Goal: Task Accomplishment & Management: Use online tool/utility

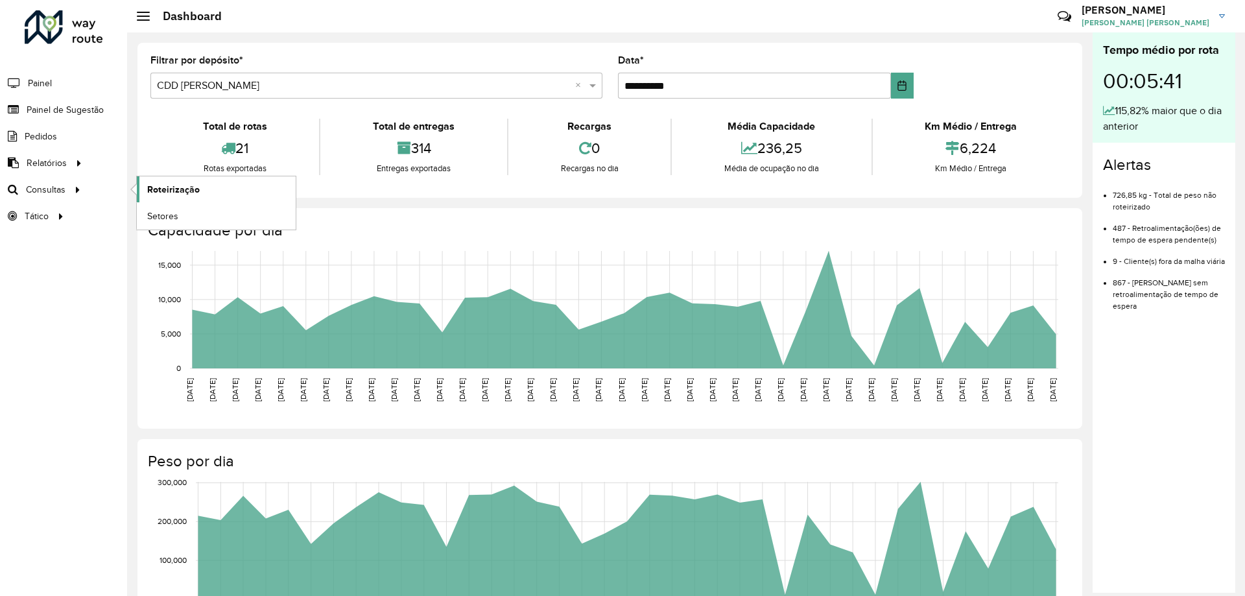
click at [164, 185] on span "Roteirização" at bounding box center [173, 190] width 53 height 14
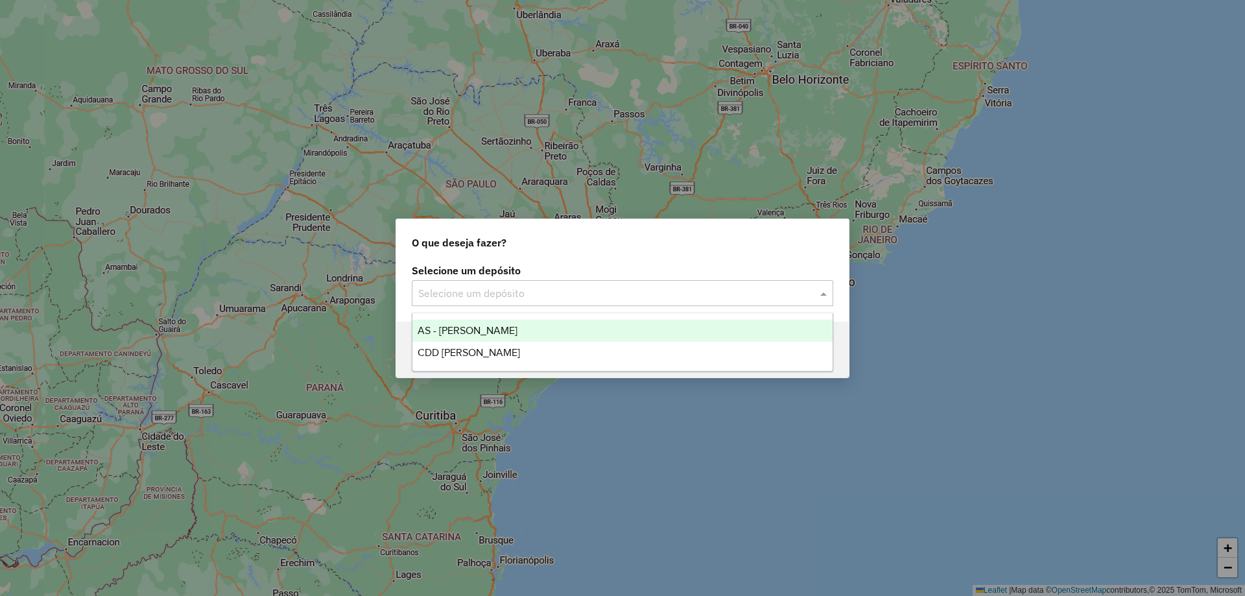
click at [462, 283] on div "Selecione um depósito" at bounding box center [622, 293] width 421 height 26
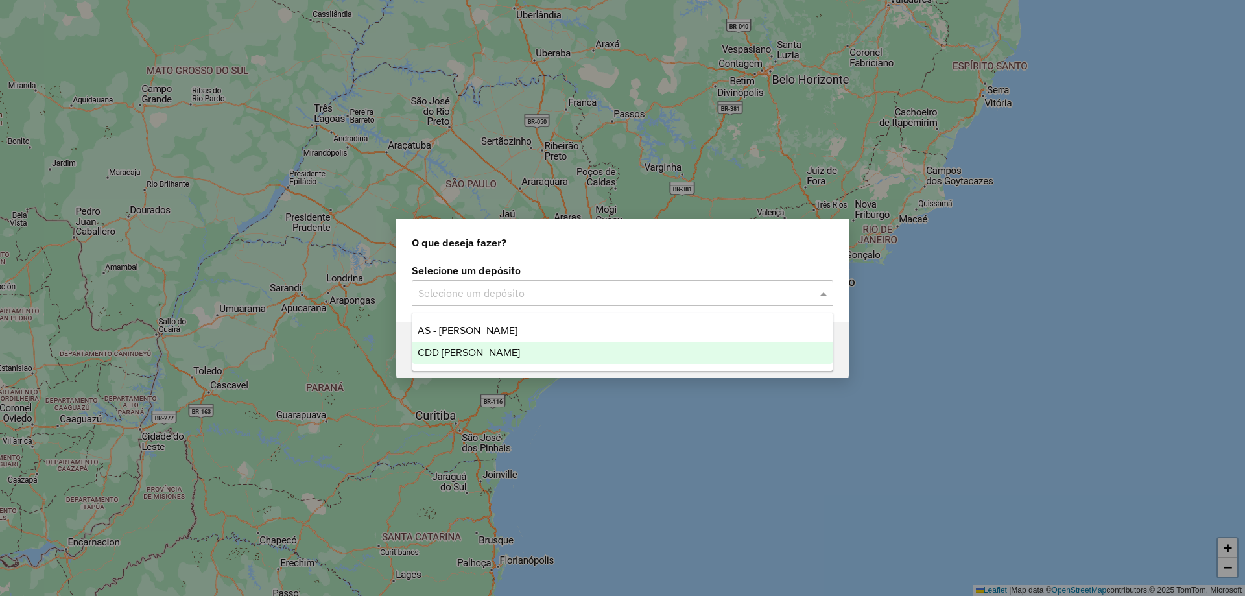
click at [462, 345] on div "CDD [PERSON_NAME]" at bounding box center [622, 353] width 420 height 22
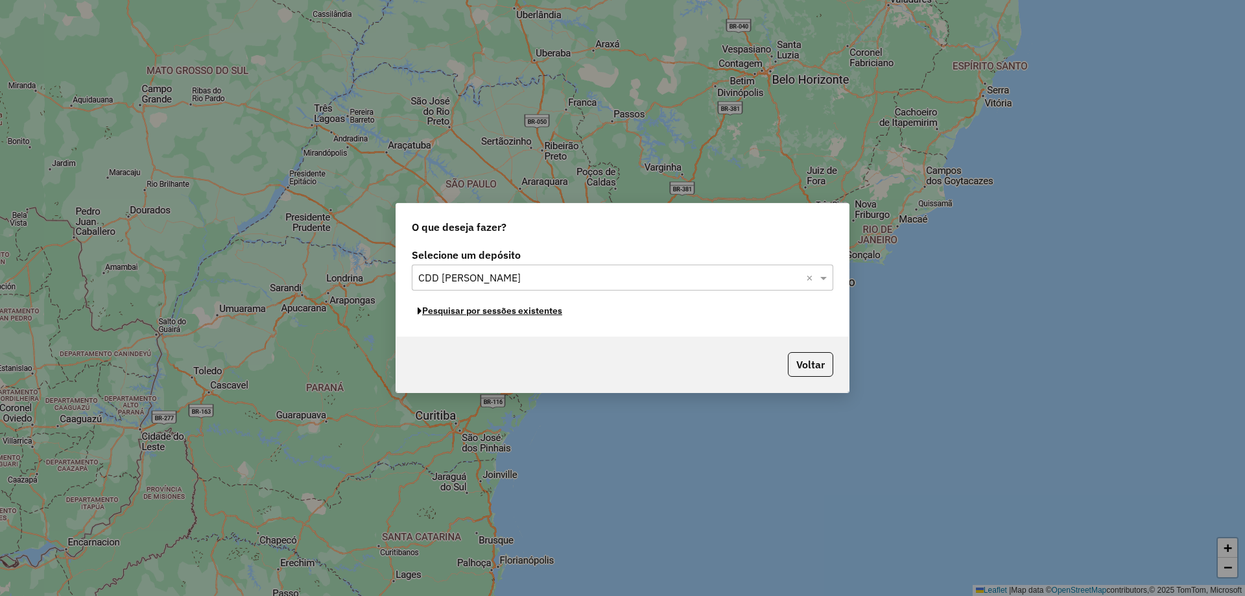
click at [484, 314] on button "Pesquisar por sessões existentes" at bounding box center [490, 311] width 156 height 20
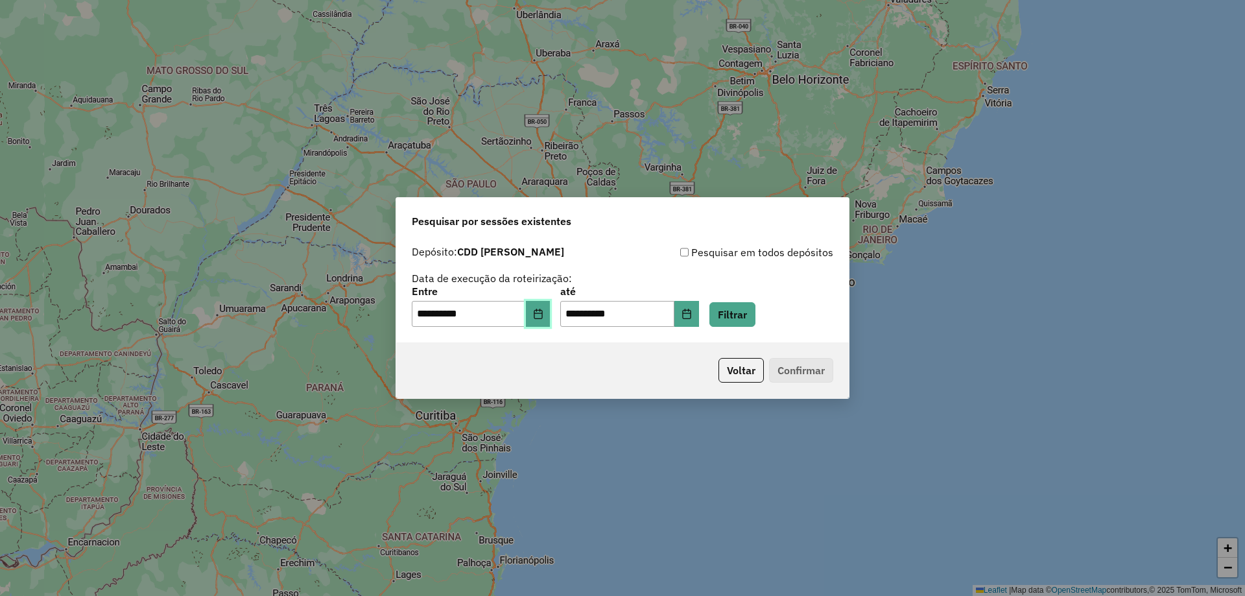
click at [548, 322] on button "Choose Date" at bounding box center [538, 314] width 25 height 26
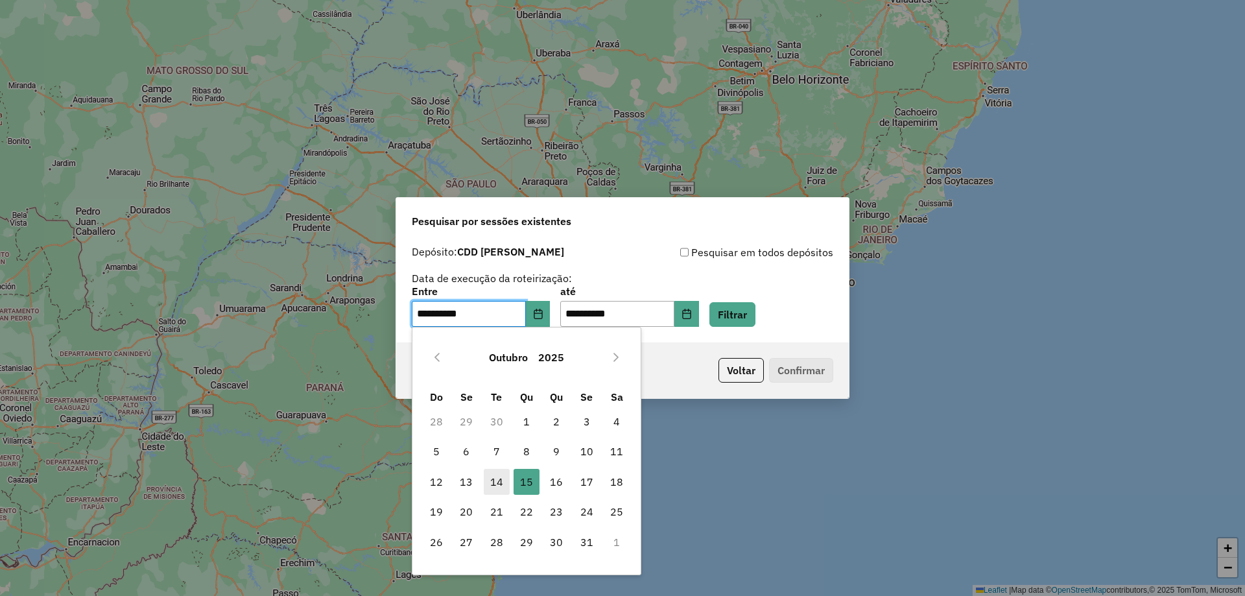
click at [504, 485] on span "14" at bounding box center [497, 482] width 26 height 26
type input "**********"
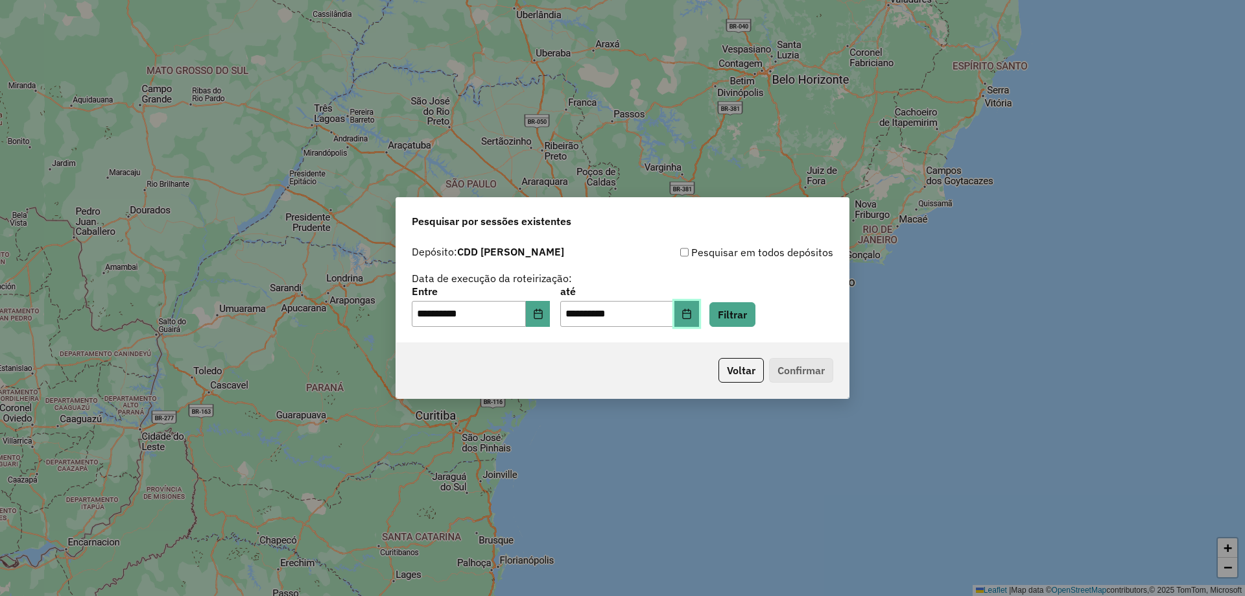
click at [699, 316] on button "Choose Date" at bounding box center [686, 314] width 25 height 26
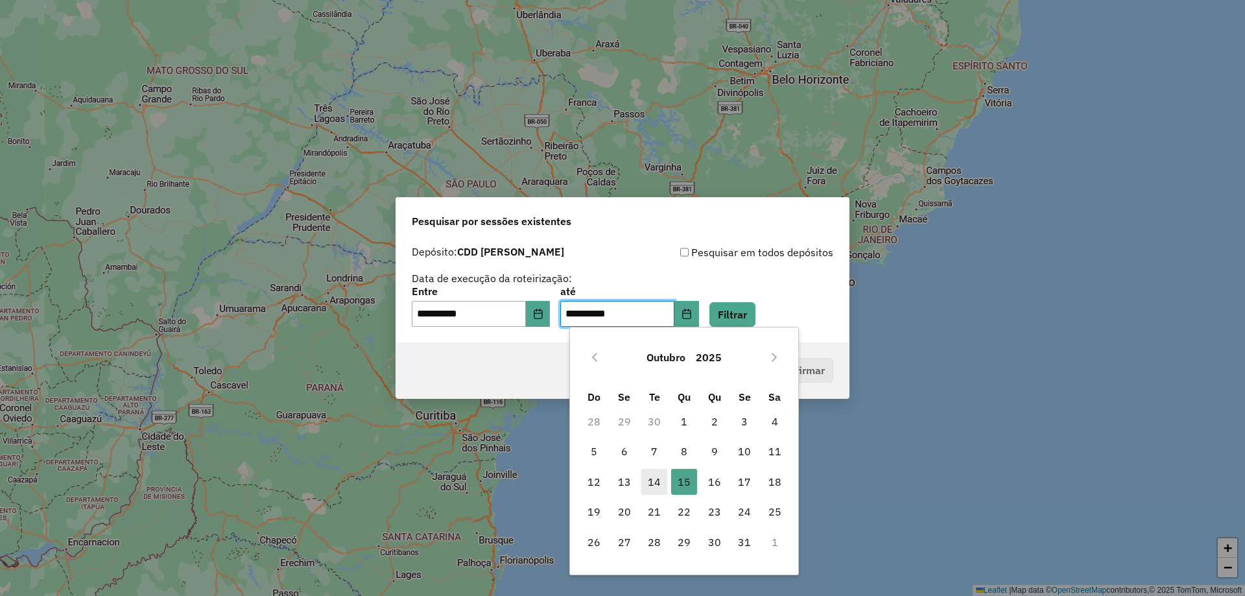
click at [655, 476] on span "14" at bounding box center [654, 482] width 26 height 26
type input "**********"
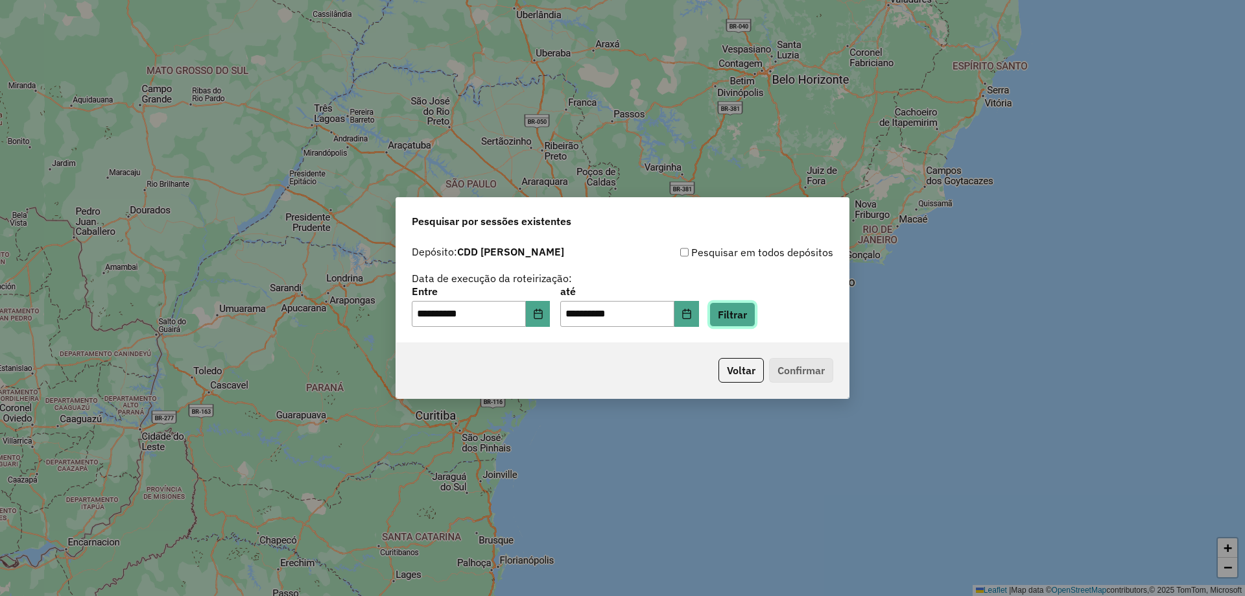
click at [747, 320] on button "Filtrar" at bounding box center [732, 314] width 46 height 25
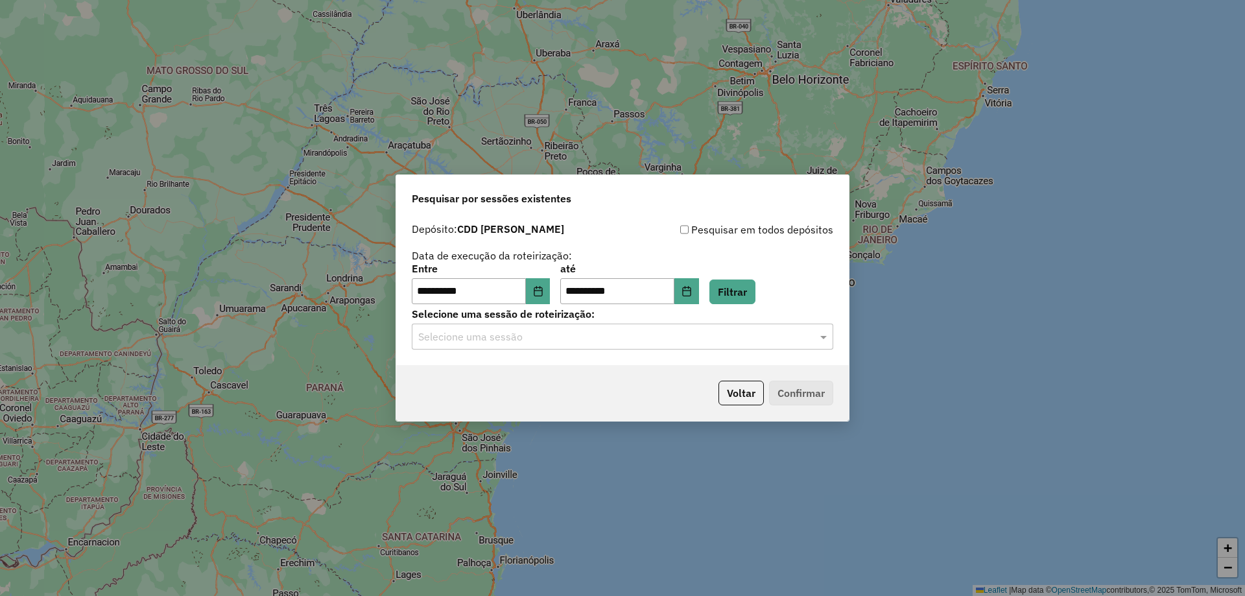
click at [736, 333] on input "text" at bounding box center [609, 337] width 382 height 16
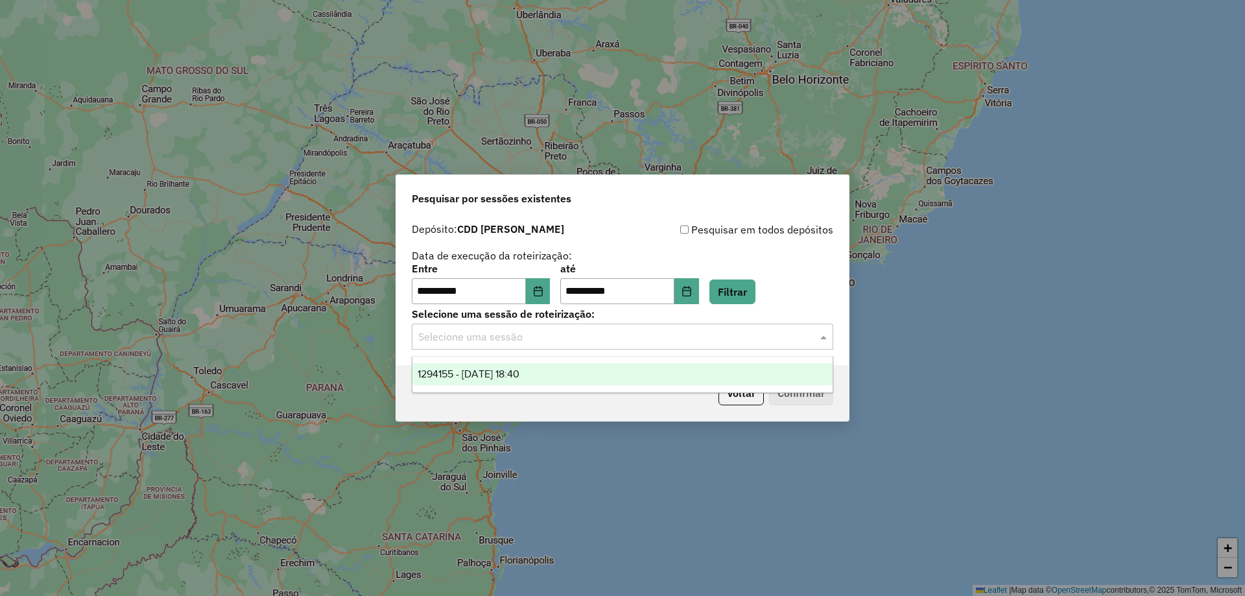
click at [593, 377] on div "1294155 - 14/10/2025 18:40" at bounding box center [622, 374] width 420 height 22
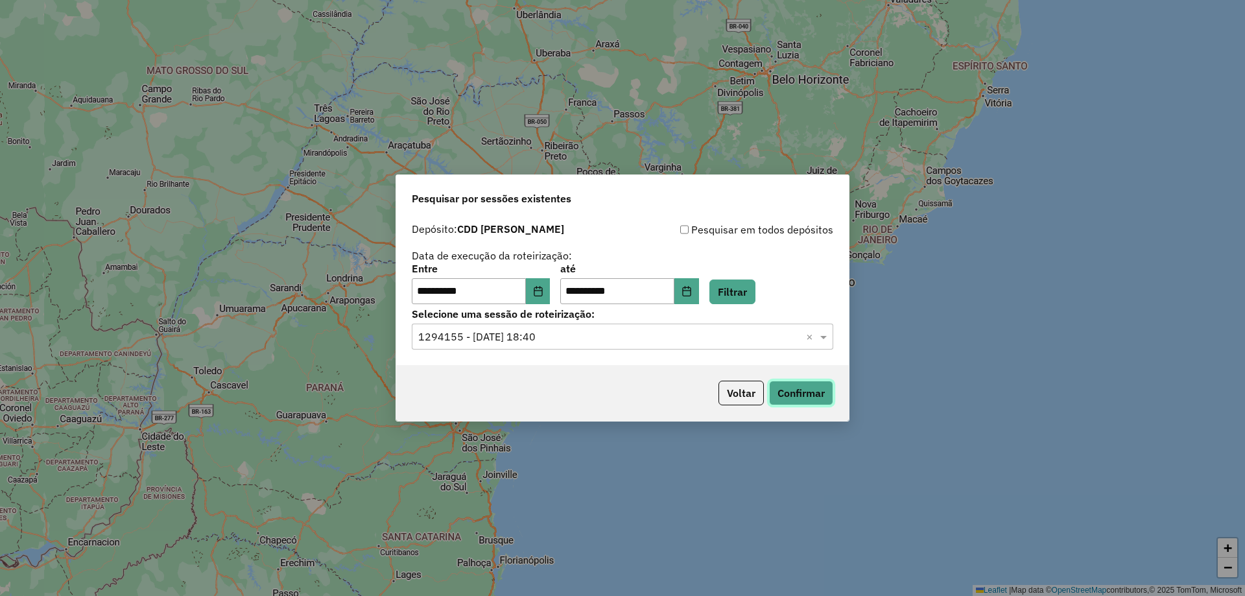
click at [812, 394] on button "Confirmar" at bounding box center [801, 393] width 64 height 25
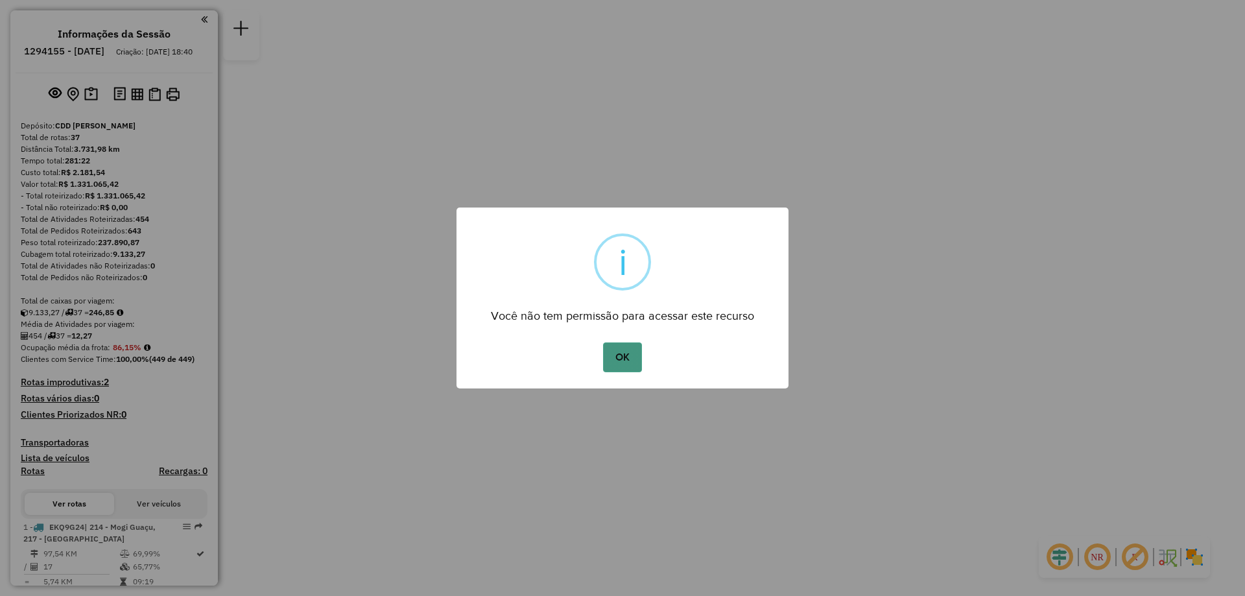
click at [637, 360] on button "OK" at bounding box center [622, 357] width 38 height 30
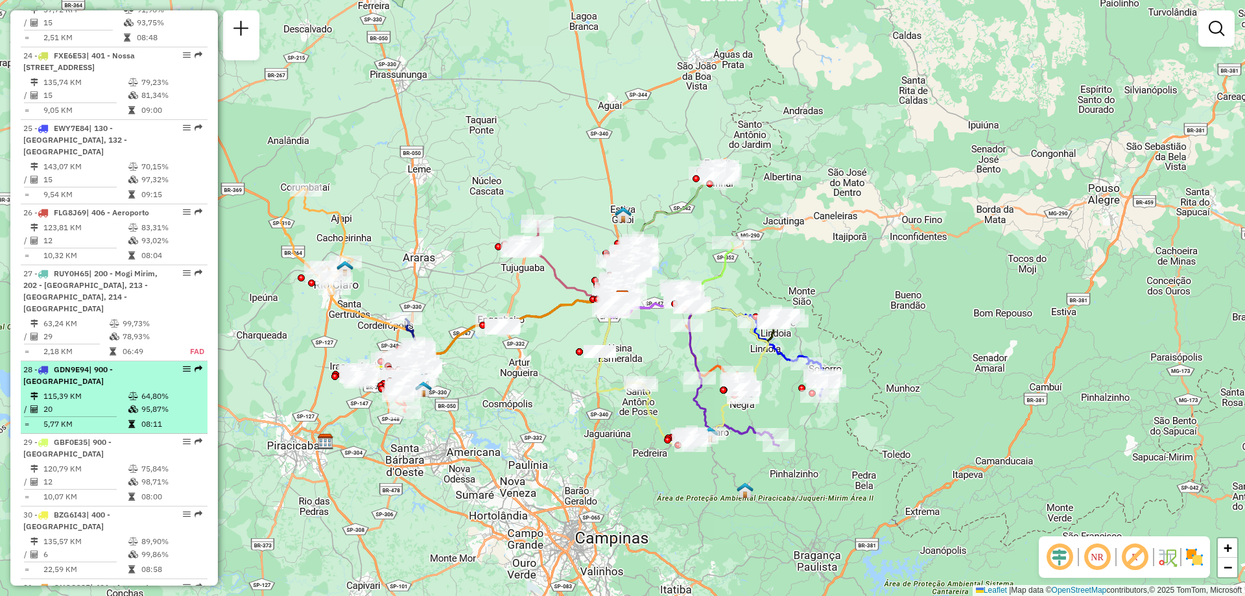
scroll to position [2329, 0]
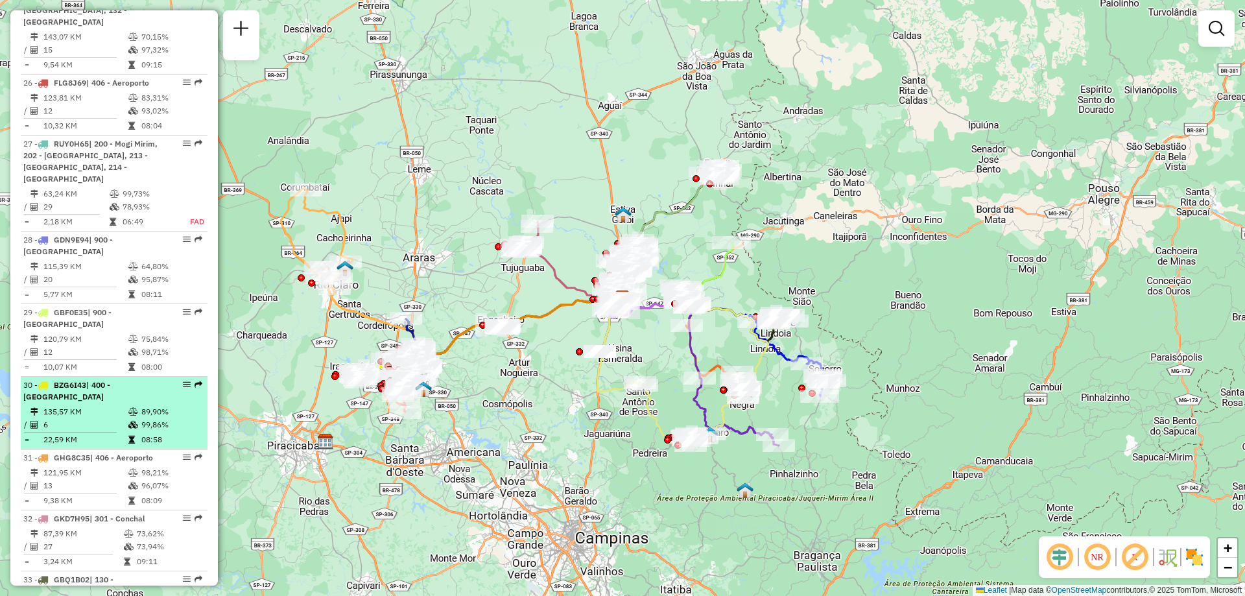
click at [115, 416] on li "30 - BZG6I43 | 400 - [GEOGRAPHIC_DATA] 135,57 KM 89,90% / 6 99,86% = 22,59 KM 0…" at bounding box center [114, 413] width 187 height 73
select select "**********"
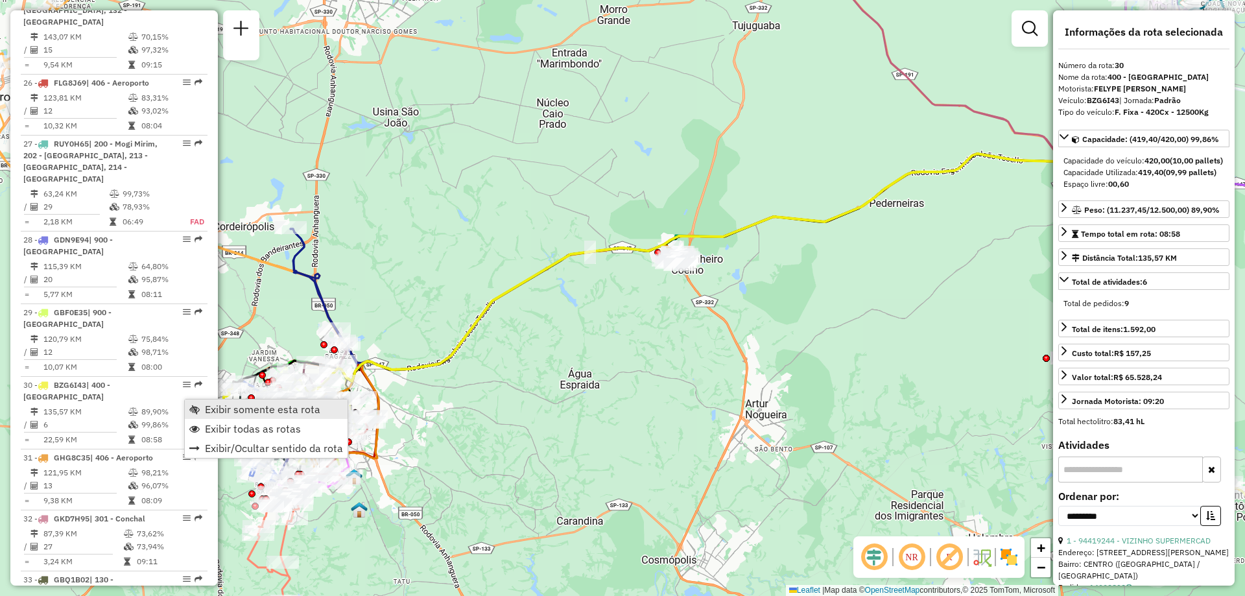
click at [206, 409] on span "Exibir somente esta rota" at bounding box center [262, 409] width 115 height 10
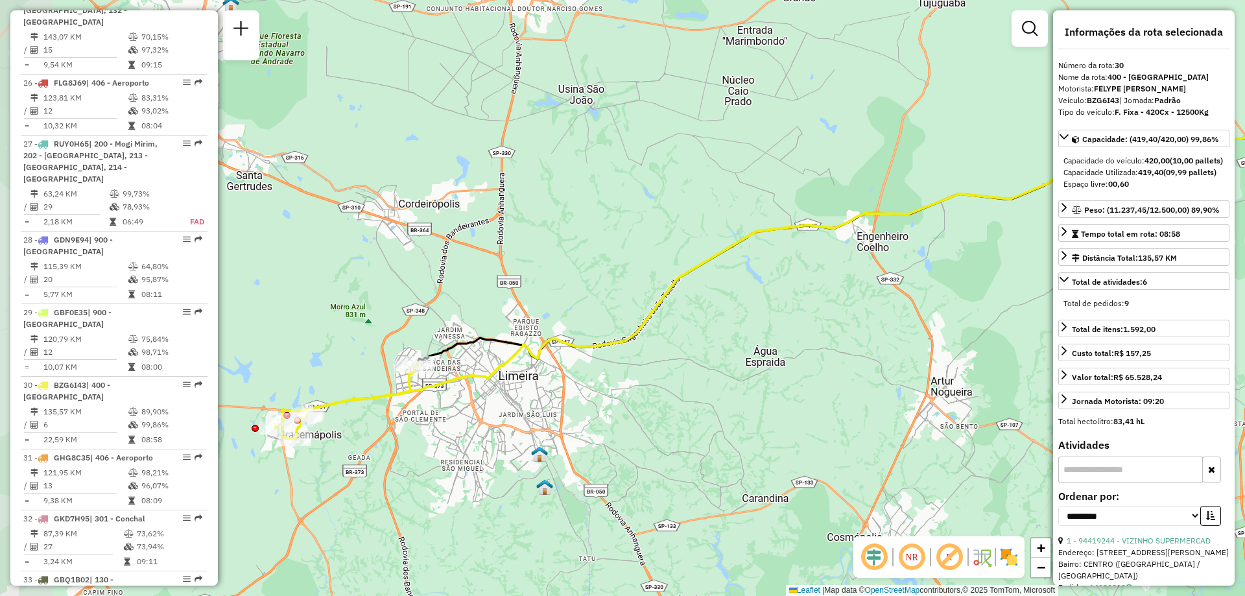
drag, startPoint x: 315, startPoint y: 382, endPoint x: 504, endPoint y: 358, distance: 190.3
click at [504, 358] on icon at bounding box center [811, 266] width 1058 height 308
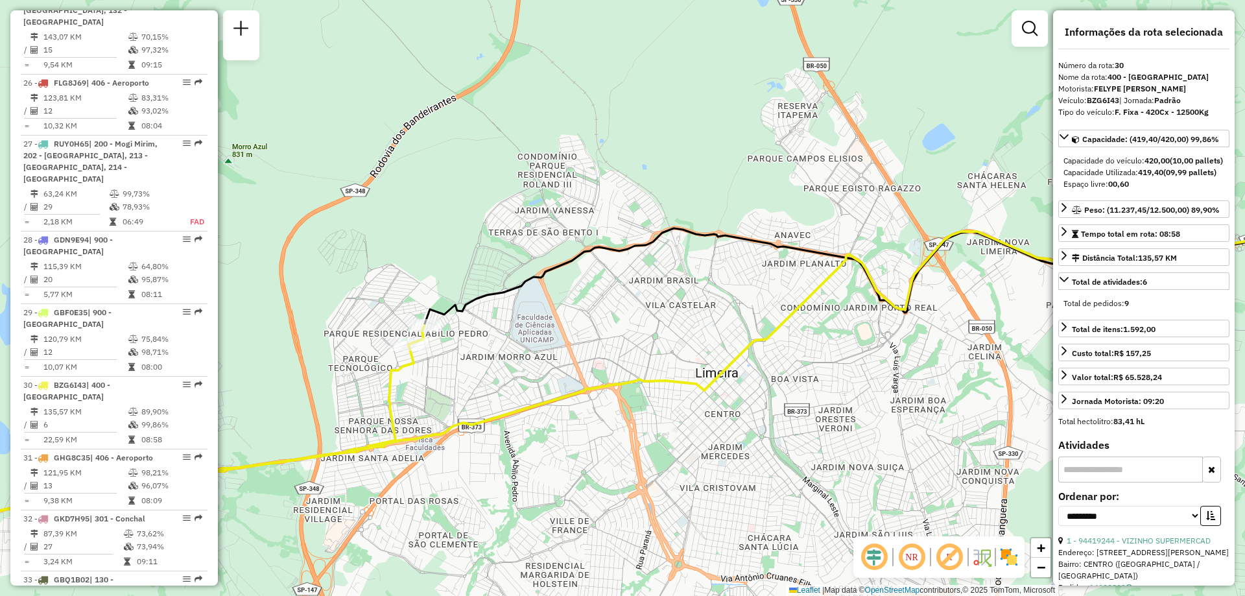
drag, startPoint x: 385, startPoint y: 416, endPoint x: 449, endPoint y: 428, distance: 65.4
click at [449, 428] on icon at bounding box center [687, 275] width 1494 height 492
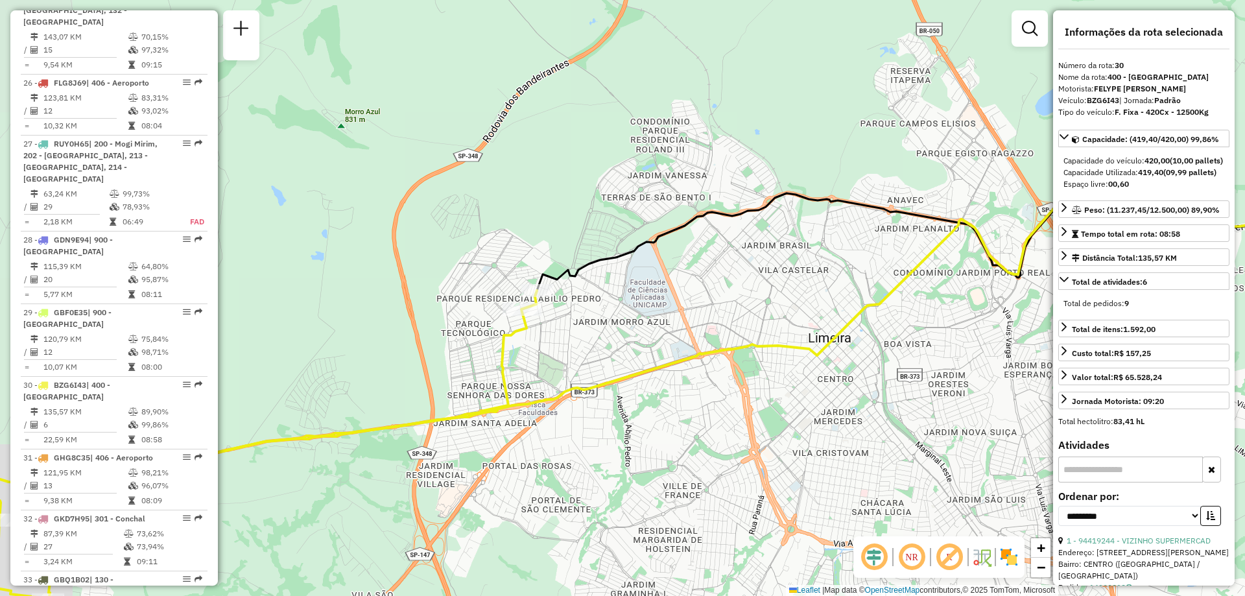
drag, startPoint x: 393, startPoint y: 383, endPoint x: 506, endPoint y: 347, distance: 118.9
click at [506, 347] on icon at bounding box center [262, 444] width 548 height 308
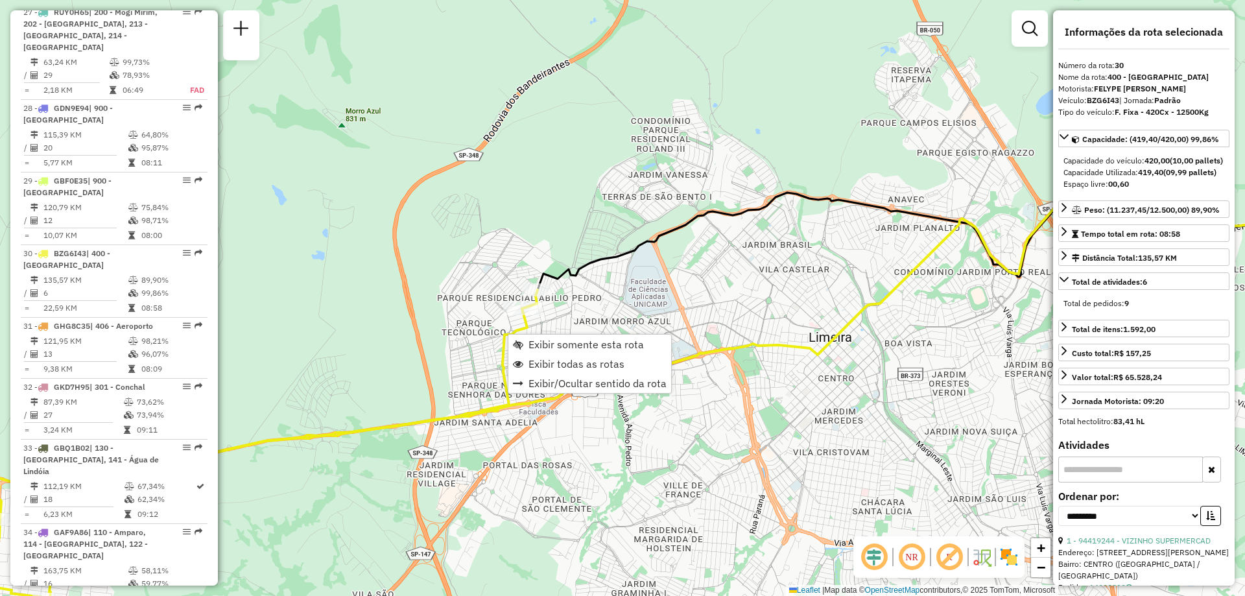
scroll to position [2707, 0]
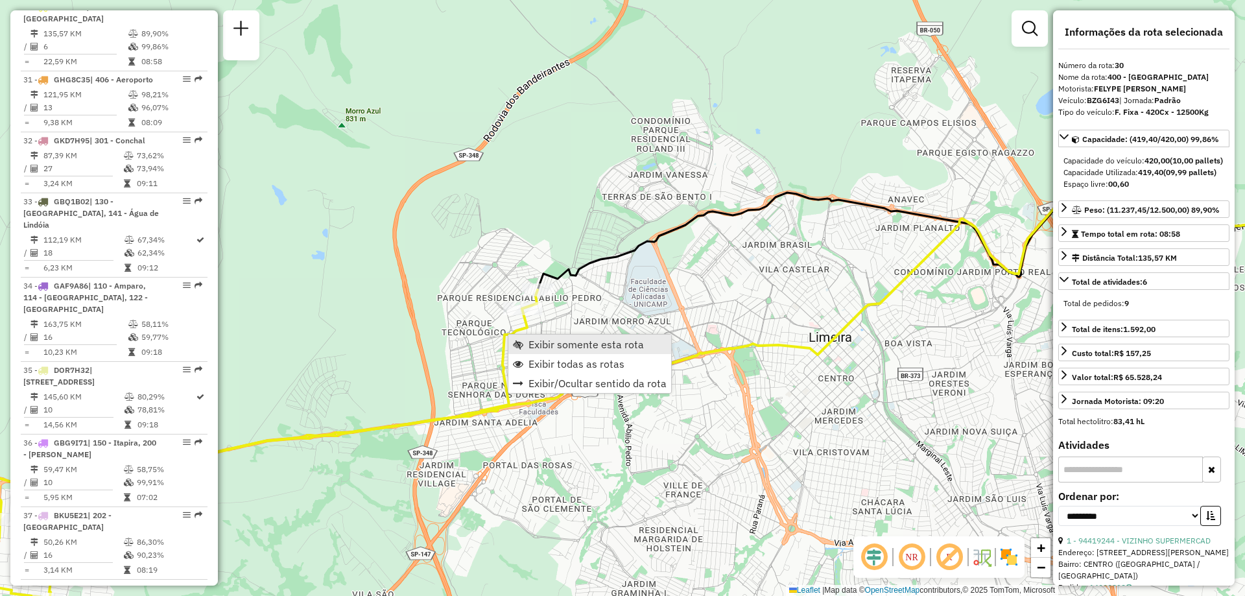
click at [532, 347] on span "Exibir somente esta rota" at bounding box center [585, 344] width 115 height 10
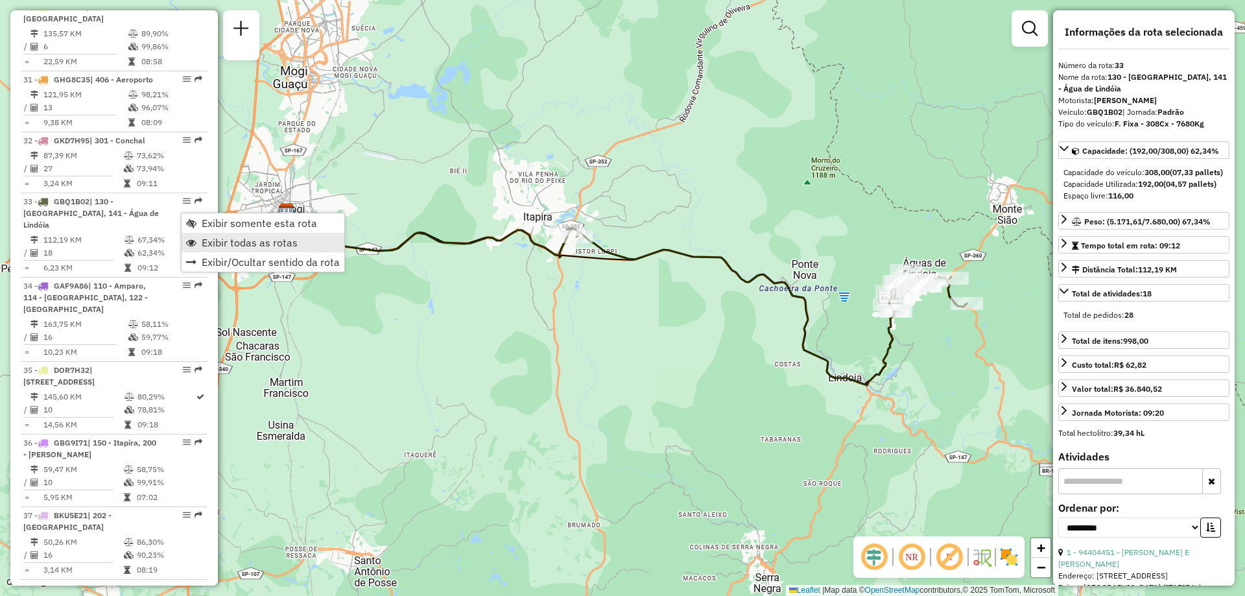
click at [221, 241] on span "Exibir todas as rotas" at bounding box center [250, 242] width 96 height 10
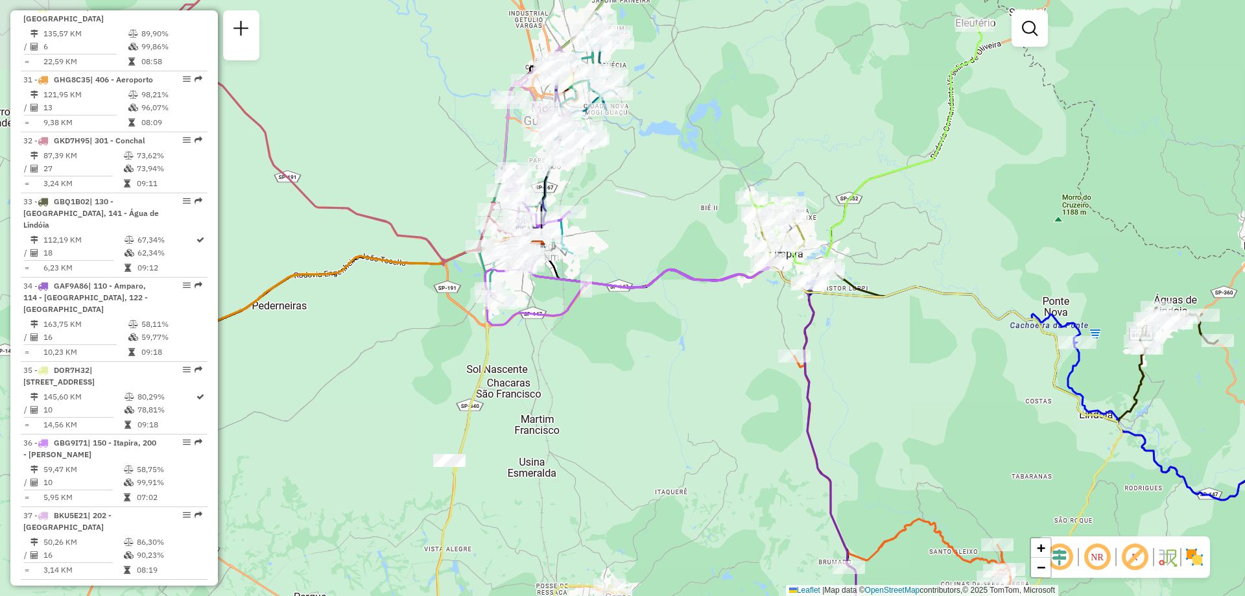
drag, startPoint x: 457, startPoint y: 234, endPoint x: 708, endPoint y: 271, distance: 253.6
click at [708, 271] on div "Janela de atendimento Grade de atendimento Capacidade Transportadoras Veículos …" at bounding box center [622, 298] width 1245 height 596
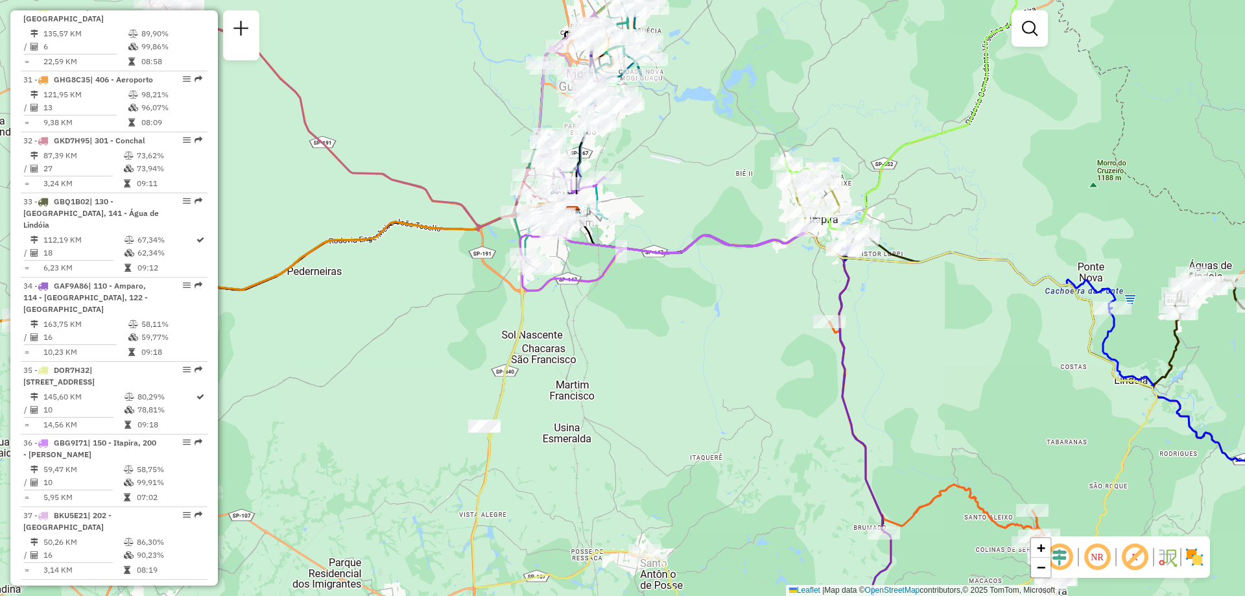
drag, startPoint x: 502, startPoint y: 326, endPoint x: 537, endPoint y: 292, distance: 49.1
click at [537, 290] on icon at bounding box center [662, 213] width 285 height 153
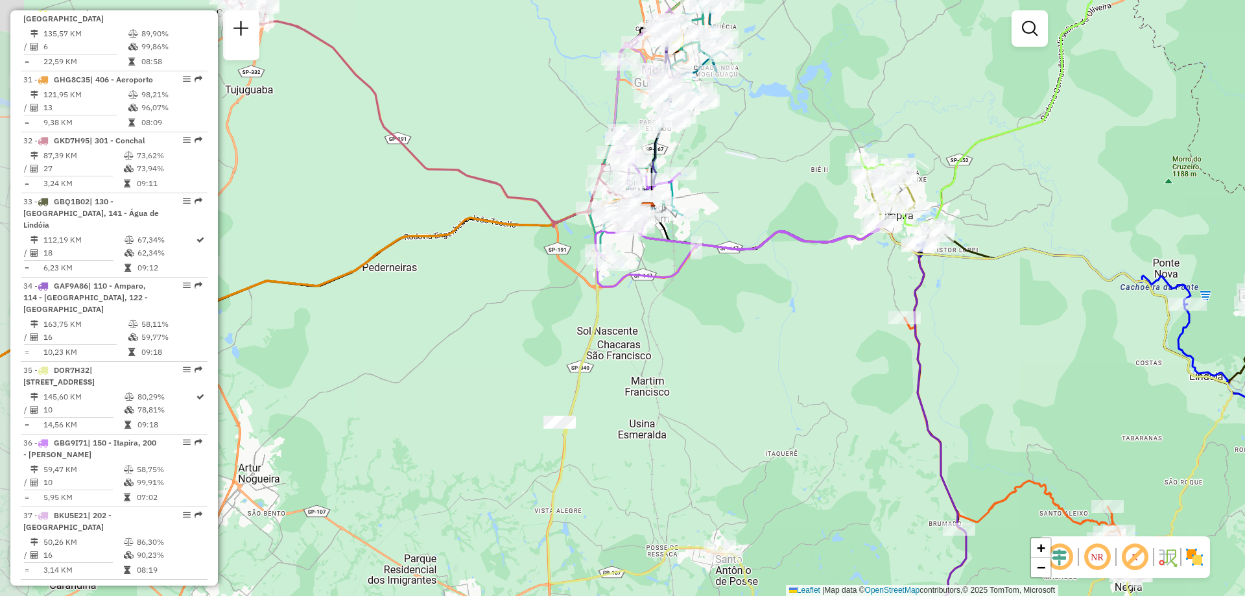
drag, startPoint x: 524, startPoint y: 309, endPoint x: 604, endPoint y: 306, distance: 79.8
click at [604, 306] on icon at bounding box center [841, 452] width 589 height 397
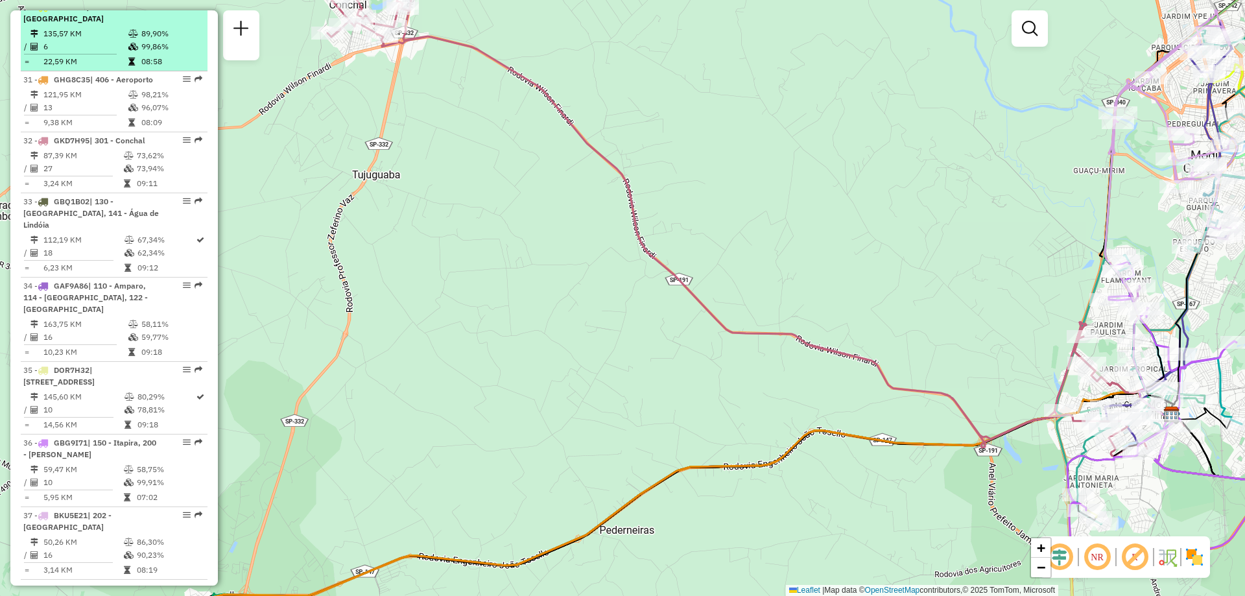
click at [183, 10] on em at bounding box center [187, 7] width 8 height 8
select select "**********"
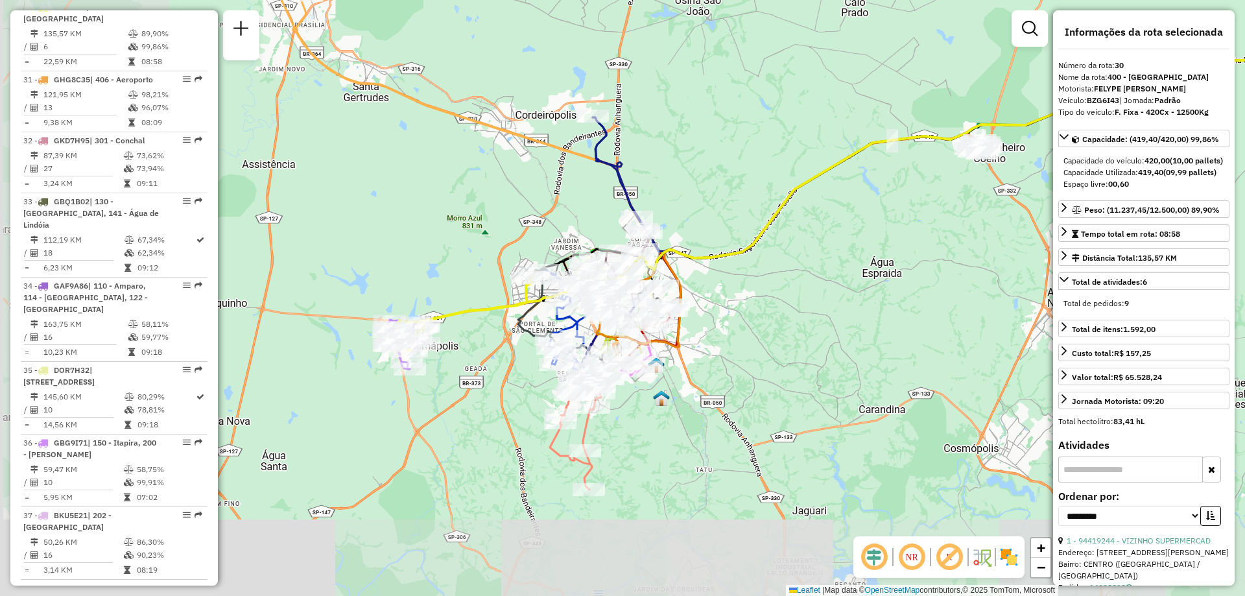
drag, startPoint x: 414, startPoint y: 368, endPoint x: 716, endPoint y: 257, distance: 322.6
click at [716, 257] on icon at bounding box center [928, 177] width 1058 height 308
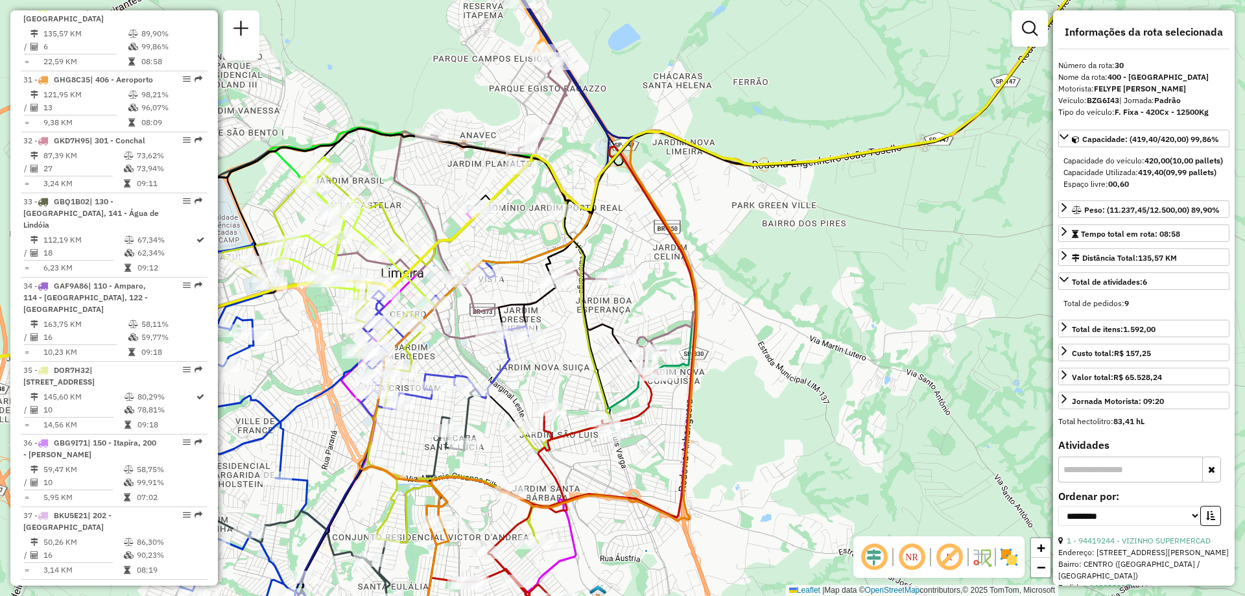
drag, startPoint x: 720, startPoint y: 251, endPoint x: 646, endPoint y: 231, distance: 75.8
click at [646, 231] on div "Janela de atendimento Grade de atendimento Capacidade Transportadoras Veículos …" at bounding box center [622, 298] width 1245 height 596
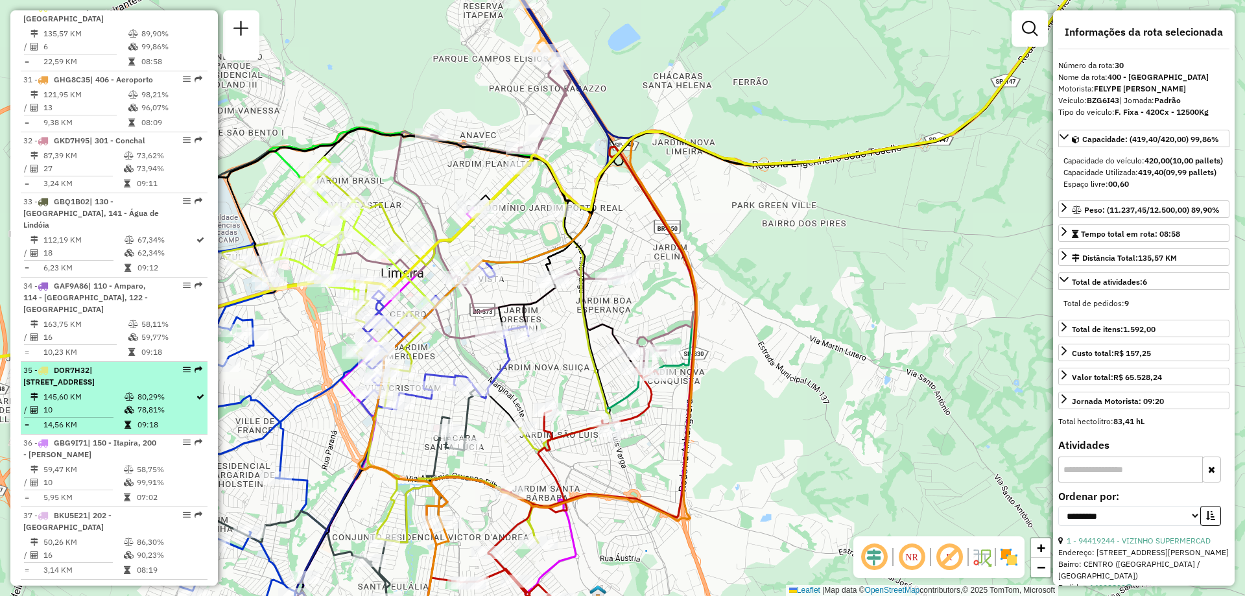
click at [176, 374] on div "35 - DOR7H32 | 112 - [STREET_ADDRESS]" at bounding box center [114, 375] width 182 height 23
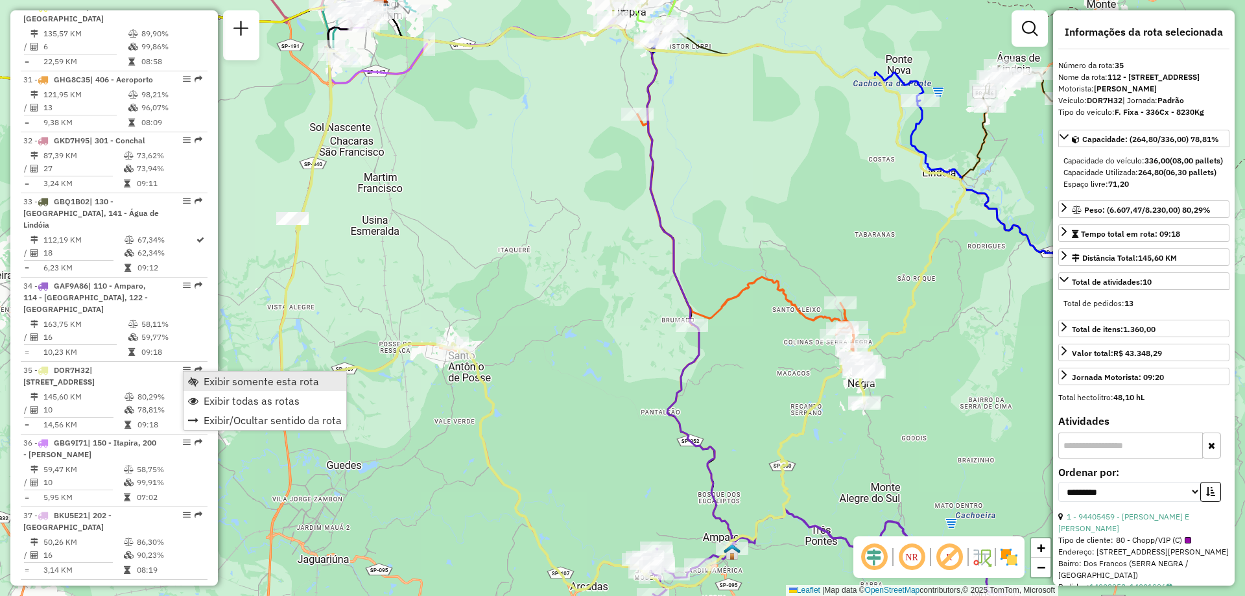
click at [199, 384] on link "Exibir somente esta rota" at bounding box center [264, 380] width 163 height 19
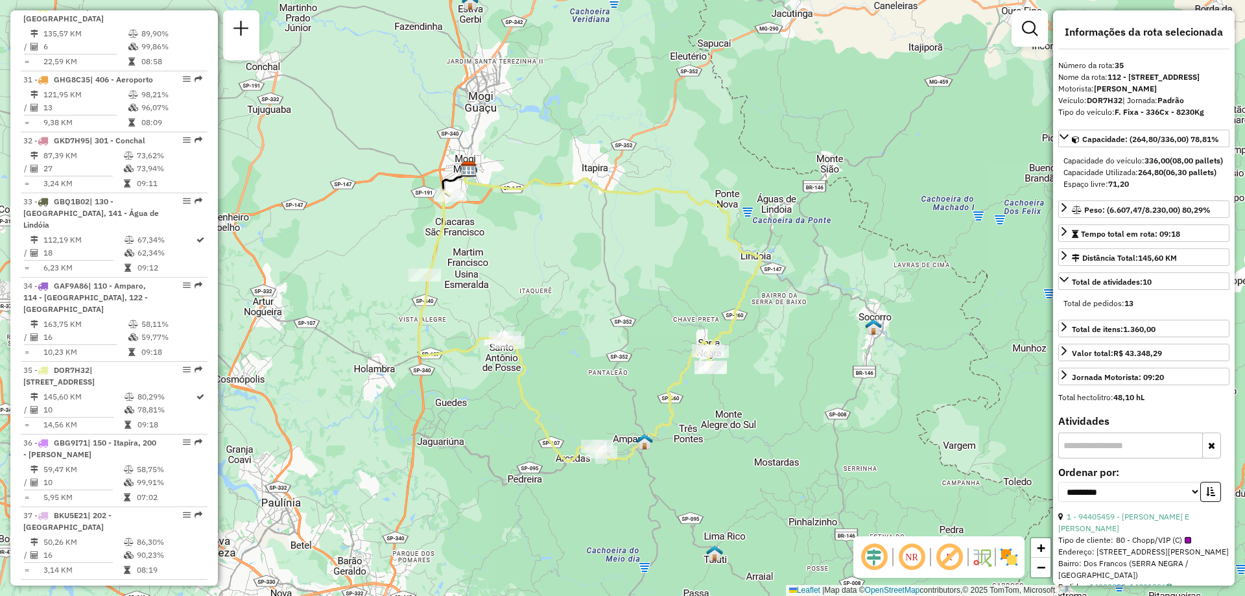
drag, startPoint x: 786, startPoint y: 274, endPoint x: 705, endPoint y: 307, distance: 87.3
click at [705, 307] on div "Janela de atendimento Grade de atendimento Capacidade Transportadoras Veículos …" at bounding box center [622, 298] width 1245 height 596
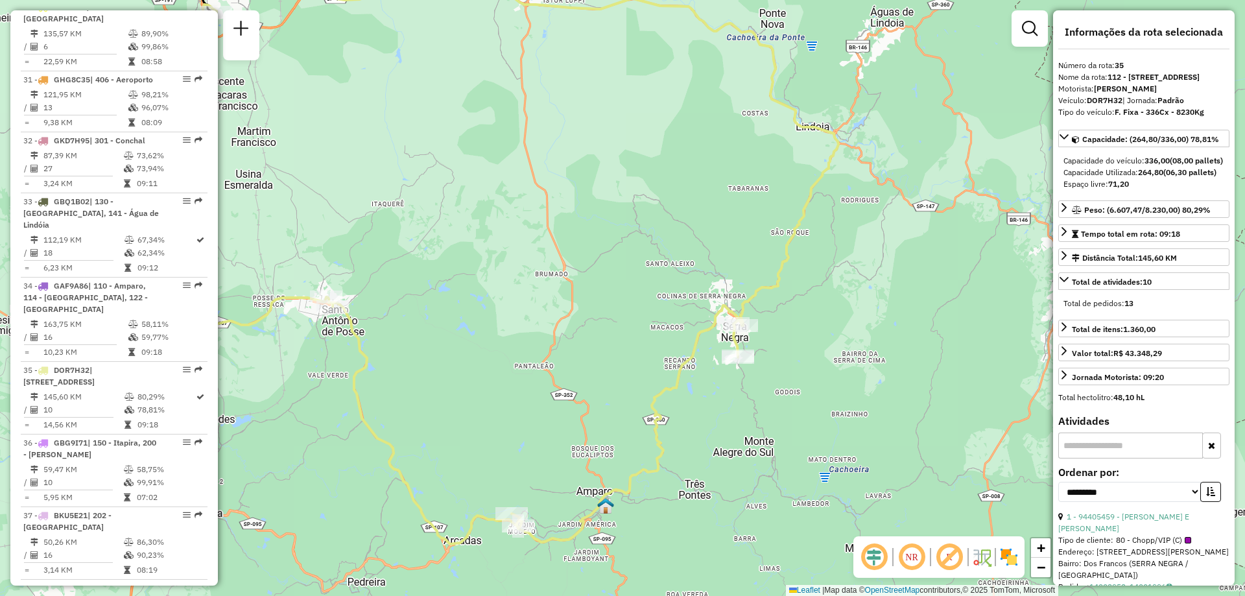
drag, startPoint x: 729, startPoint y: 342, endPoint x: 759, endPoint y: 307, distance: 45.6
click at [759, 307] on div "Janela de atendimento Grade de atendimento Capacidade Transportadoras Veículos …" at bounding box center [622, 298] width 1245 height 596
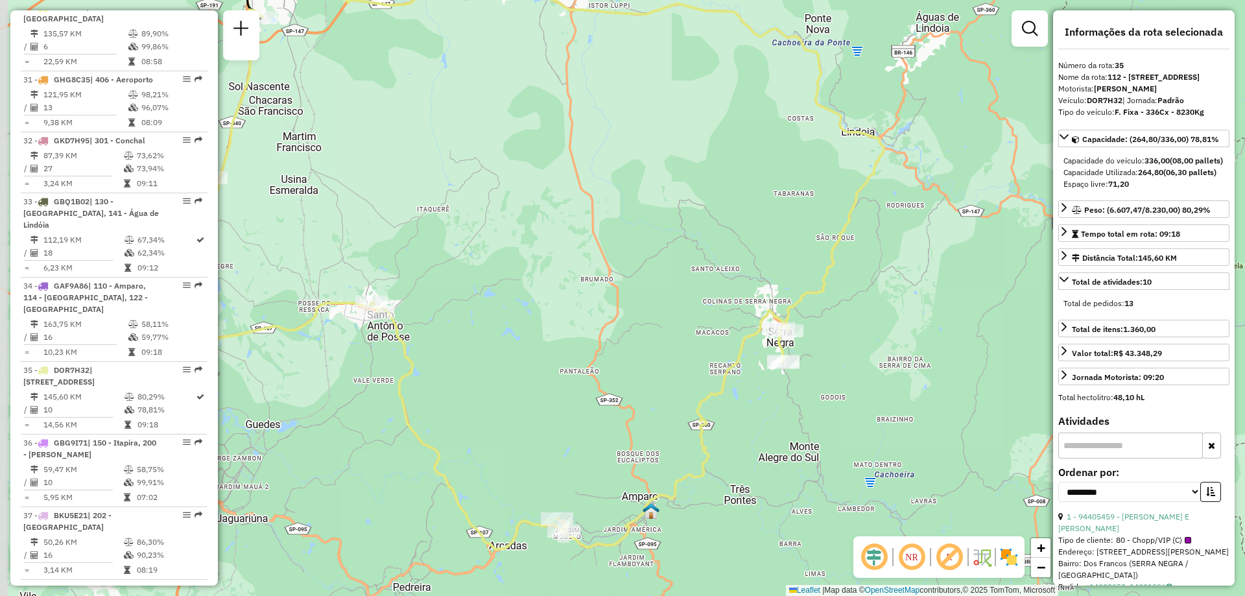
drag, startPoint x: 758, startPoint y: 308, endPoint x: 803, endPoint y: 313, distance: 45.7
click at [803, 313] on div "Janela de atendimento Grade de atendimento Capacidade Transportadoras Veículos …" at bounding box center [622, 298] width 1245 height 596
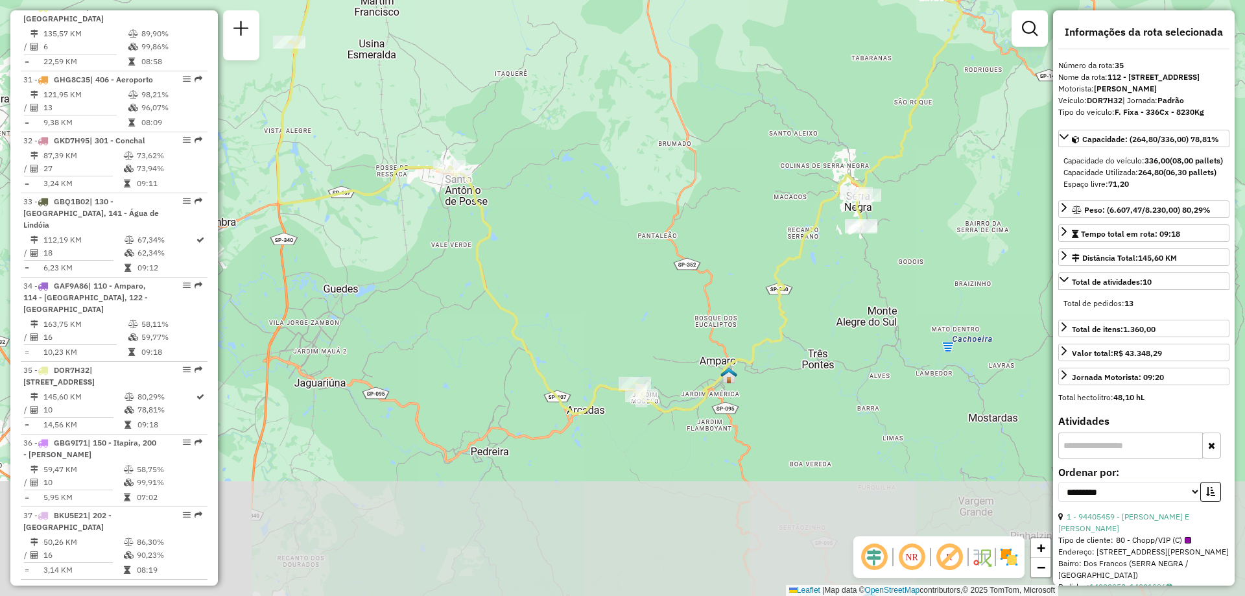
drag, startPoint x: 779, startPoint y: 327, endPoint x: 812, endPoint y: 253, distance: 81.2
click at [812, 253] on div "Janela de atendimento Grade de atendimento Capacidade Transportadoras Veículos …" at bounding box center [622, 298] width 1245 height 596
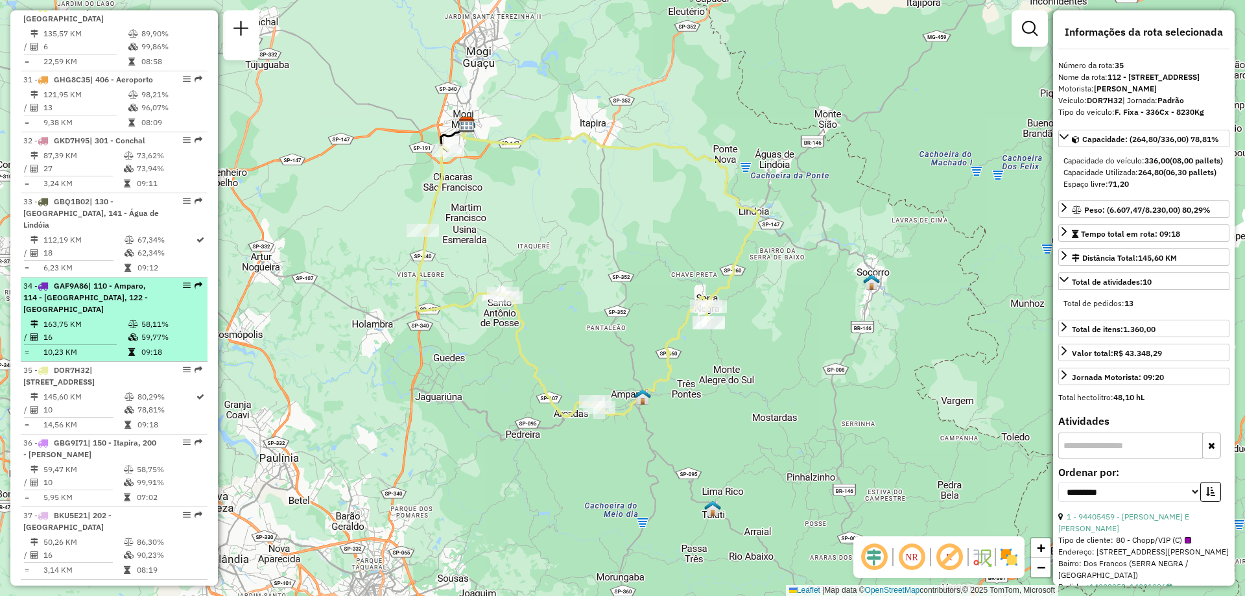
scroll to position [2735, 0]
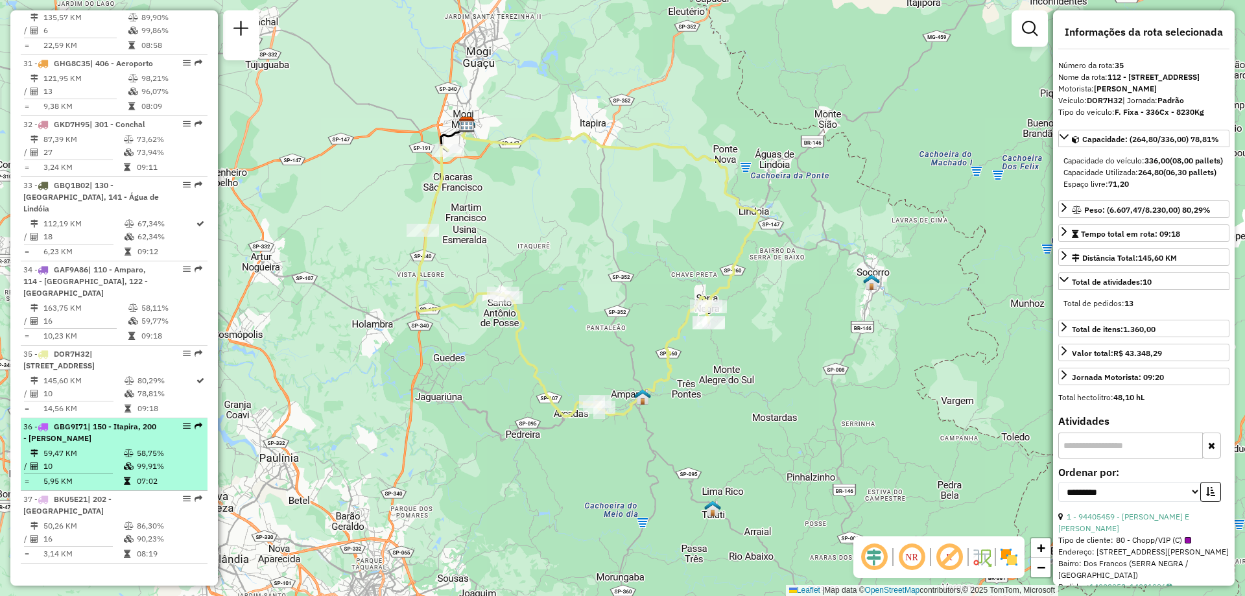
click at [167, 434] on div "36 - GBG9I71 | 150 - Itapira, 200 - Mogi Mirim" at bounding box center [114, 432] width 182 height 23
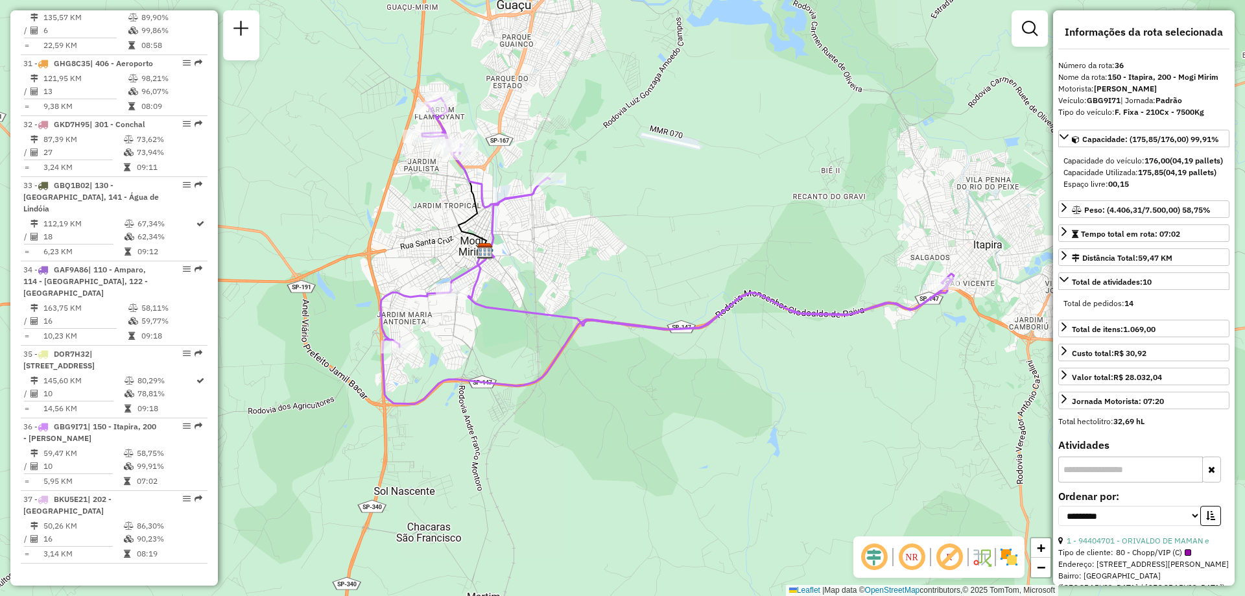
drag, startPoint x: 687, startPoint y: 321, endPoint x: 731, endPoint y: 276, distance: 63.3
click at [731, 276] on div "Janela de atendimento Grade de atendimento Capacidade Transportadoras Veículos …" at bounding box center [622, 298] width 1245 height 596
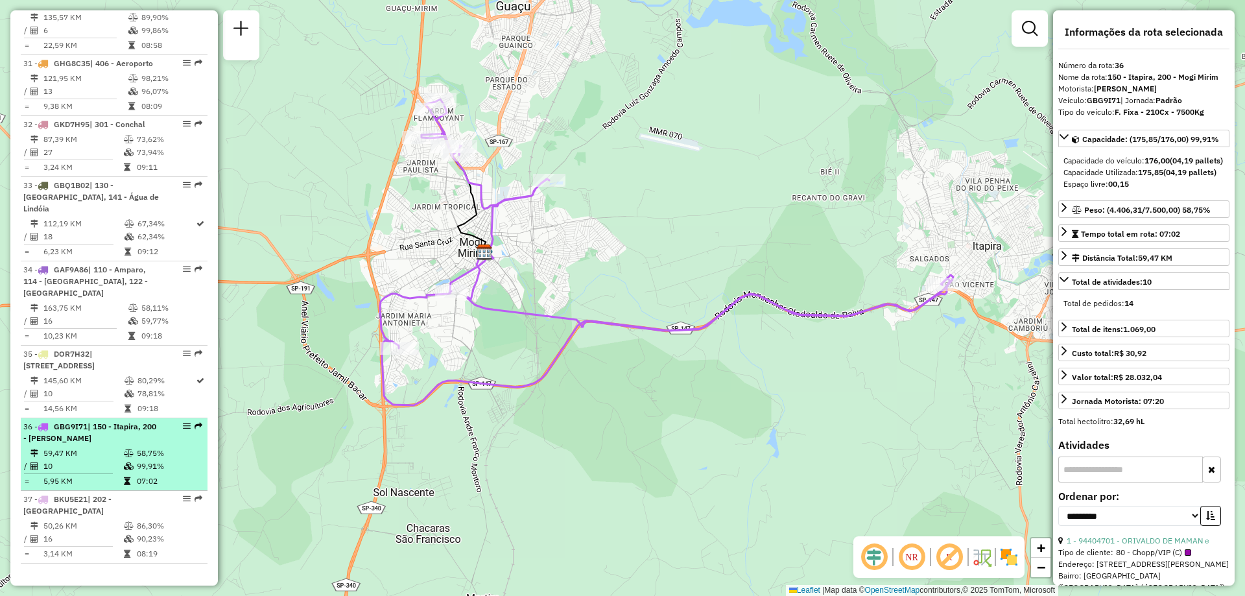
click at [88, 430] on span "GBG9I71" at bounding box center [71, 426] width 34 height 10
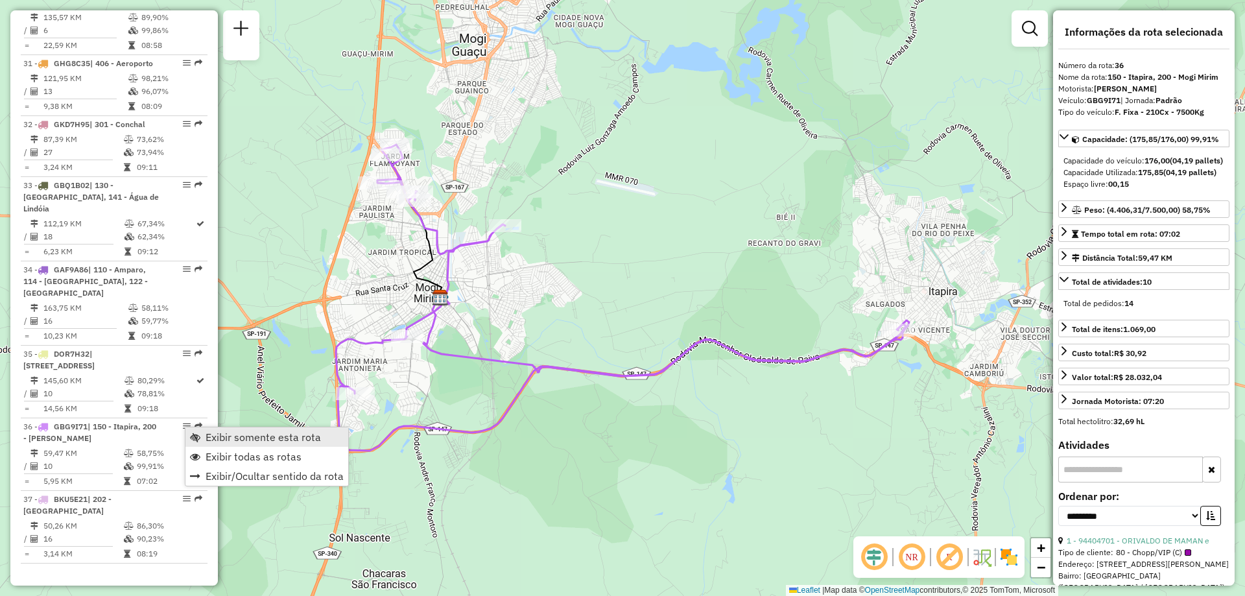
click at [204, 438] on link "Exibir somente esta rota" at bounding box center [266, 436] width 163 height 19
click at [204, 449] on span "Exibir todas as rotas" at bounding box center [250, 452] width 96 height 10
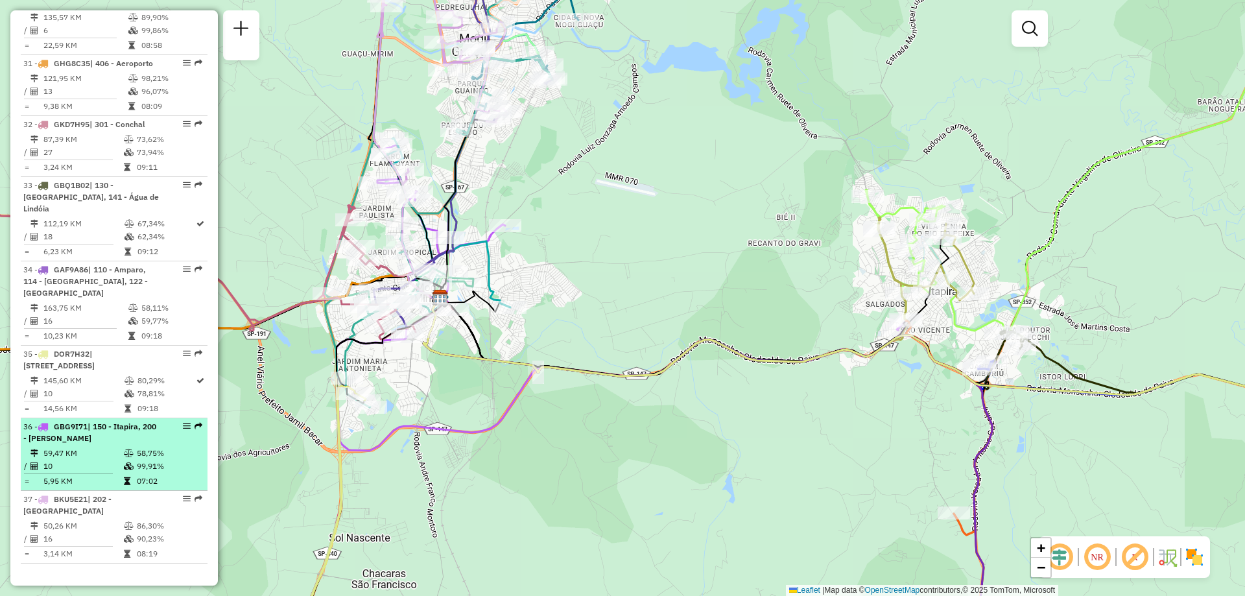
select select "**********"
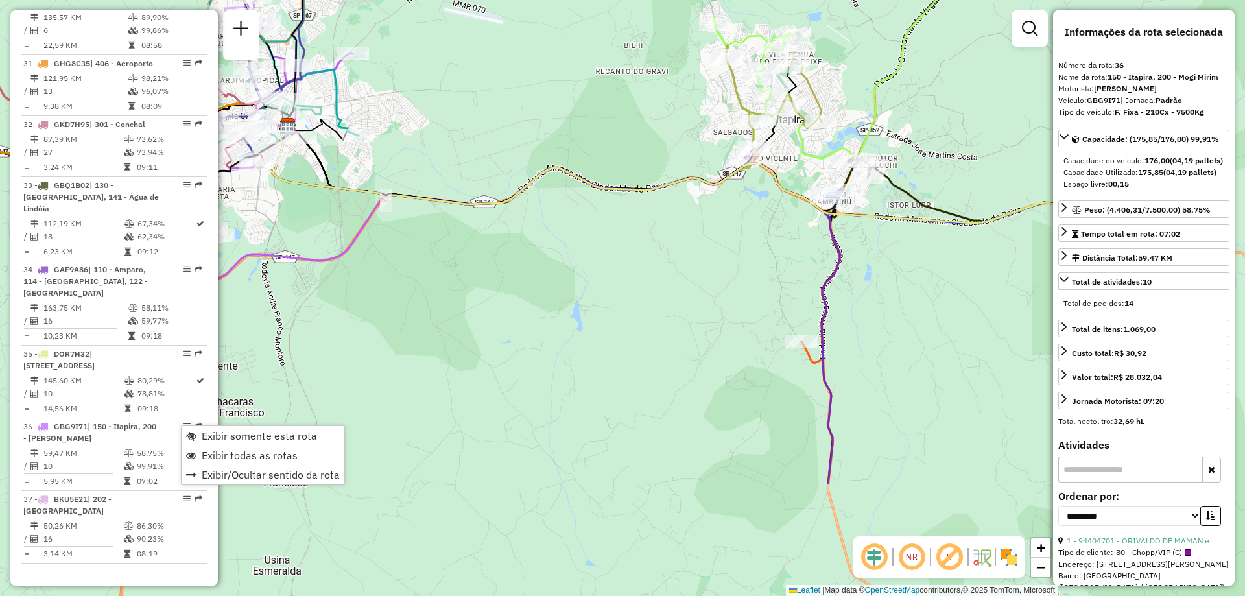
drag, startPoint x: 703, startPoint y: 254, endPoint x: 551, endPoint y: 82, distance: 230.1
click at [551, 82] on div "Janela de atendimento Grade de atendimento Capacidade Transportadoras Veículos …" at bounding box center [622, 298] width 1245 height 596
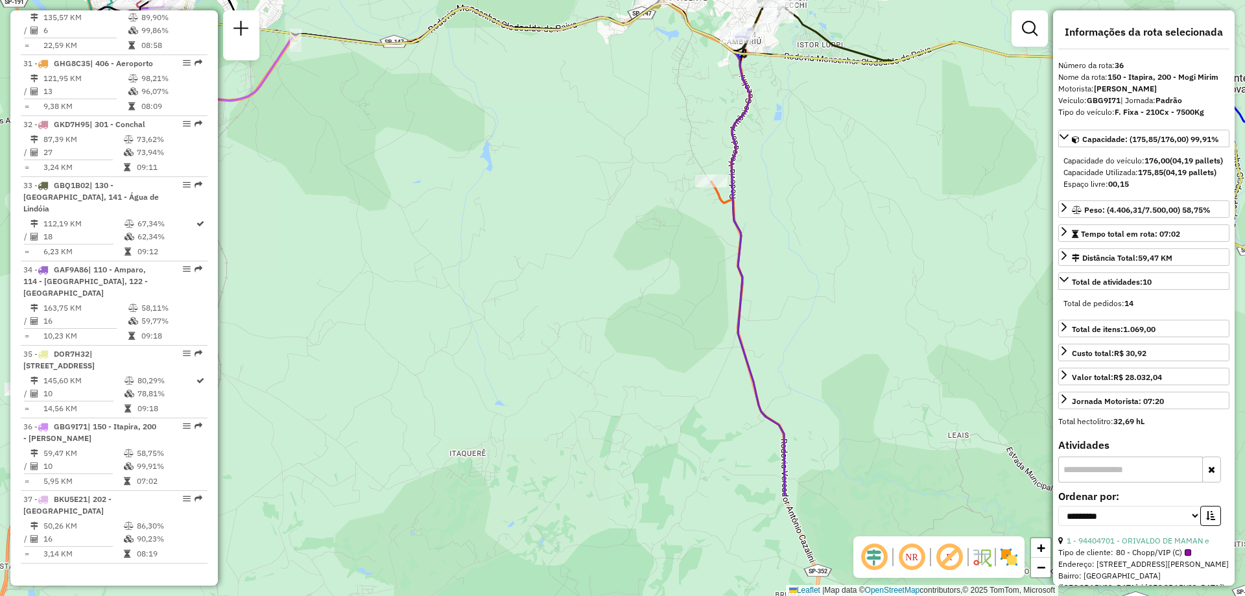
drag, startPoint x: 842, startPoint y: 303, endPoint x: 733, endPoint y: 126, distance: 207.3
click at [733, 126] on div "Janela de atendimento Grade de atendimento Capacidade Transportadoras Veículos …" at bounding box center [622, 298] width 1245 height 596
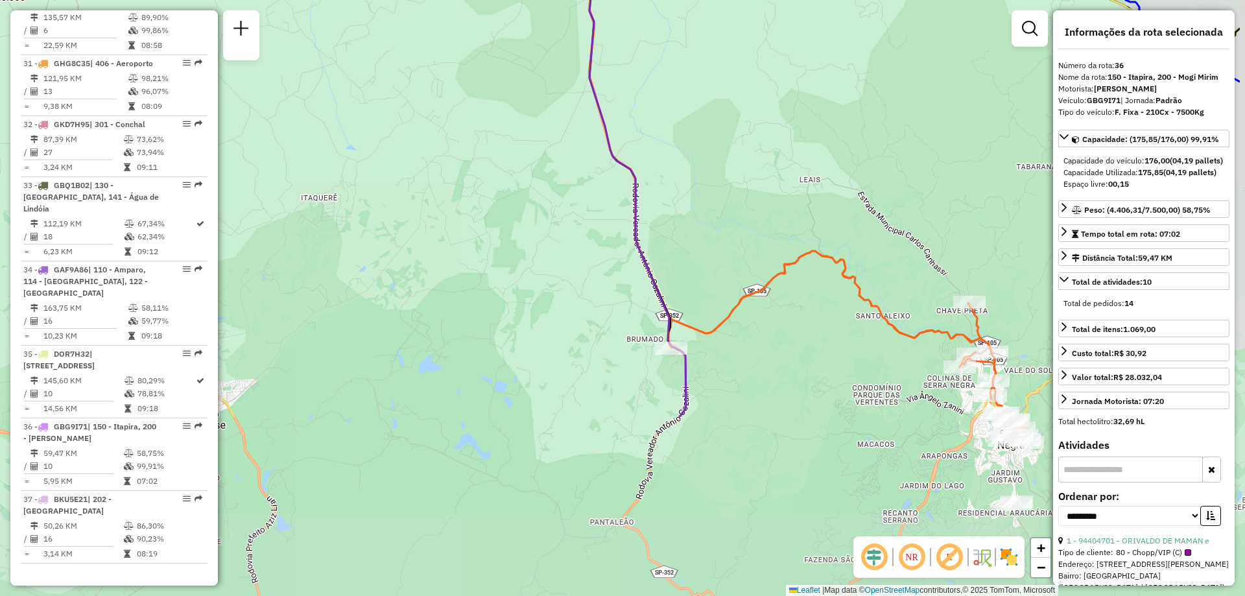
drag, startPoint x: 817, startPoint y: 287, endPoint x: 687, endPoint y: 47, distance: 272.4
click at [687, 47] on div "Janela de atendimento Grade de atendimento Capacidade Transportadoras Veículos …" at bounding box center [622, 298] width 1245 height 596
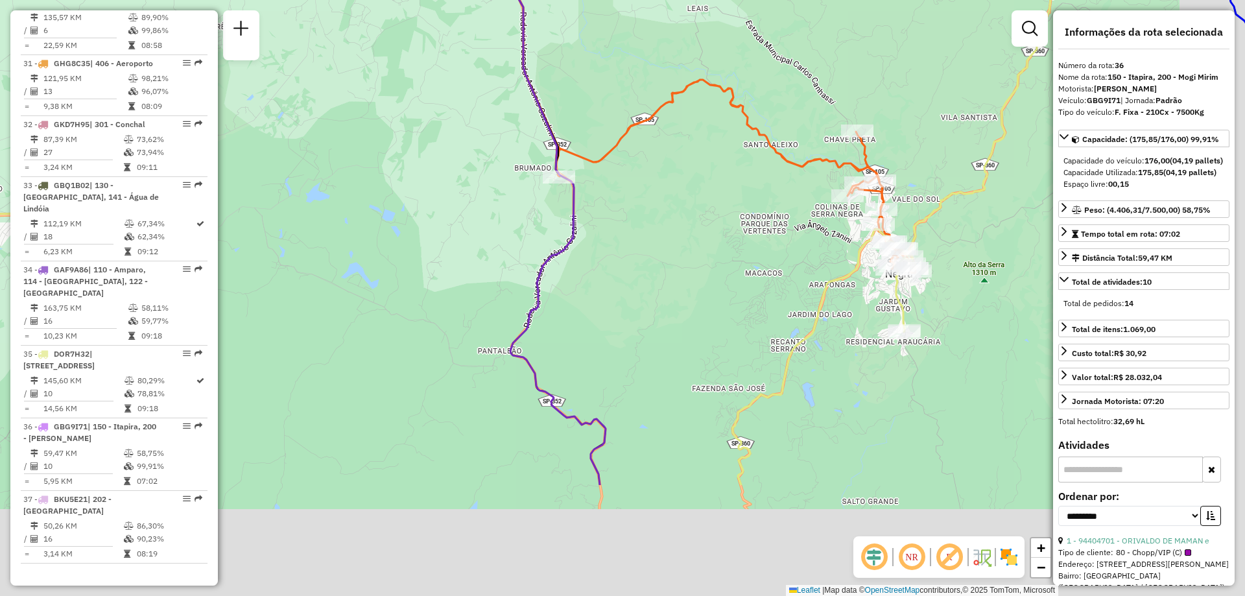
drag, startPoint x: 756, startPoint y: 381, endPoint x: 610, endPoint y: 169, distance: 257.3
click at [610, 169] on div "Janela de atendimento Grade de atendimento Capacidade Transportadoras Veículos …" at bounding box center [622, 298] width 1245 height 596
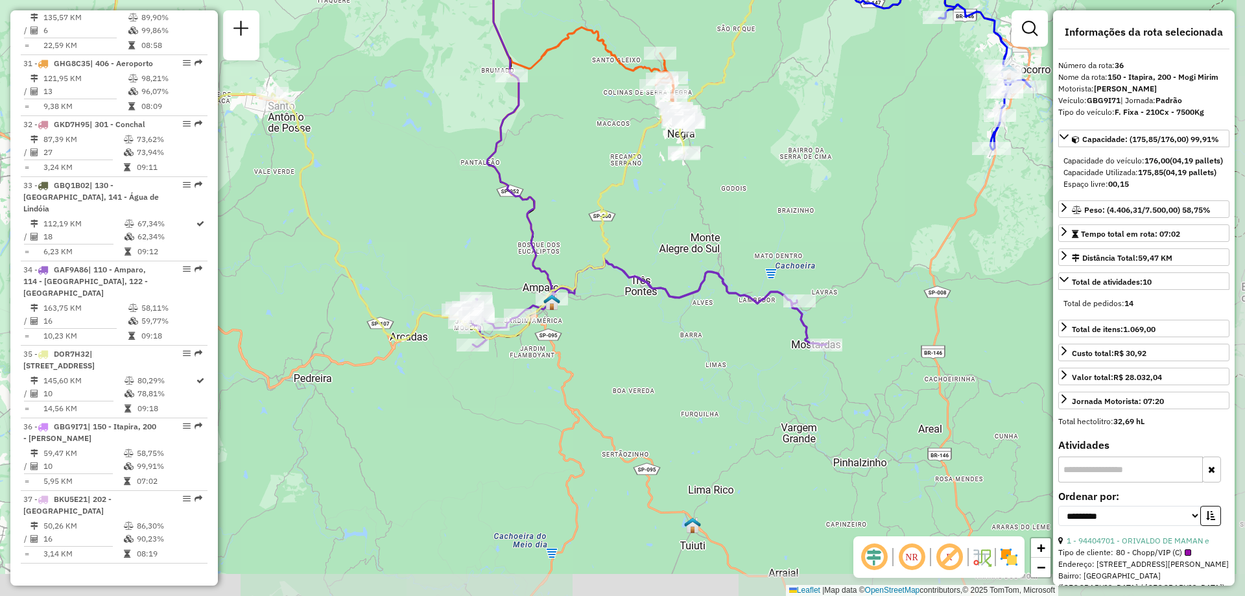
drag, startPoint x: 623, startPoint y: 214, endPoint x: 567, endPoint y: 138, distance: 94.1
click at [567, 138] on div "Janela de atendimento Grade de atendimento Capacidade Transportadoras Veículos …" at bounding box center [622, 298] width 1245 height 596
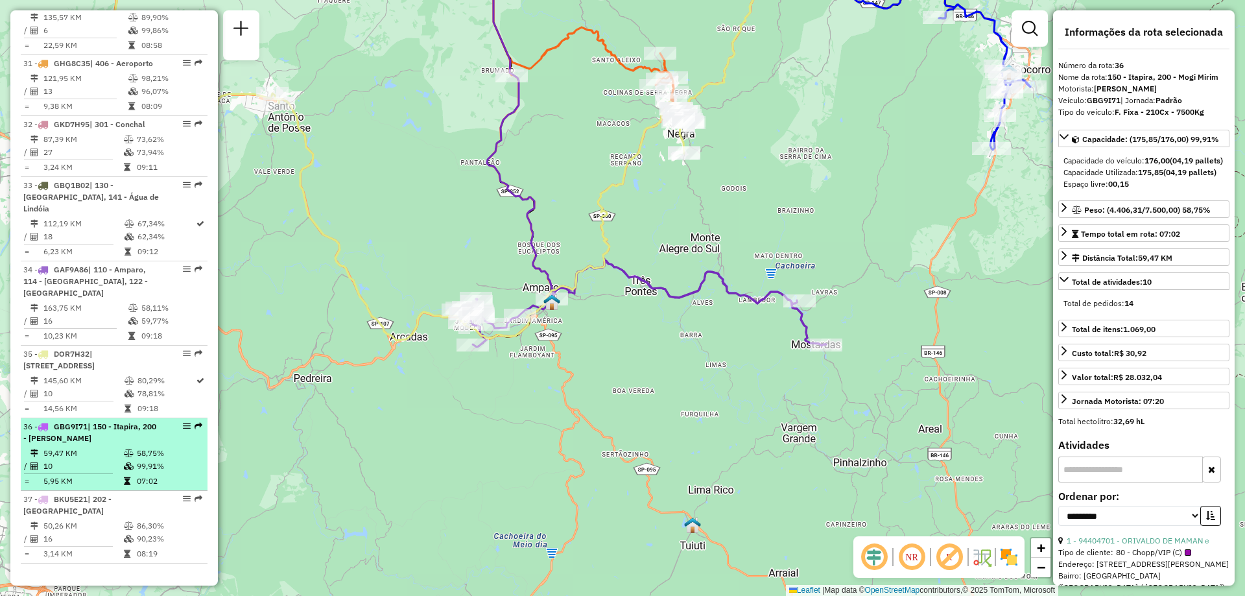
click at [106, 428] on span "| 150 - Itapira, 200 - [PERSON_NAME]" at bounding box center [89, 431] width 133 height 21
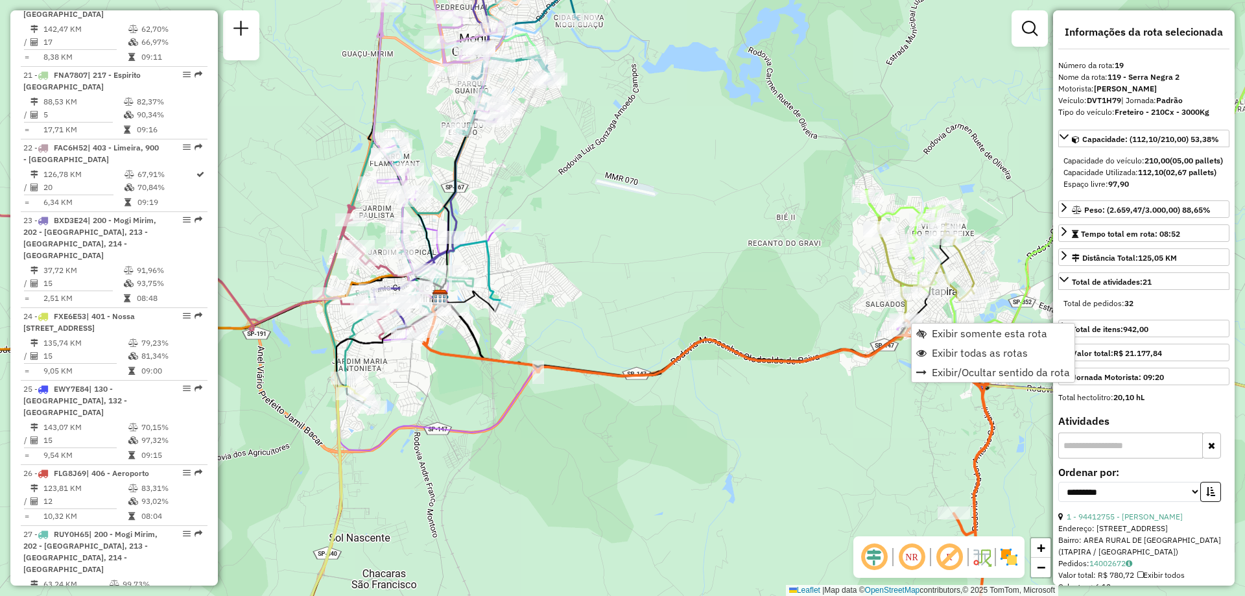
scroll to position [1850, 0]
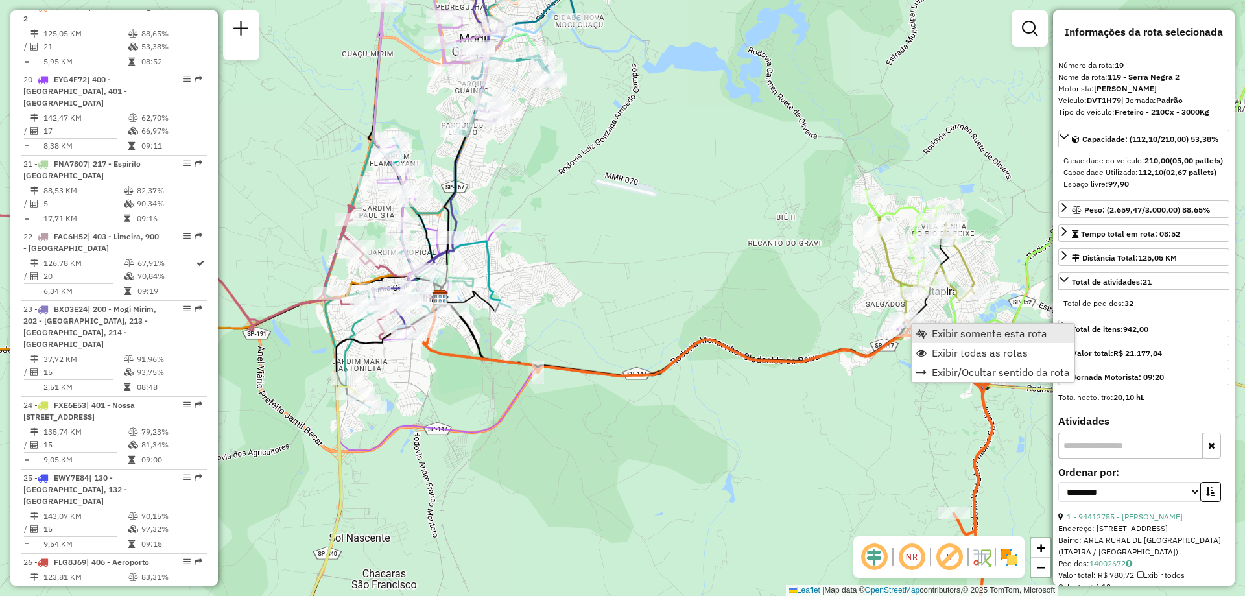
click at [941, 335] on span "Exibir somente esta rota" at bounding box center [989, 333] width 115 height 10
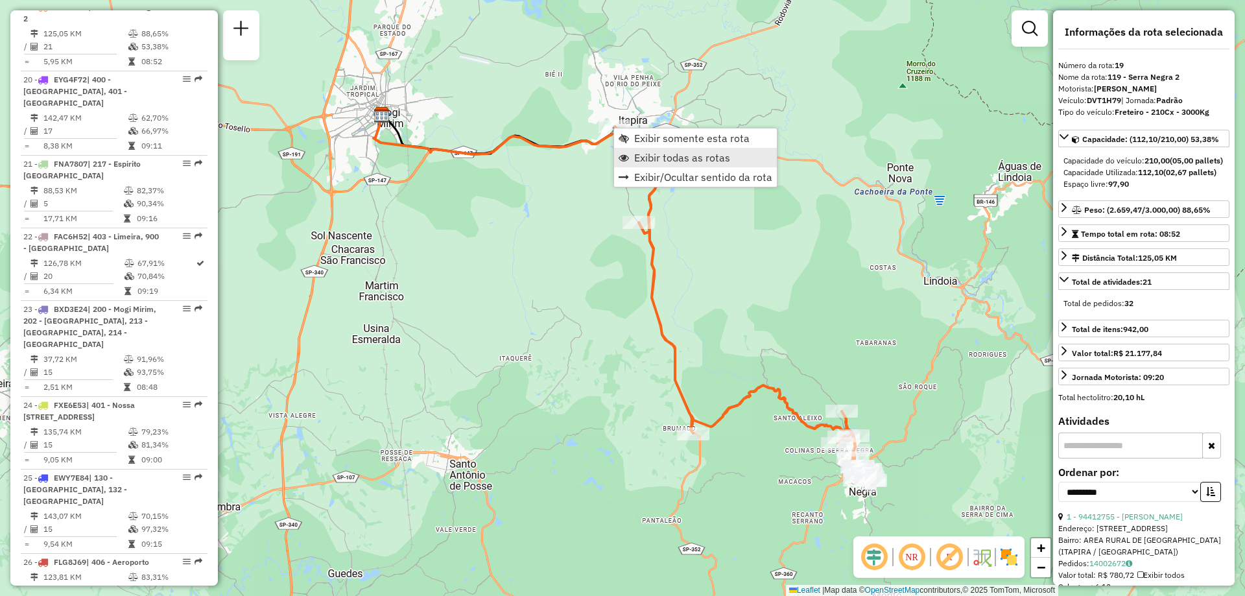
click at [639, 156] on span "Exibir todas as rotas" at bounding box center [682, 157] width 96 height 10
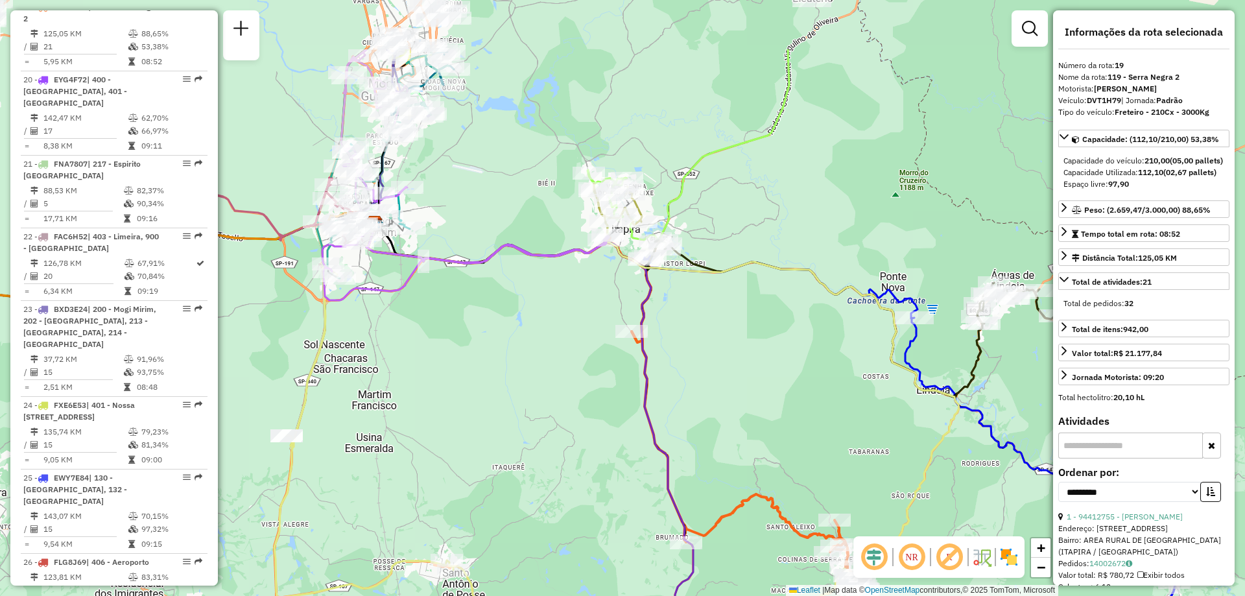
drag, startPoint x: 651, startPoint y: 194, endPoint x: 644, endPoint y: 303, distance: 109.1
click at [644, 303] on icon at bounding box center [663, 493] width 594 height 541
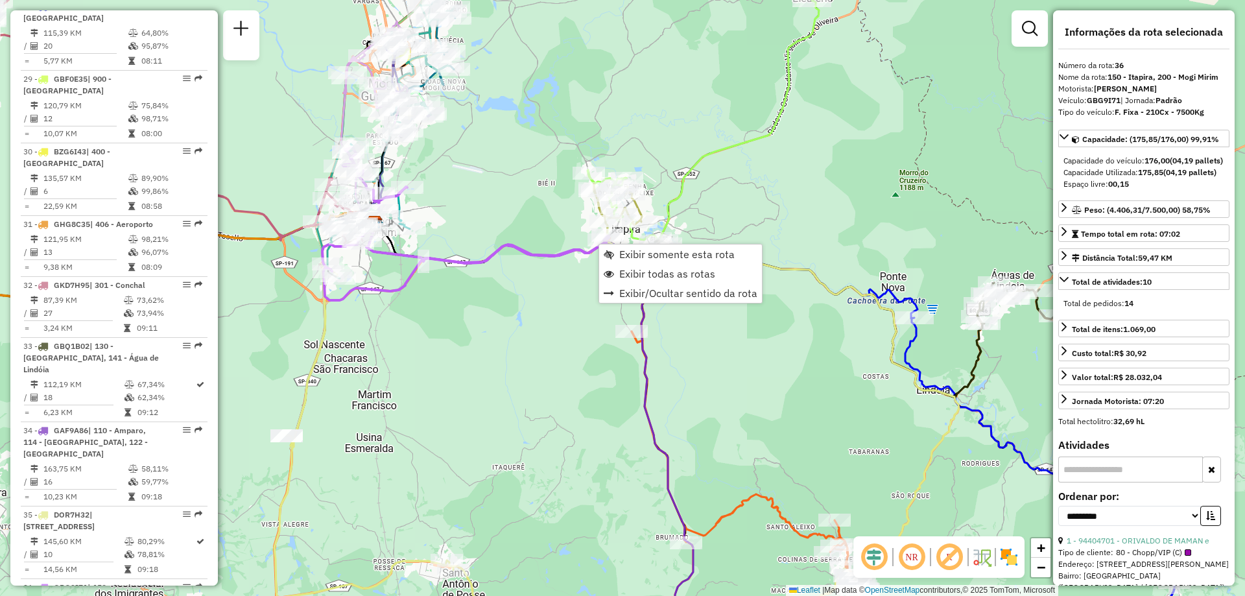
scroll to position [2735, 0]
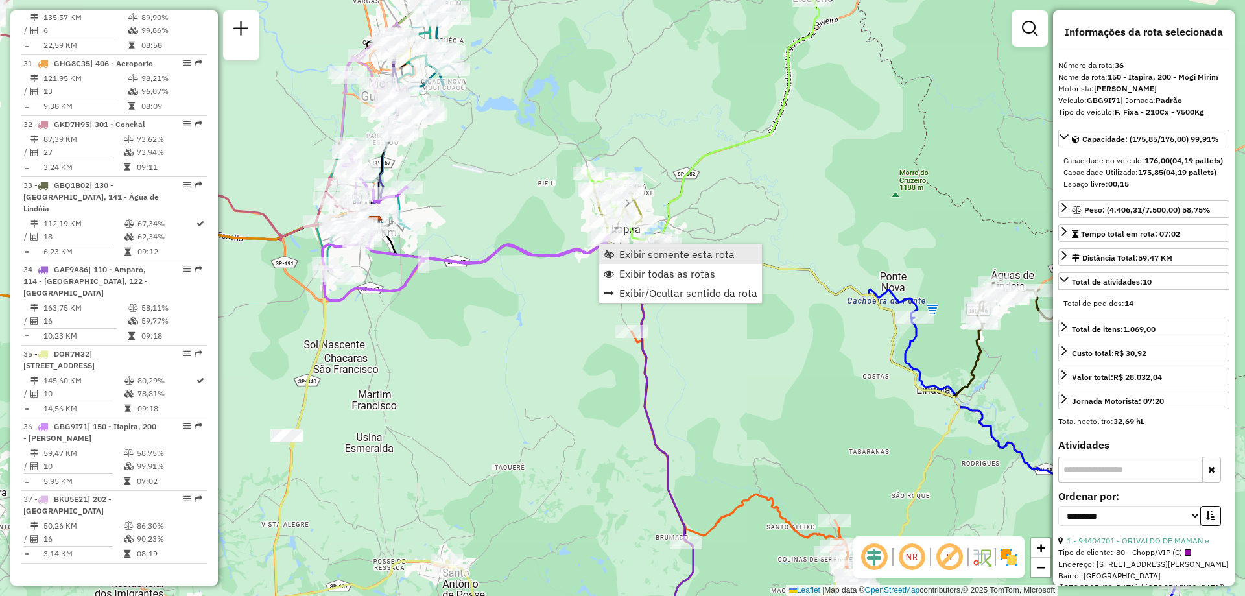
click at [612, 253] on span "Exibir somente esta rota" at bounding box center [609, 254] width 10 height 10
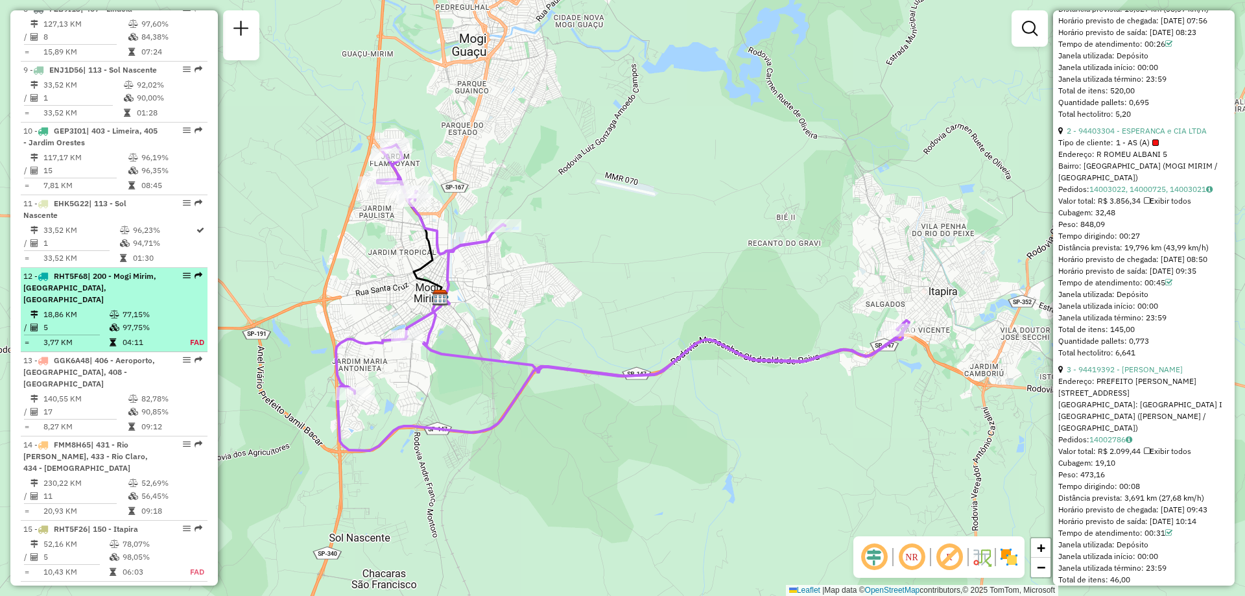
scroll to position [985, 0]
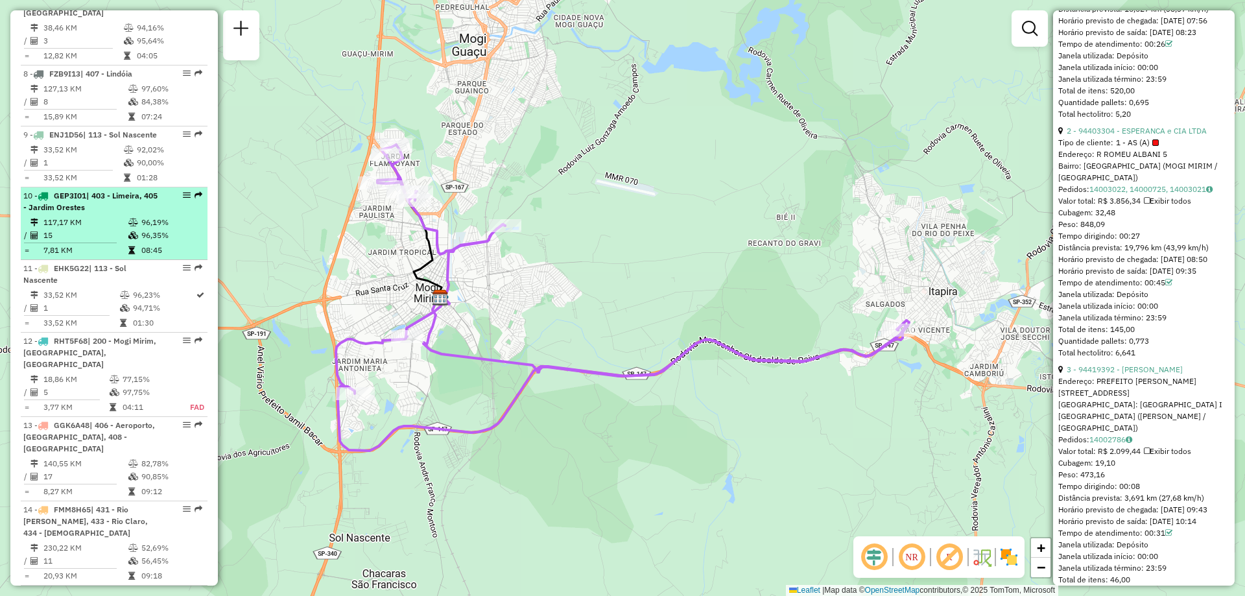
click at [117, 229] on td "117,17 KM" at bounding box center [85, 222] width 85 height 13
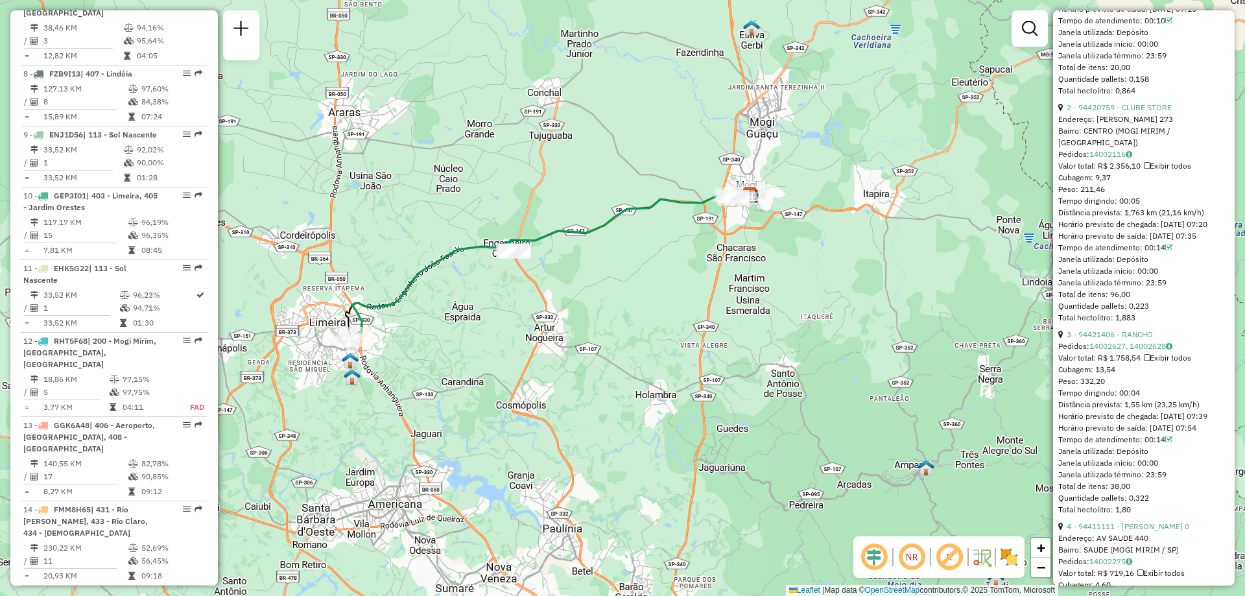
drag, startPoint x: 441, startPoint y: 277, endPoint x: 486, endPoint y: 257, distance: 49.3
click at [486, 257] on div "Janela de atendimento Grade de atendimento Capacidade Transportadoras Veículos …" at bounding box center [622, 298] width 1245 height 596
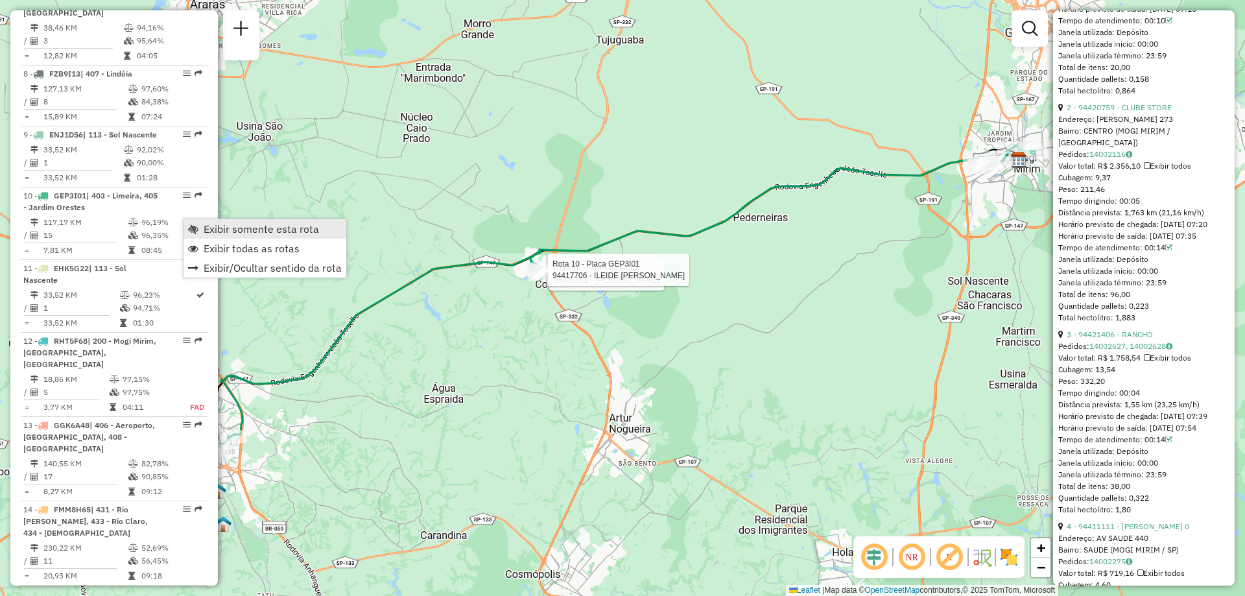
click at [245, 229] on span "Exibir somente esta rota" at bounding box center [261, 229] width 115 height 10
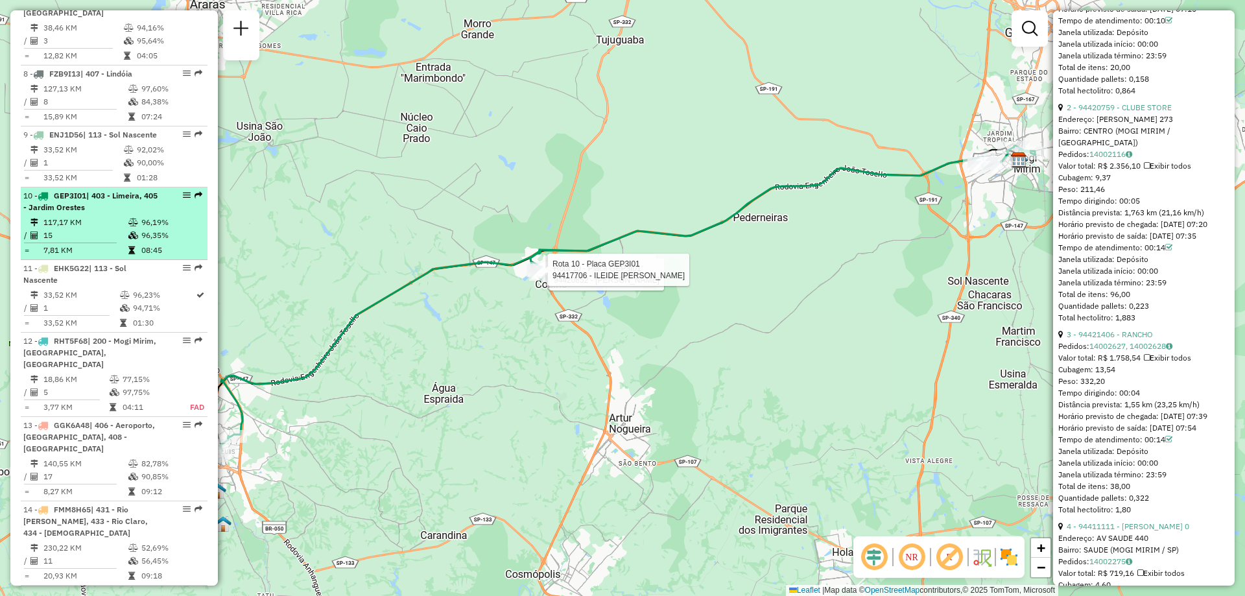
click at [183, 199] on em at bounding box center [187, 195] width 8 height 8
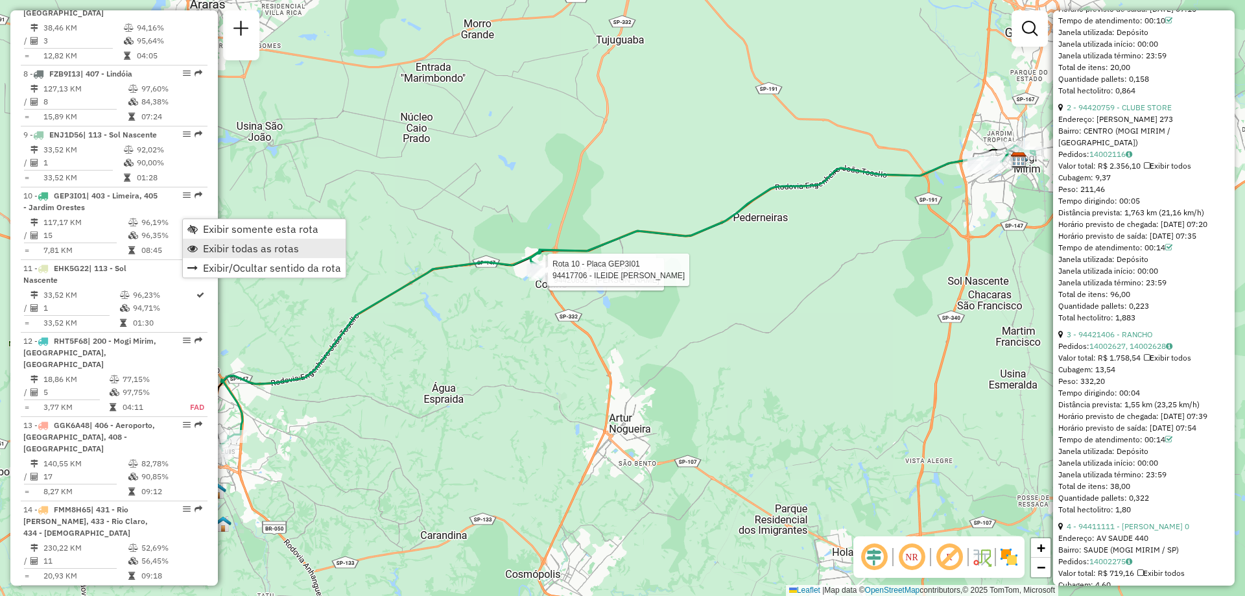
click at [223, 250] on span "Exibir todas as rotas" at bounding box center [251, 248] width 96 height 10
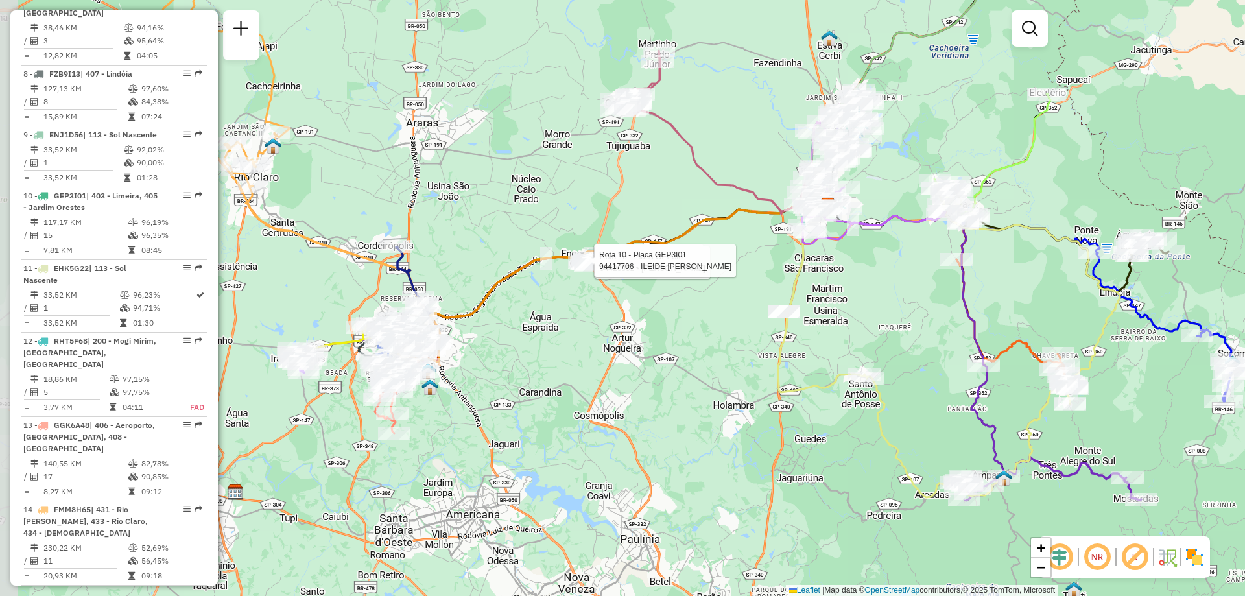
drag, startPoint x: 331, startPoint y: 311, endPoint x: 476, endPoint y: 290, distance: 146.7
click at [476, 290] on div "Rota 10 - Placa GEP3I01 94418767 - CORREIAS BAR Rota 10 - Placa GEP3I01 9442085…" at bounding box center [622, 298] width 1245 height 596
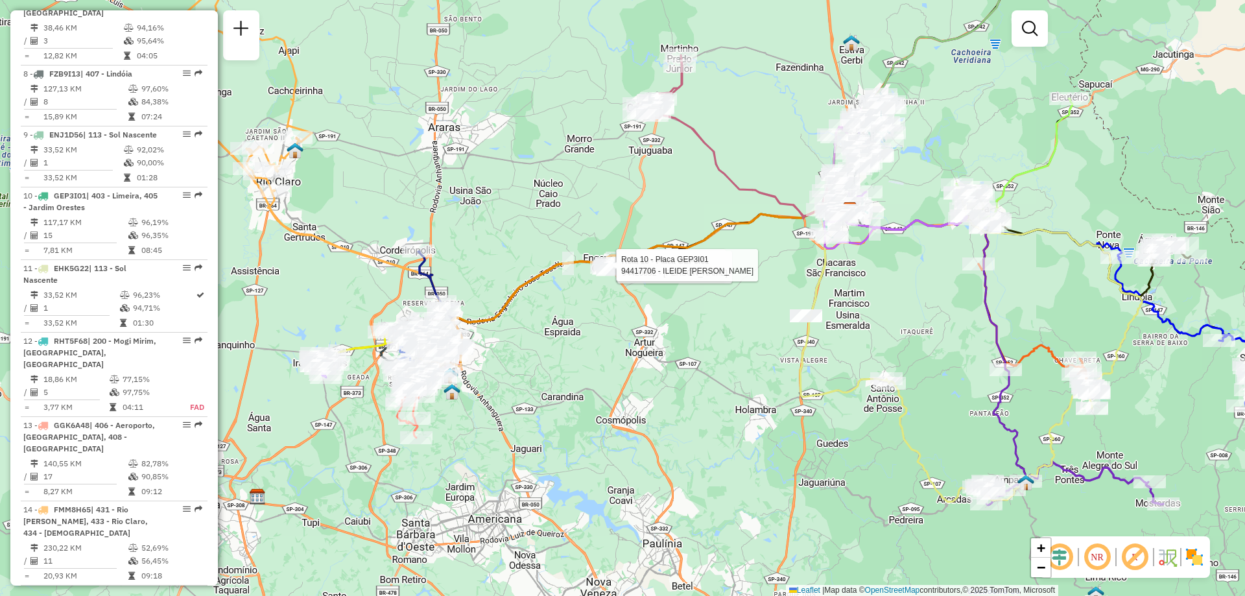
drag, startPoint x: 495, startPoint y: 285, endPoint x: 517, endPoint y: 289, distance: 22.5
click at [517, 289] on icon at bounding box center [520, 318] width 185 height 117
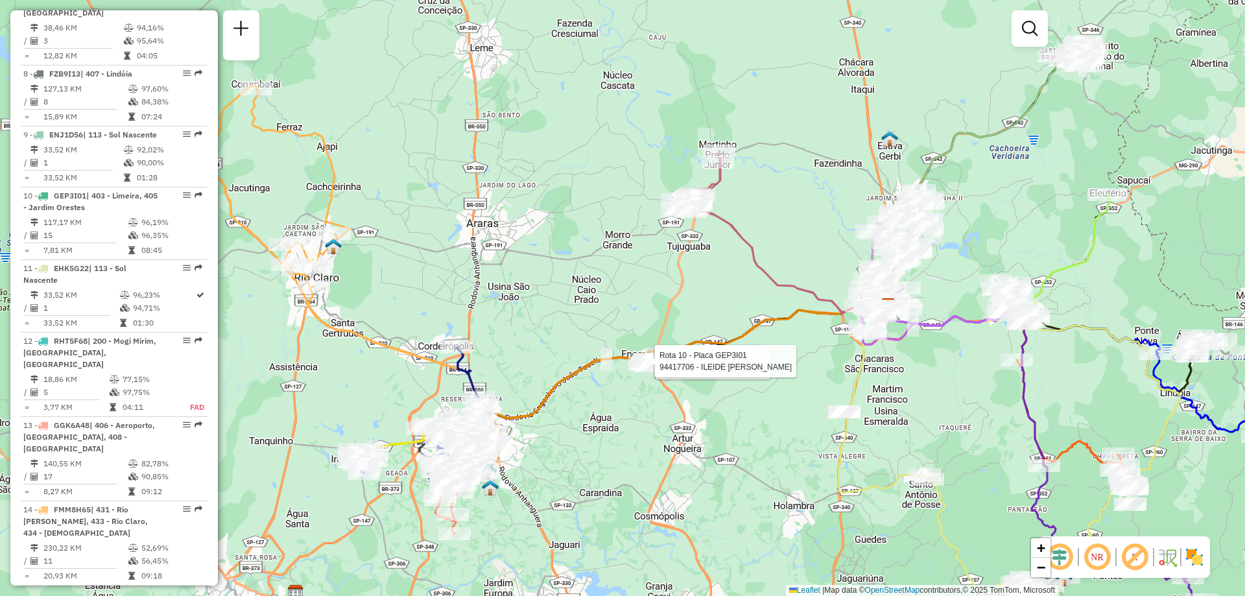
drag, startPoint x: 543, startPoint y: 282, endPoint x: 587, endPoint y: 375, distance: 102.7
click at [587, 375] on icon at bounding box center [558, 414] width 185 height 117
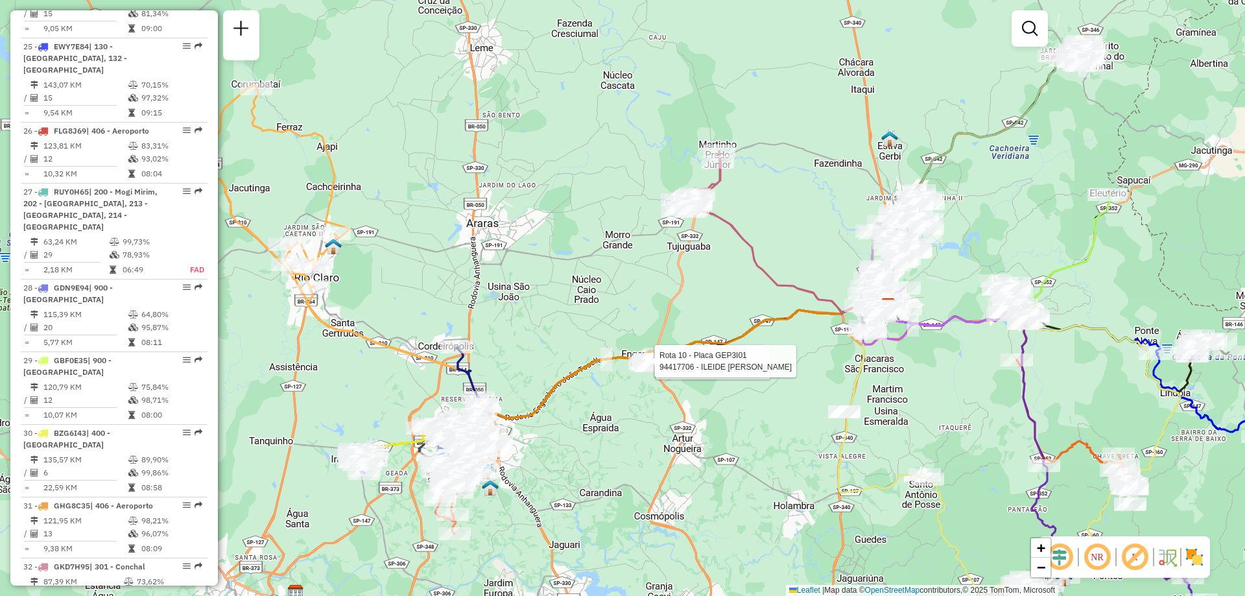
scroll to position [2541, 0]
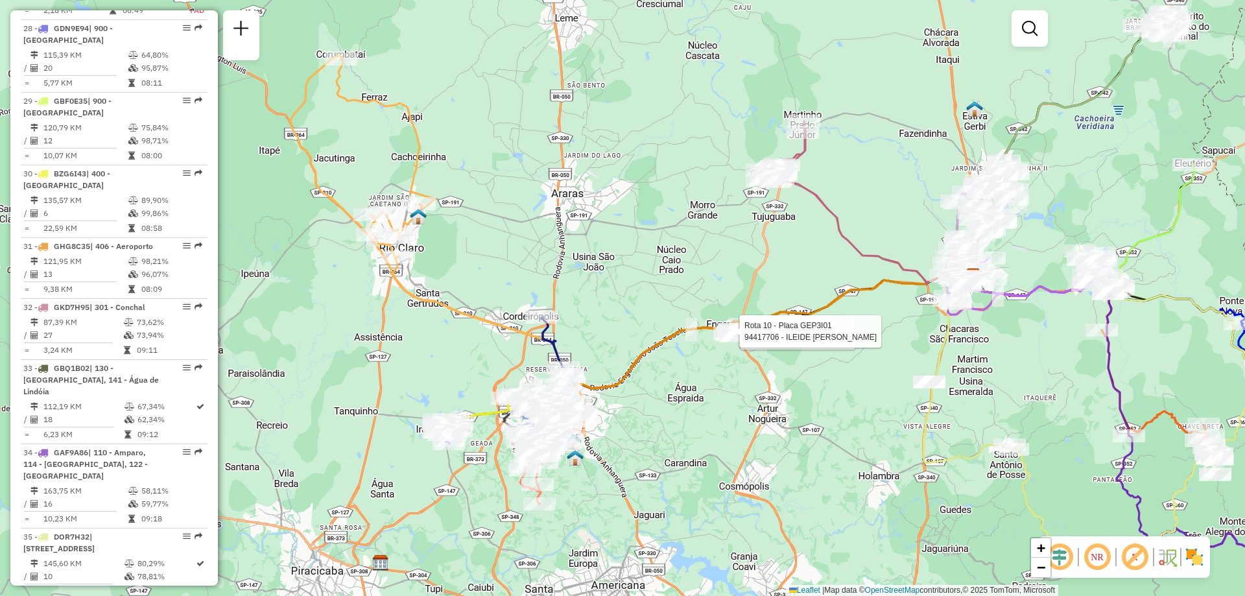
drag, startPoint x: 377, startPoint y: 344, endPoint x: 454, endPoint y: 315, distance: 83.1
click at [454, 315] on icon at bounding box center [451, 217] width 231 height 315
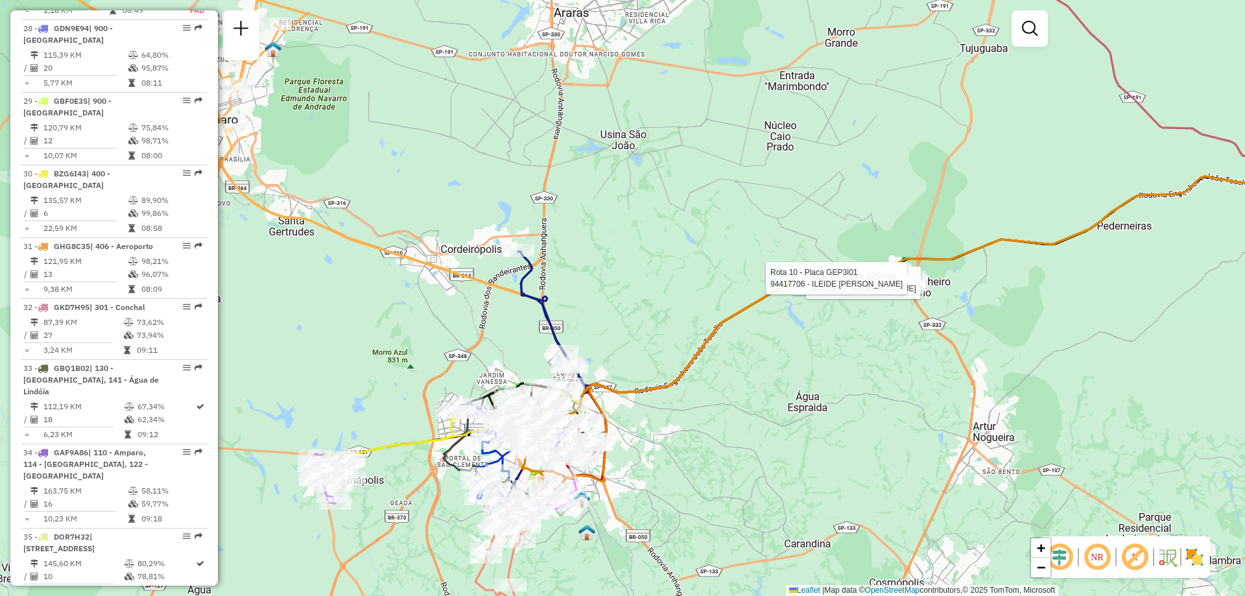
drag, startPoint x: 722, startPoint y: 399, endPoint x: 648, endPoint y: 389, distance: 74.6
click at [648, 389] on icon at bounding box center [723, 385] width 370 height 235
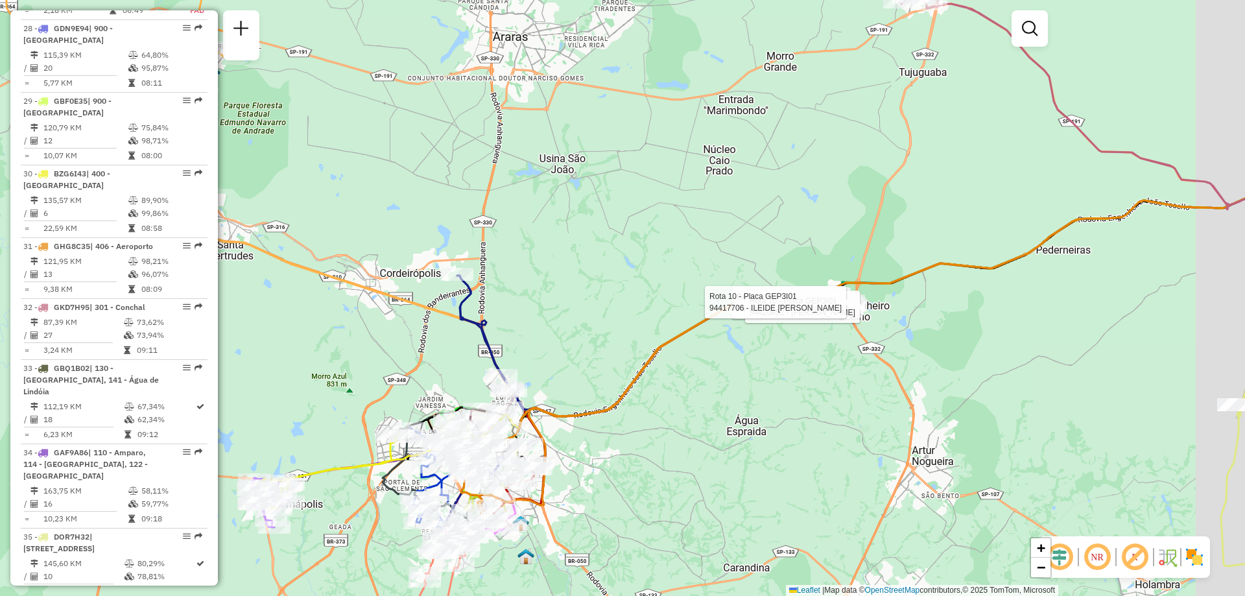
drag, startPoint x: 989, startPoint y: 272, endPoint x: 928, endPoint y: 296, distance: 65.5
click at [928, 296] on div "Rota 10 - Placa GEP3I01 94418767 - CORREIAS BAR Rota 10 - Placa GEP3I01 9442085…" at bounding box center [622, 298] width 1245 height 596
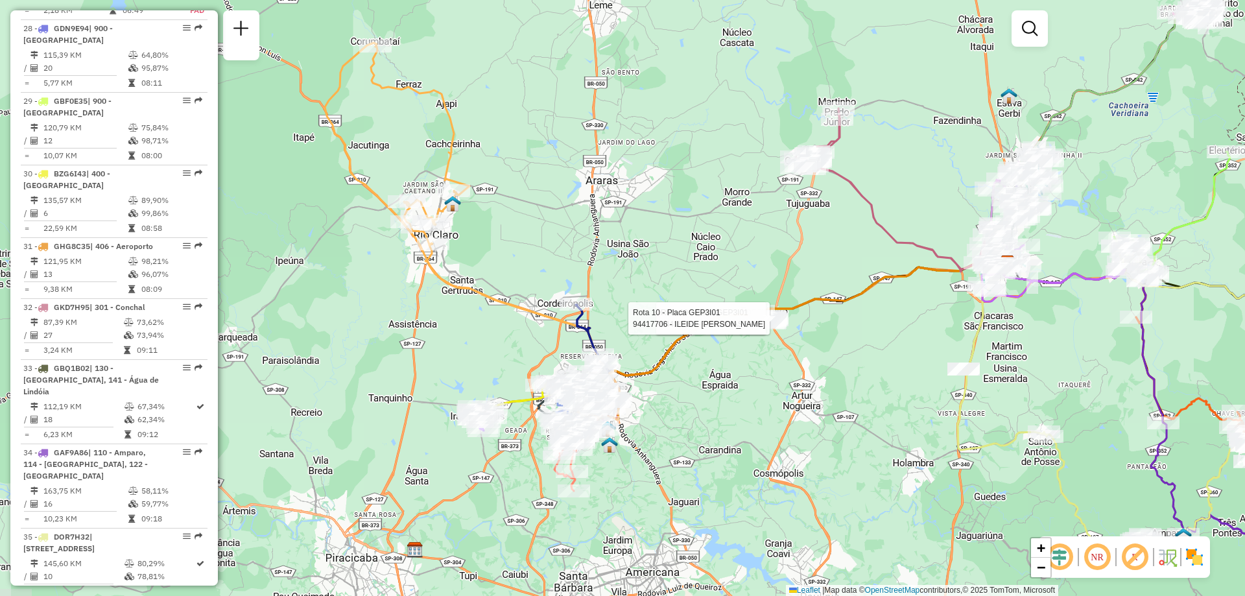
drag, startPoint x: 621, startPoint y: 388, endPoint x: 645, endPoint y: 376, distance: 26.7
click at [645, 376] on icon at bounding box center [677, 371] width 185 height 117
select select "**********"
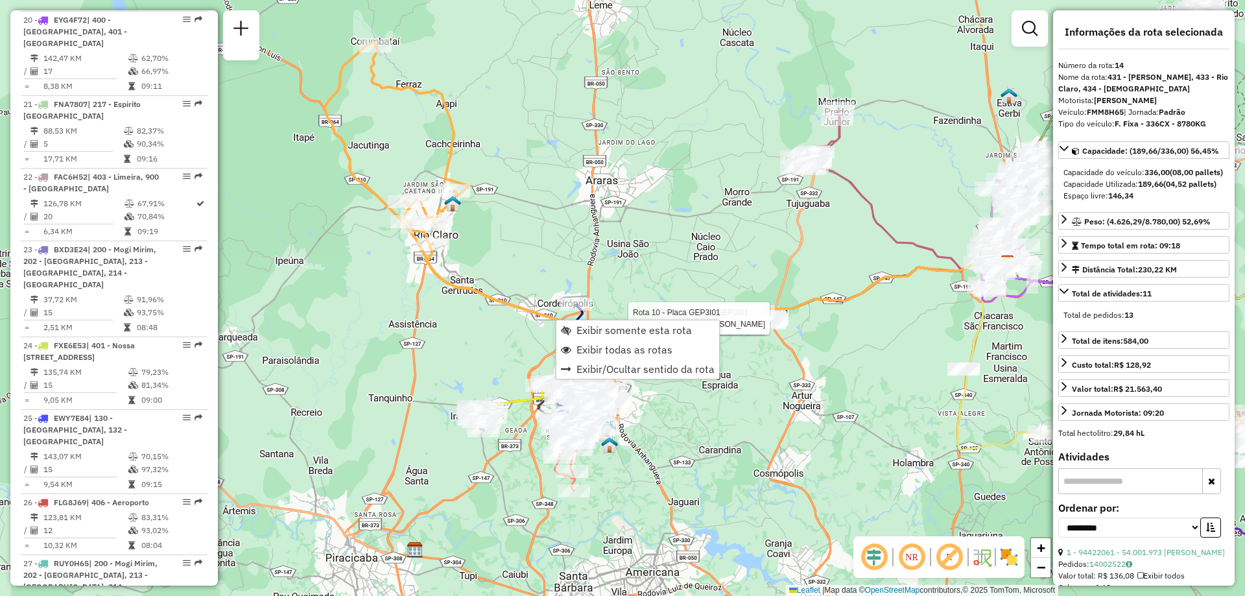
scroll to position [1487, 0]
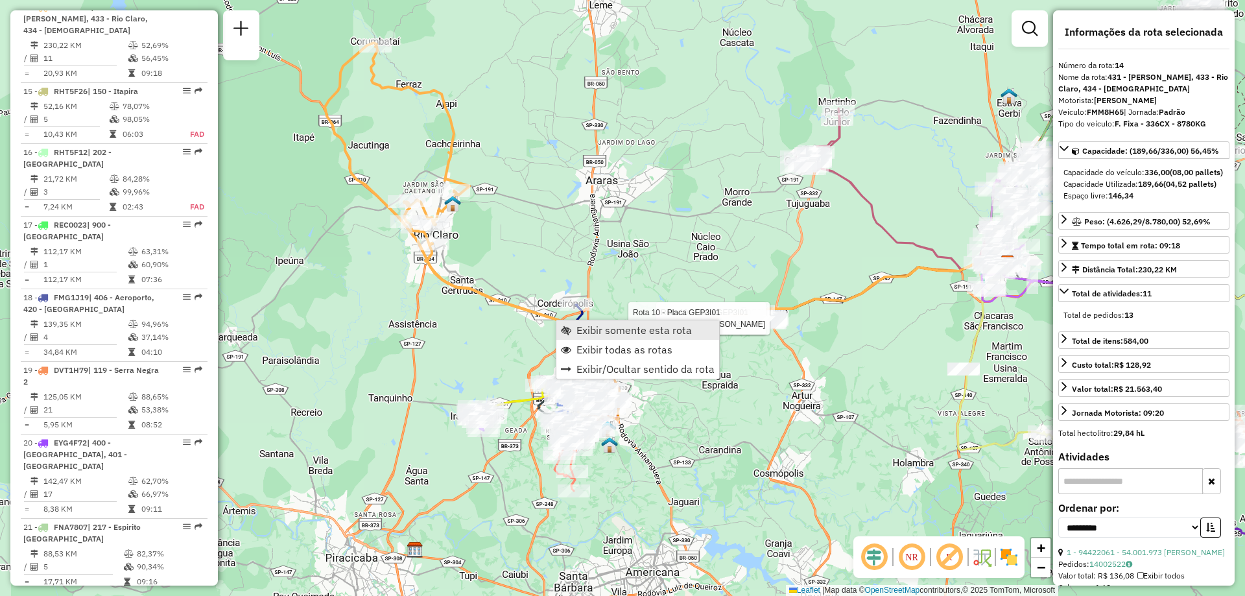
click at [604, 327] on span "Exibir somente esta rota" at bounding box center [633, 330] width 115 height 10
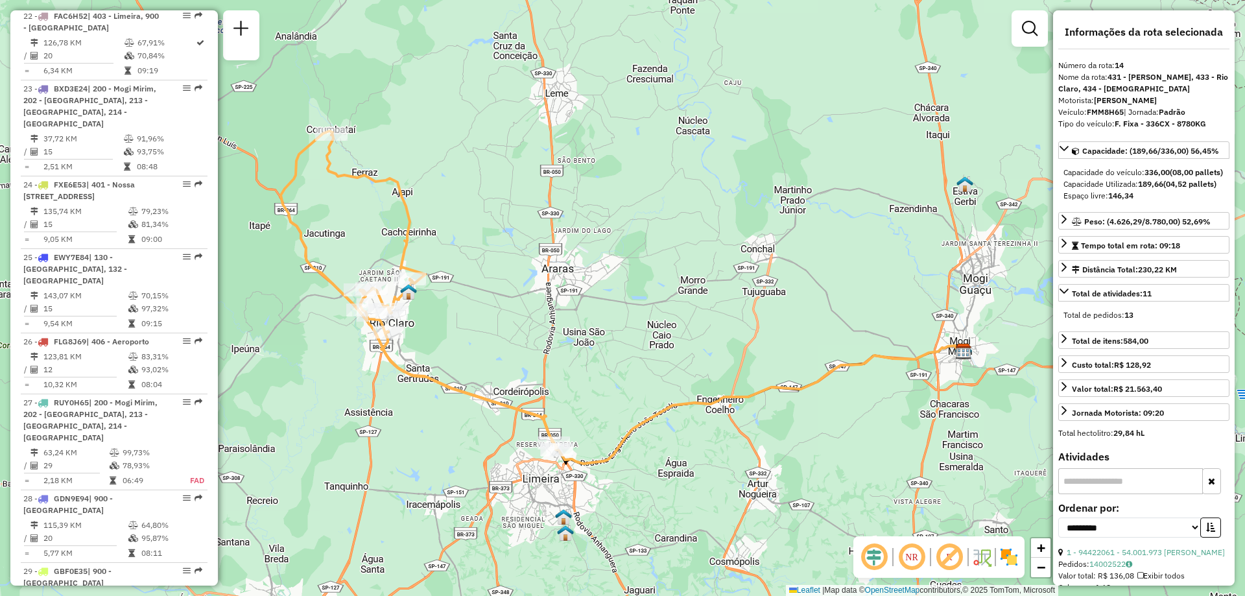
scroll to position [2265, 0]
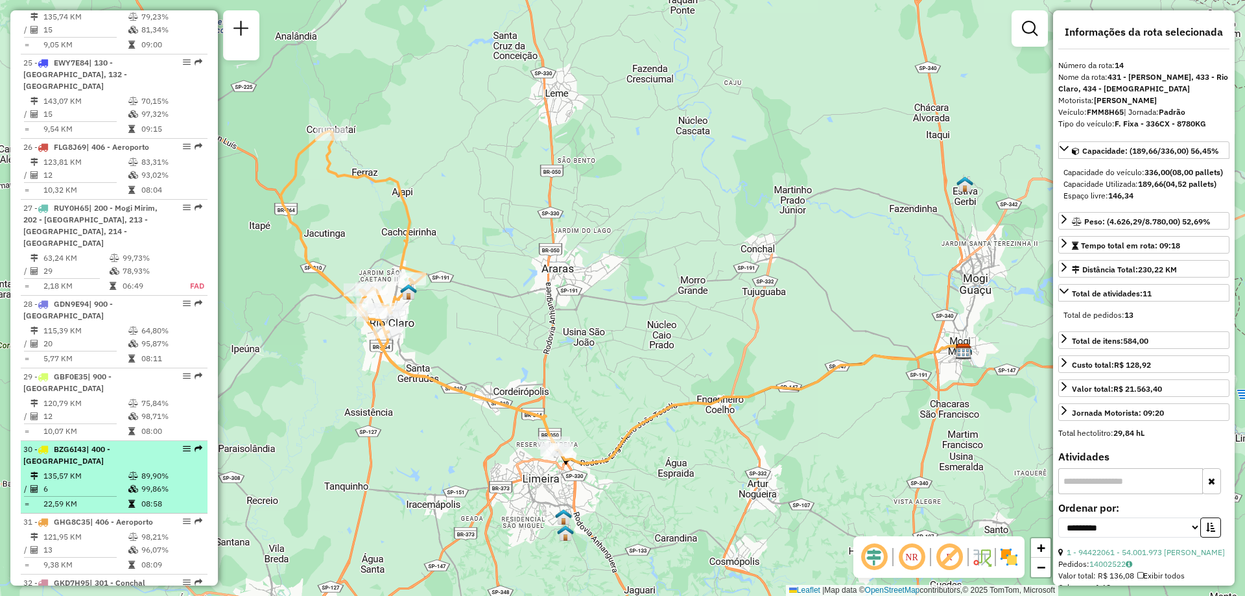
click at [183, 453] on em at bounding box center [187, 449] width 8 height 8
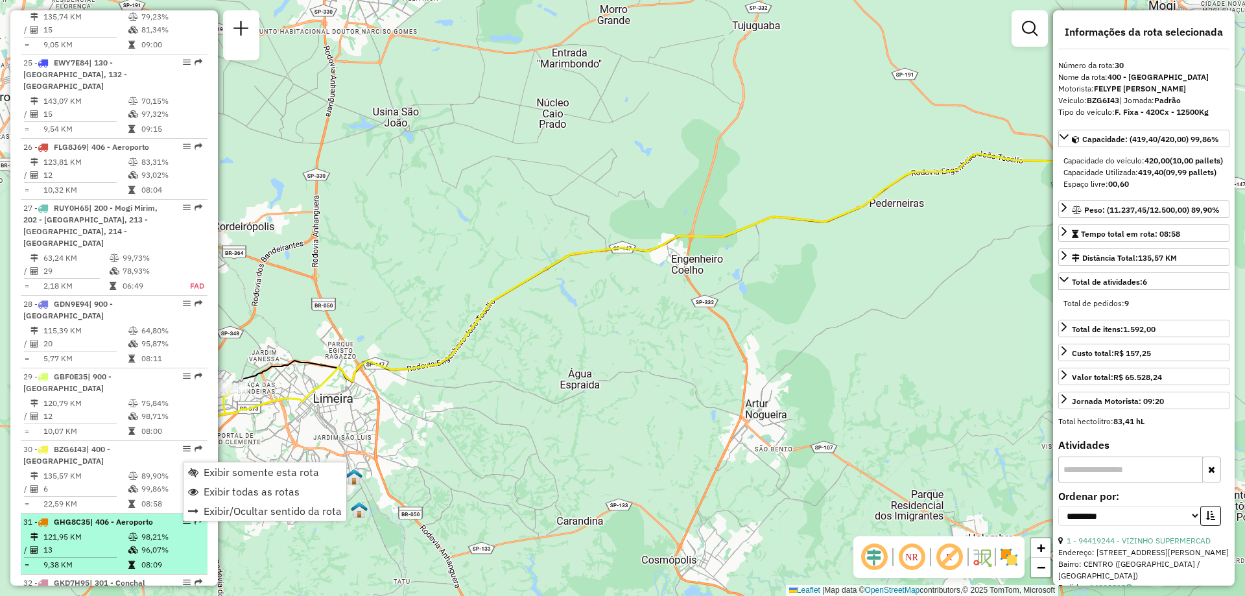
click at [124, 526] on span "| 406 - Aeroporto" at bounding box center [121, 522] width 63 height 10
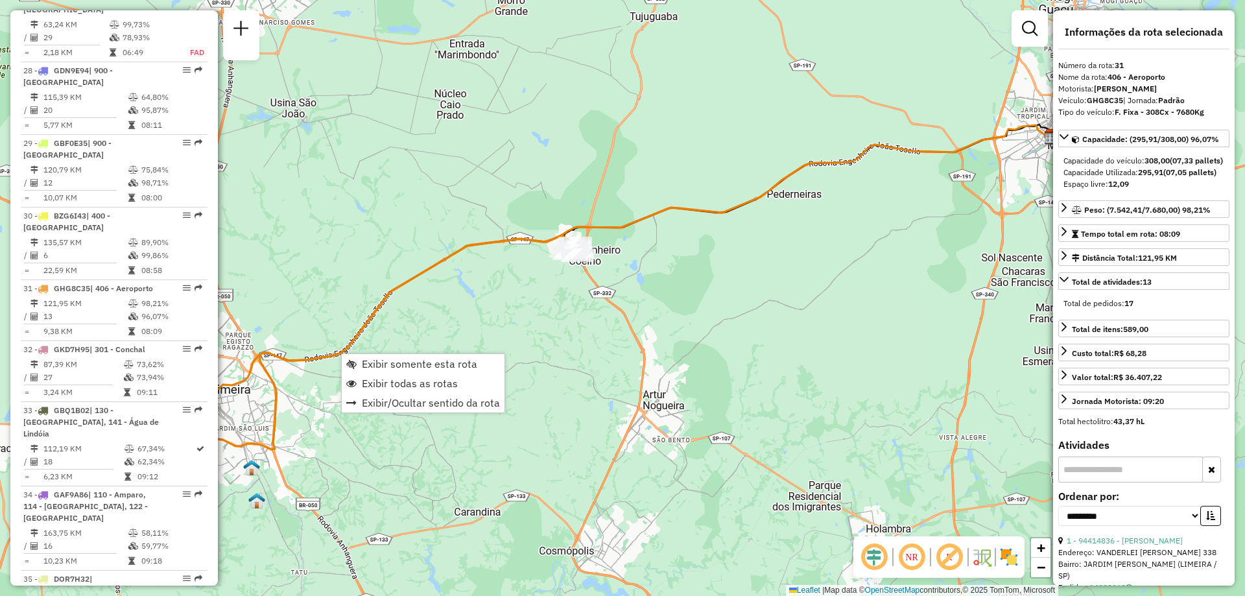
scroll to position [2735, 0]
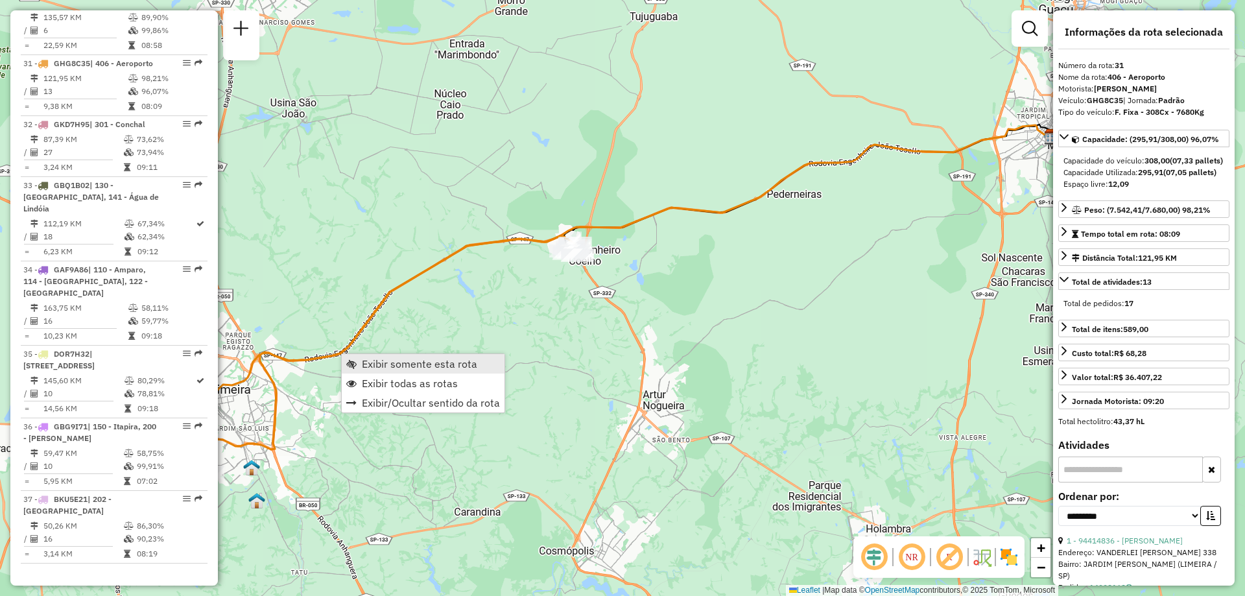
click at [357, 360] on link "Exibir somente esta rota" at bounding box center [423, 363] width 163 height 19
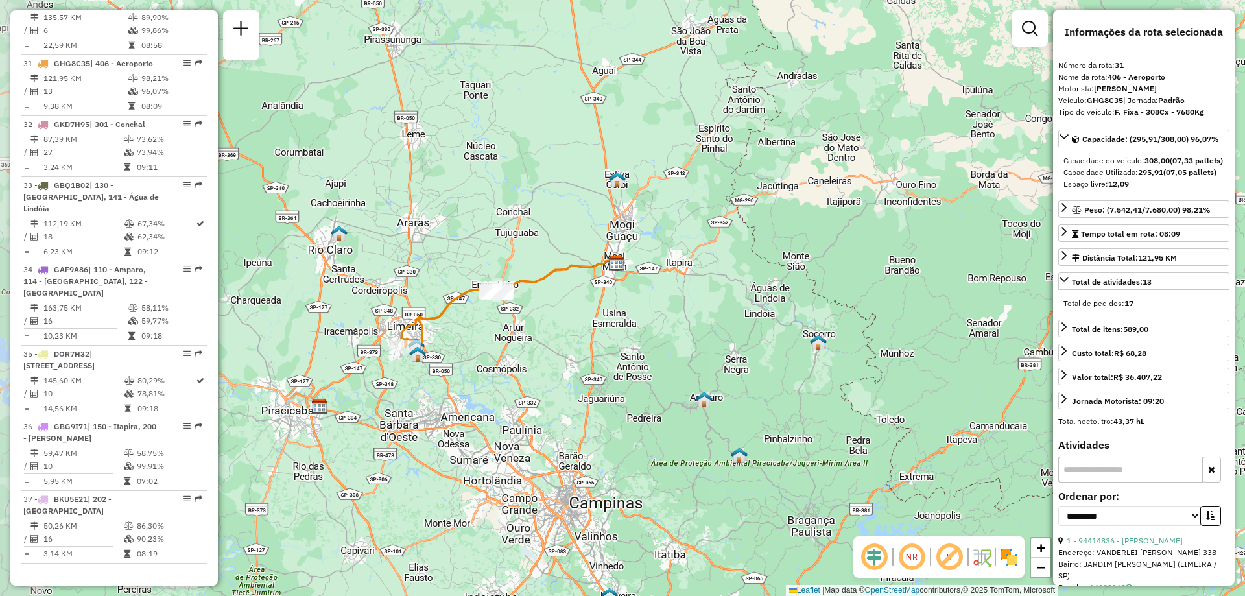
drag, startPoint x: 406, startPoint y: 331, endPoint x: 448, endPoint y: 316, distance: 44.1
click at [448, 316] on icon at bounding box center [451, 317] width 92 height 59
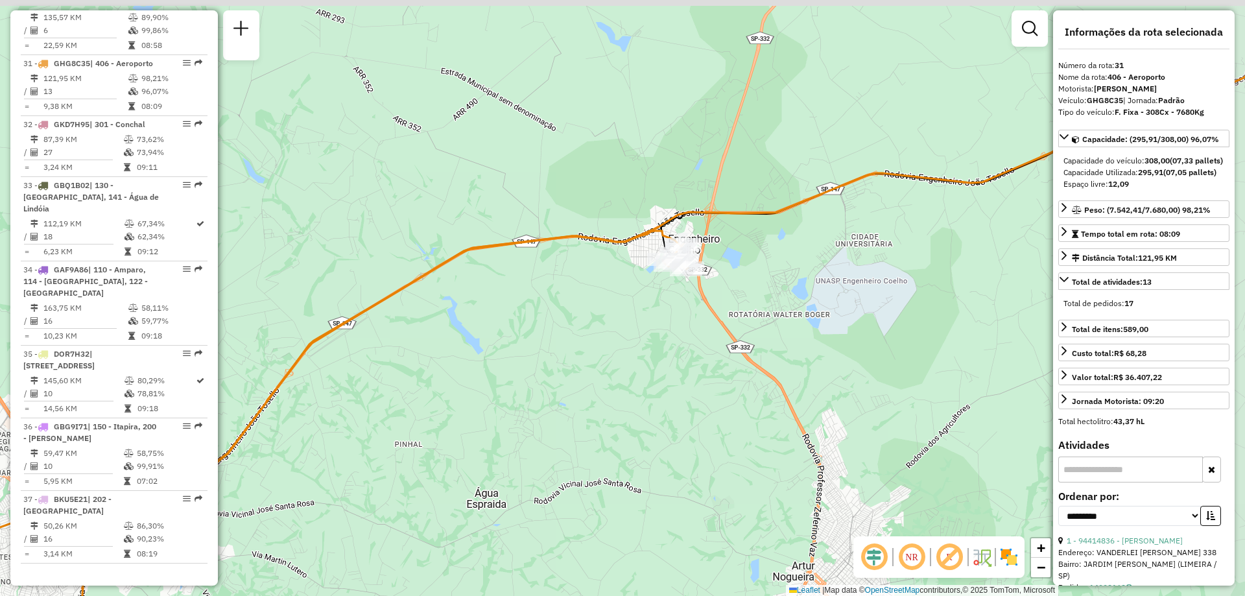
drag, startPoint x: 708, startPoint y: 189, endPoint x: 653, endPoint y: 260, distance: 89.6
click at [661, 260] on icon at bounding box center [990, 159] width 658 height 222
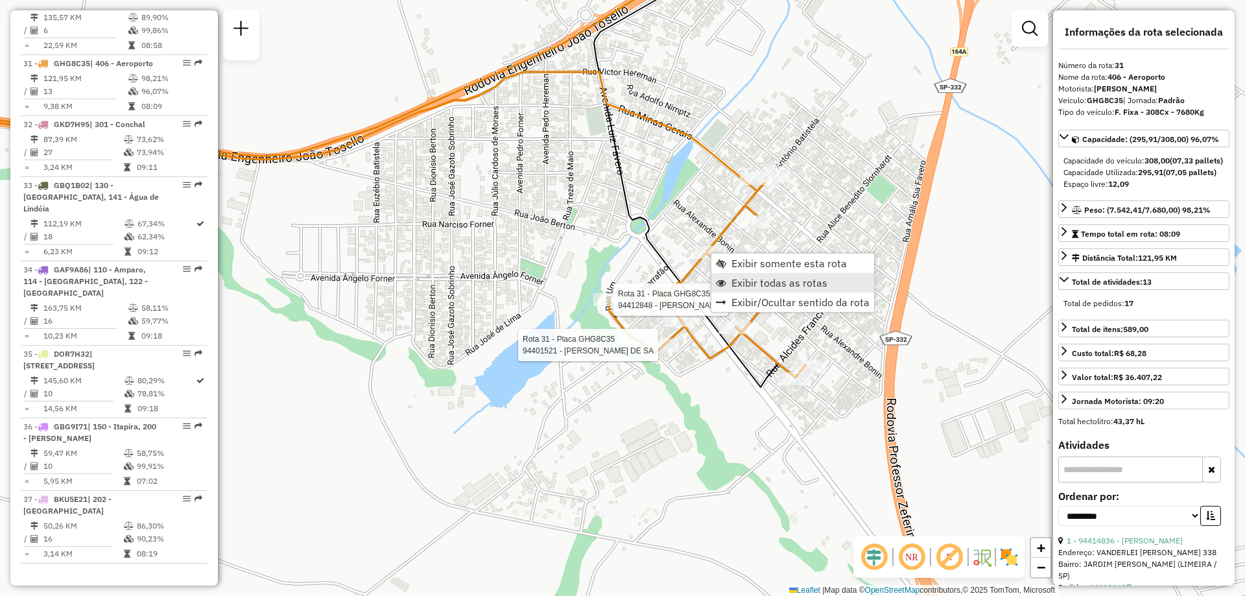
click at [738, 281] on span "Exibir todas as rotas" at bounding box center [779, 282] width 96 height 10
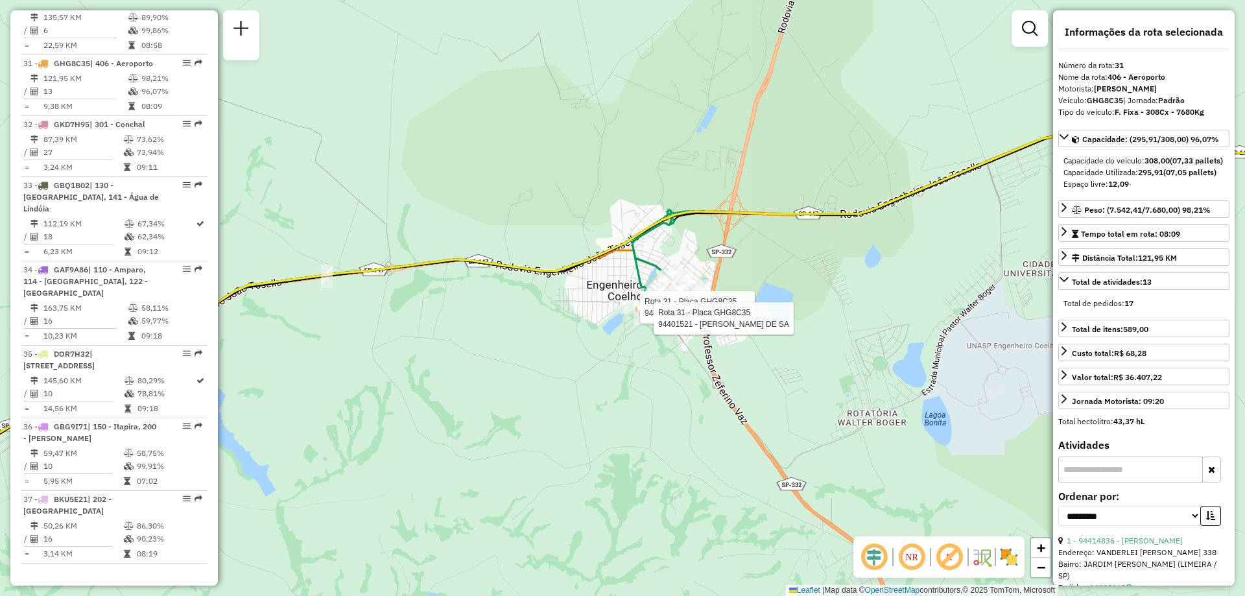
drag, startPoint x: 456, startPoint y: 300, endPoint x: 525, endPoint y: 324, distance: 73.6
click at [525, 324] on div "Rota 31 - Placa GHG8C35 94412848 - [PERSON_NAME] Rota 31 - Placa GHG8C35 944015…" at bounding box center [622, 298] width 1245 height 596
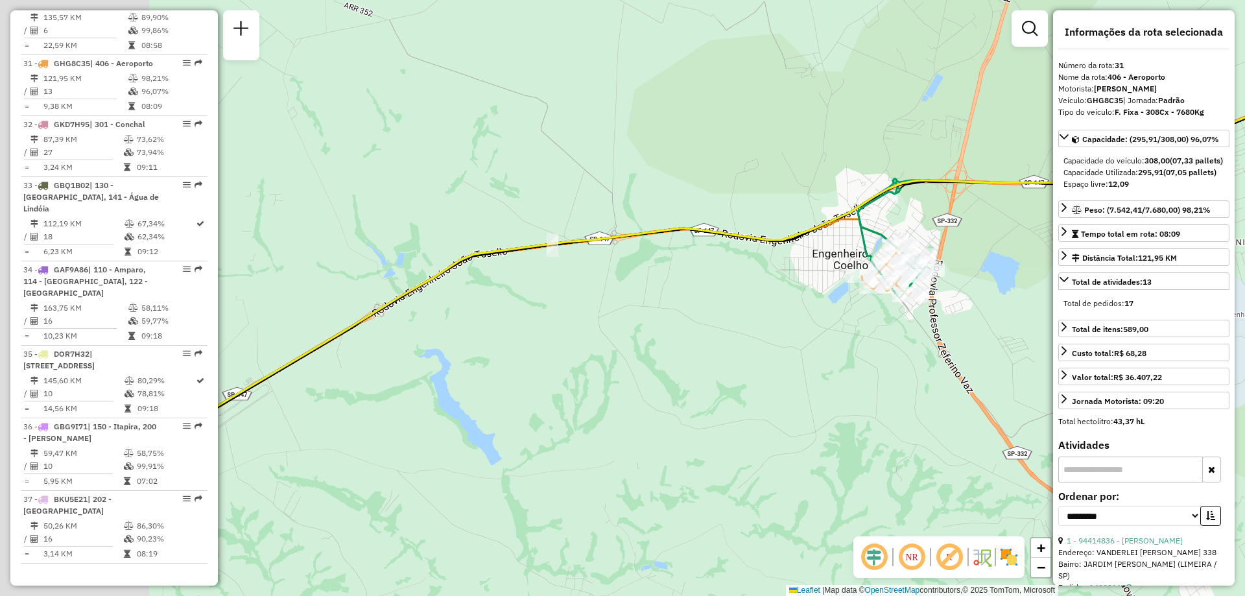
drag, startPoint x: 393, startPoint y: 333, endPoint x: 720, endPoint y: 296, distance: 328.9
click at [720, 296] on div "Janela de atendimento Grade de atendimento Capacidade Transportadoras Veículos …" at bounding box center [622, 298] width 1245 height 596
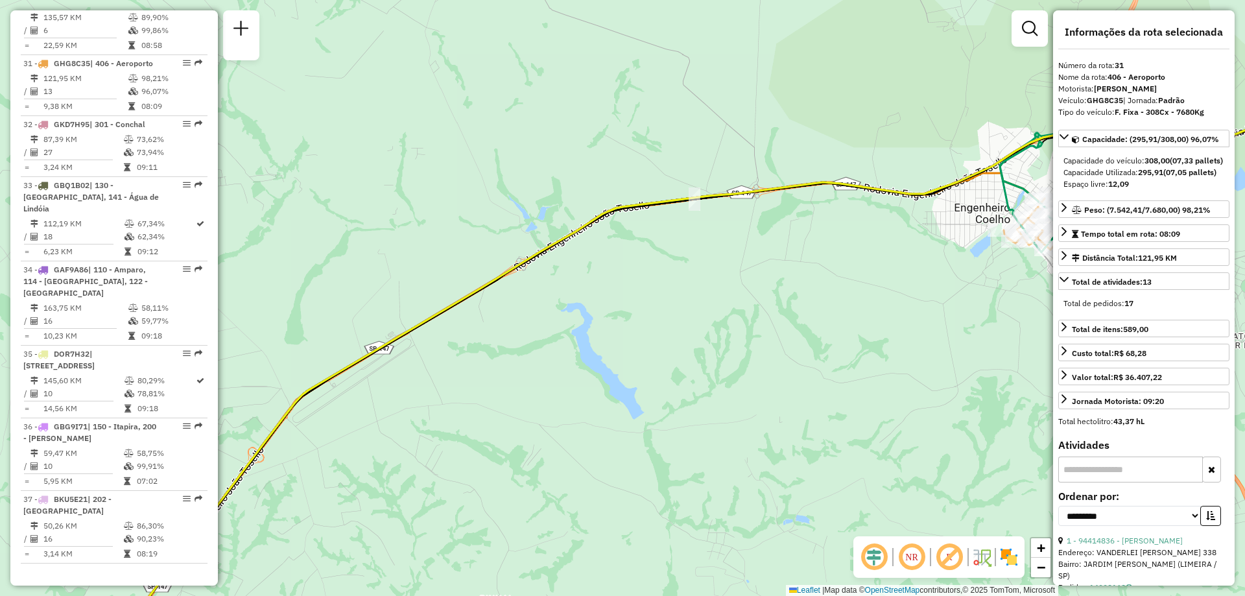
drag, startPoint x: 366, startPoint y: 368, endPoint x: 468, endPoint y: 241, distance: 162.8
click at [468, 241] on icon at bounding box center [773, 338] width 1278 height 554
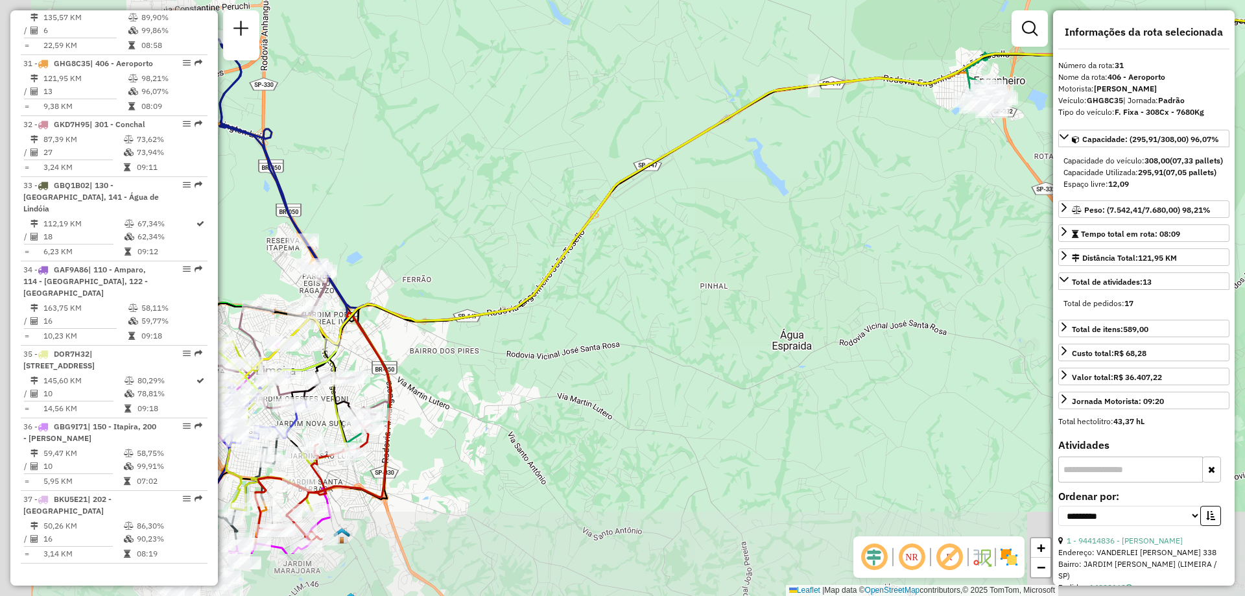
drag, startPoint x: 348, startPoint y: 346, endPoint x: 648, endPoint y: 248, distance: 315.5
click at [631, 231] on icon at bounding box center [840, 149] width 1494 height 519
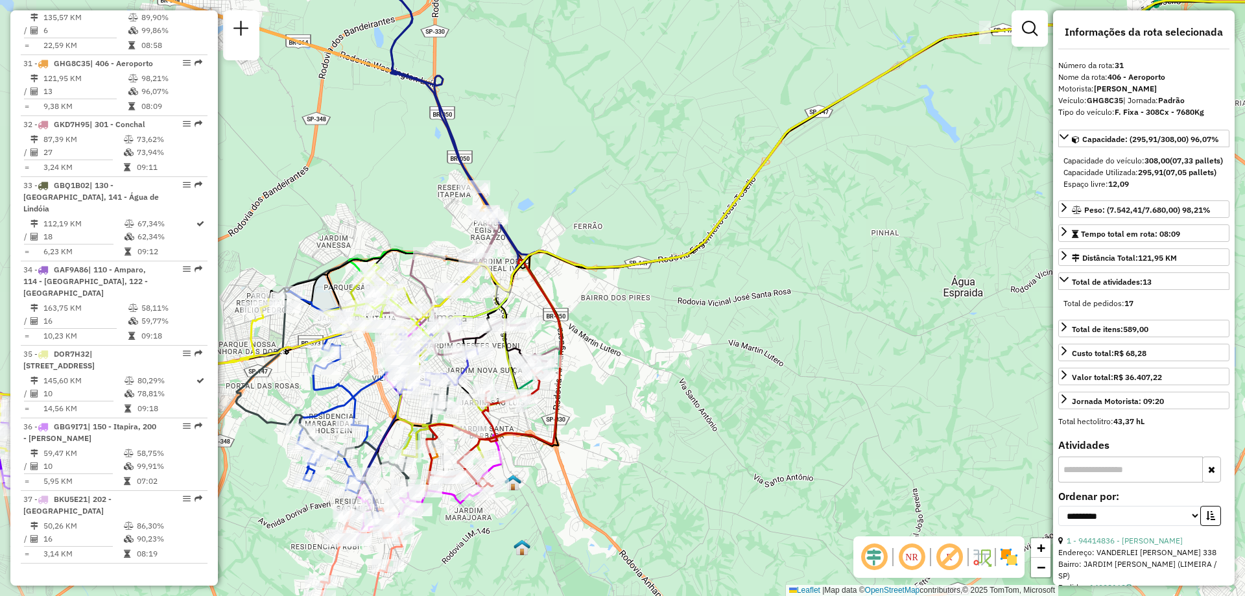
drag, startPoint x: 506, startPoint y: 327, endPoint x: 547, endPoint y: 311, distance: 44.3
click at [547, 311] on icon at bounding box center [972, 203] width 1006 height 482
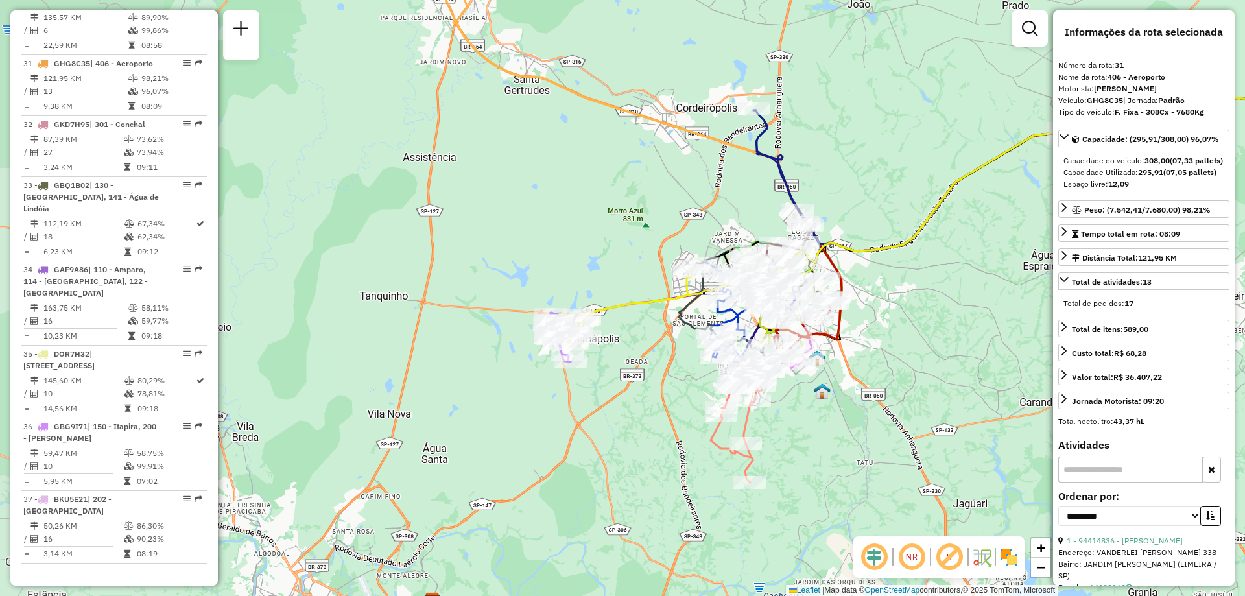
drag, startPoint x: 563, startPoint y: 361, endPoint x: 833, endPoint y: 339, distance: 271.2
click at [833, 339] on icon at bounding box center [1206, 177] width 822 height 323
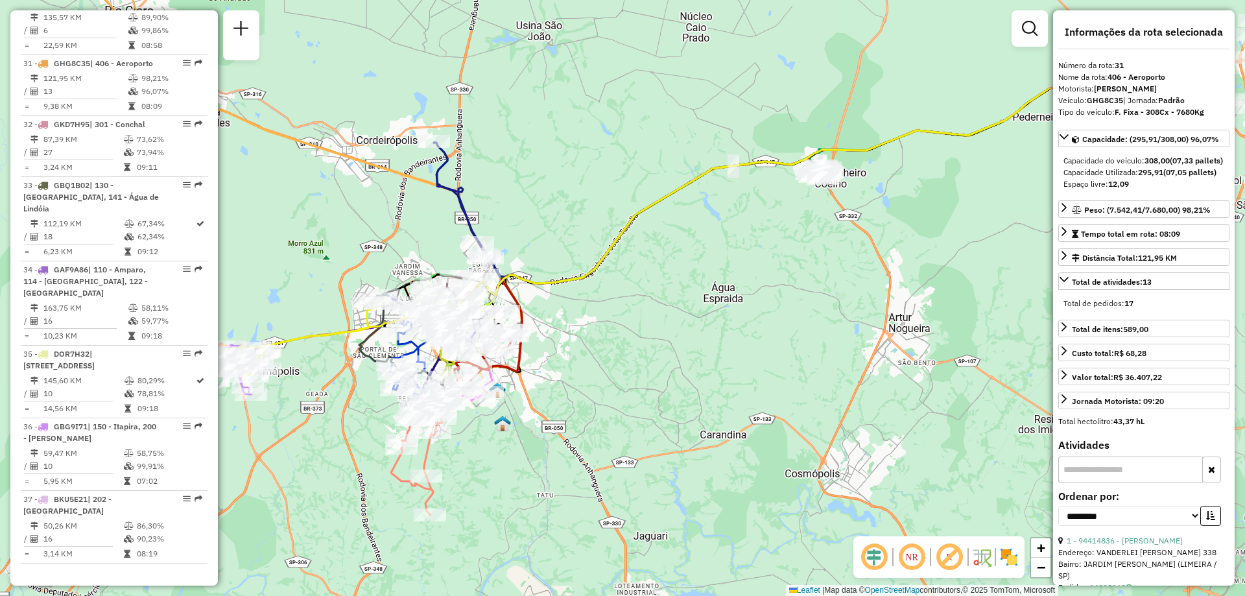
drag, startPoint x: 873, startPoint y: 204, endPoint x: 562, endPoint y: 230, distance: 311.7
click at [562, 230] on div "Janela de atendimento Grade de atendimento Capacidade Transportadoras Veículos …" at bounding box center [622, 298] width 1245 height 596
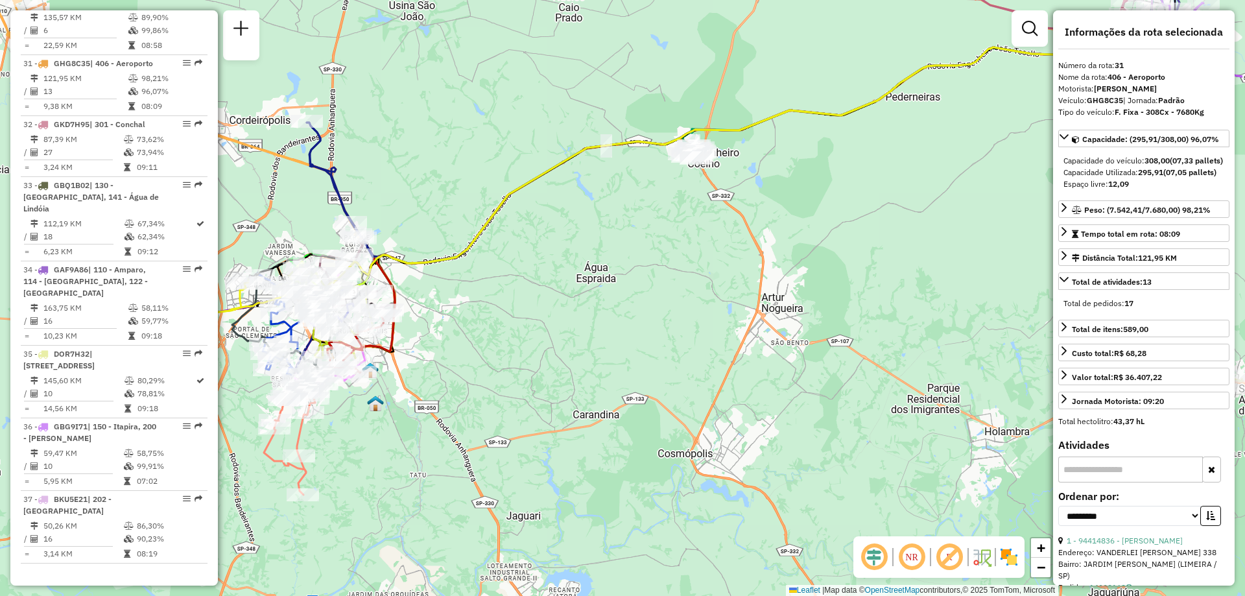
drag, startPoint x: 862, startPoint y: 231, endPoint x: 735, endPoint y: 211, distance: 128.6
click at [735, 211] on div "Janela de atendimento Grade de atendimento Capacidade Transportadoras Veículos …" at bounding box center [622, 298] width 1245 height 596
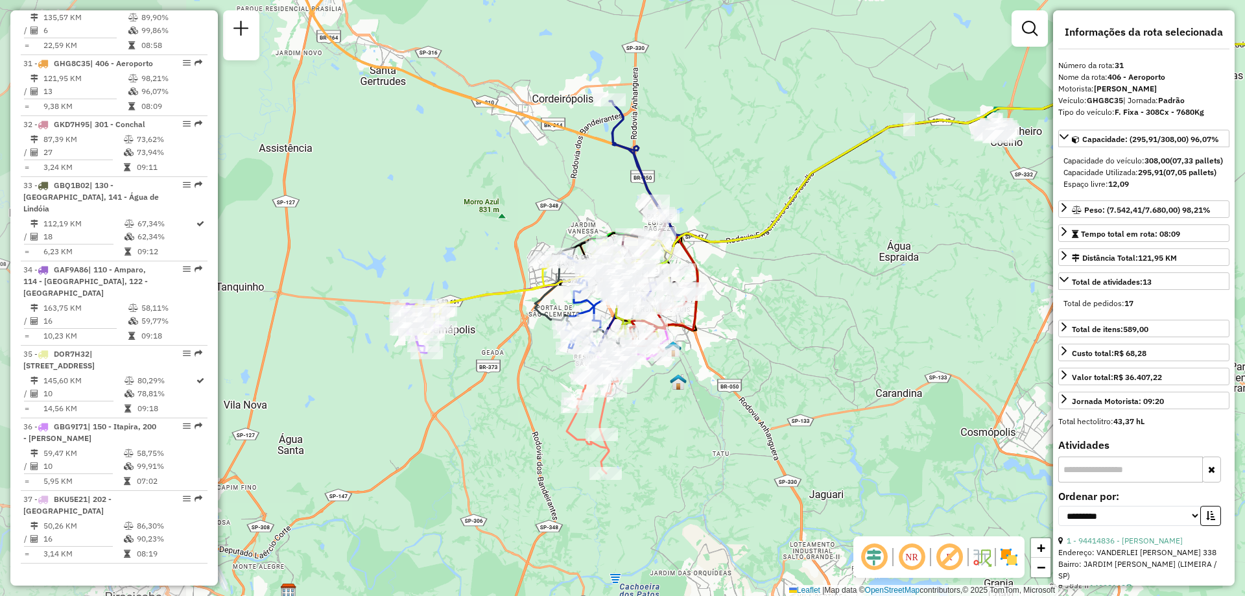
drag, startPoint x: 637, startPoint y: 257, endPoint x: 884, endPoint y: 229, distance: 248.6
click at [884, 229] on div "Janela de atendimento Grade de atendimento Capacidade Transportadoras Veículos …" at bounding box center [622, 298] width 1245 height 596
click at [1004, 553] on img at bounding box center [1008, 557] width 21 height 21
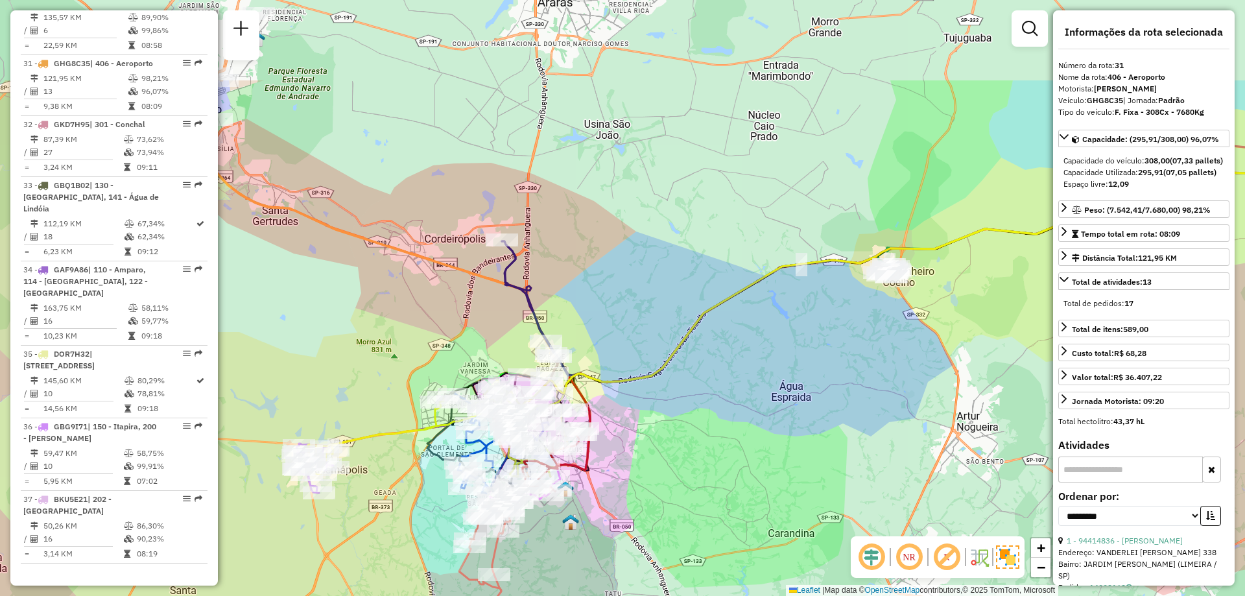
drag, startPoint x: 784, startPoint y: 298, endPoint x: 683, endPoint y: 433, distance: 168.2
click at [683, 433] on div "Janela de atendimento Grade de atendimento Capacidade Transportadoras Veículos …" at bounding box center [622, 298] width 1245 height 596
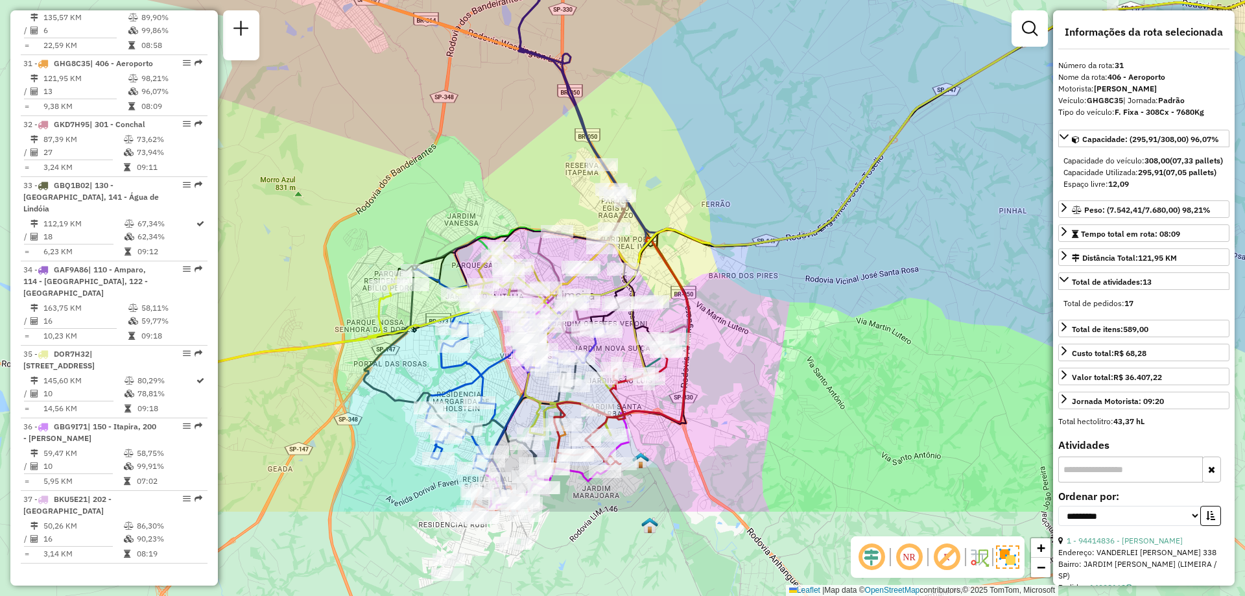
drag, startPoint x: 574, startPoint y: 397, endPoint x: 721, endPoint y: 259, distance: 201.8
click at [721, 259] on div "Janela de atendimento Grade de atendimento Capacidade Transportadoras Veículos …" at bounding box center [622, 298] width 1245 height 596
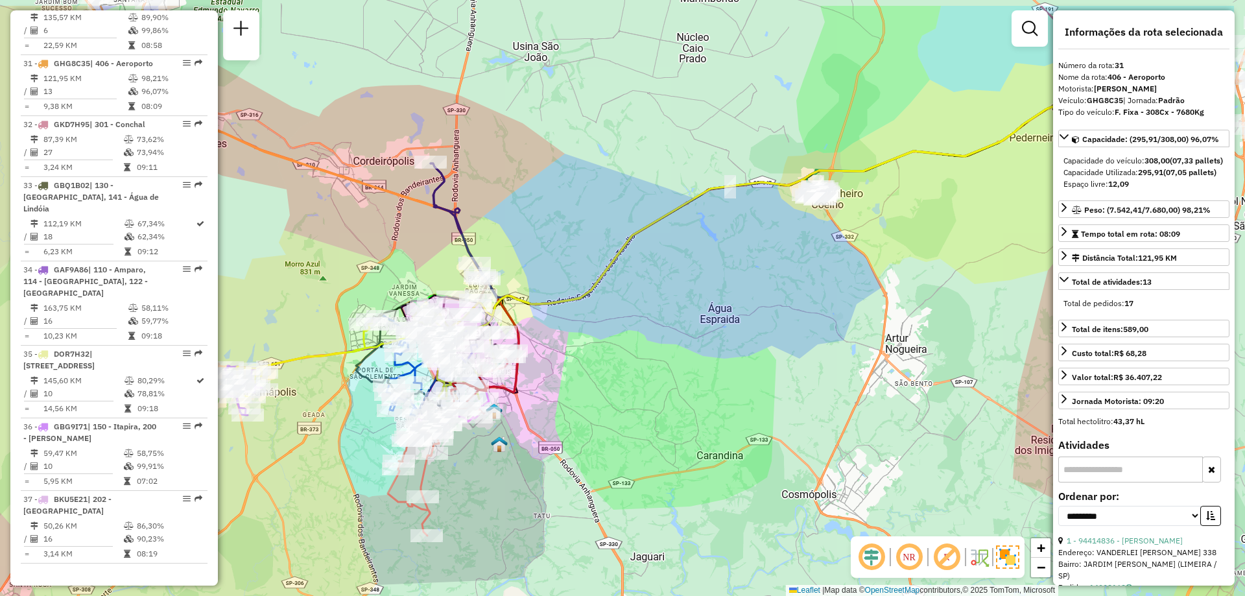
drag, startPoint x: 803, startPoint y: 284, endPoint x: 667, endPoint y: 349, distance: 150.5
click at [667, 349] on div "Janela de atendimento Grade de atendimento Capacidade Transportadoras Veículos …" at bounding box center [622, 298] width 1245 height 596
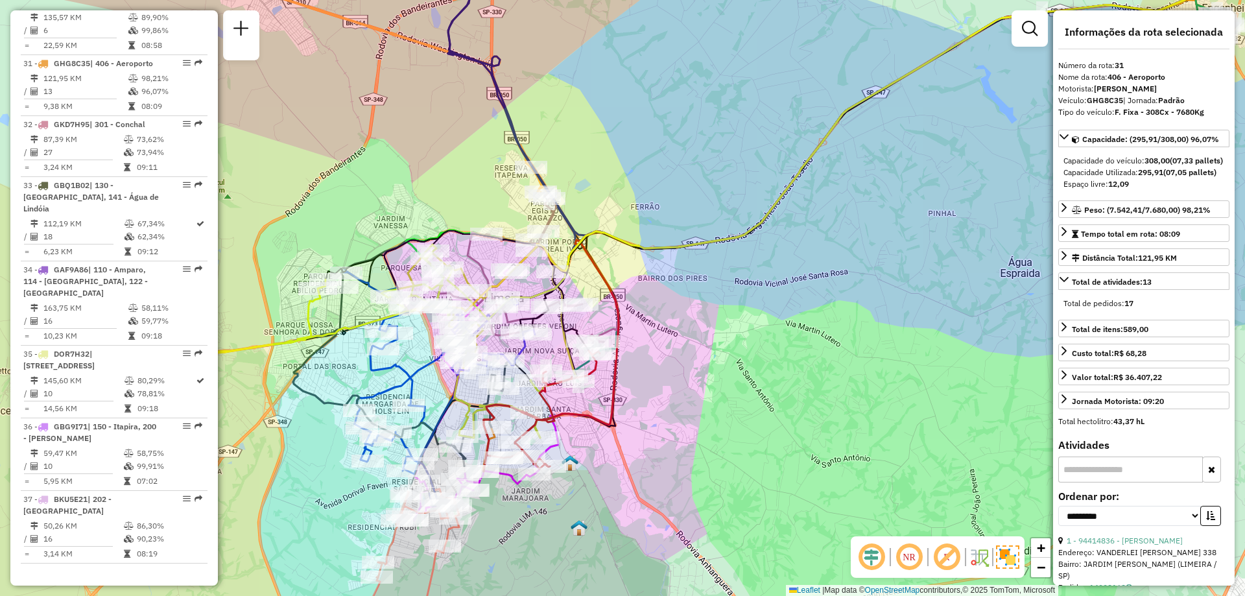
drag, startPoint x: 512, startPoint y: 344, endPoint x: 595, endPoint y: 329, distance: 84.9
click at [595, 329] on icon at bounding box center [520, 276] width 168 height 156
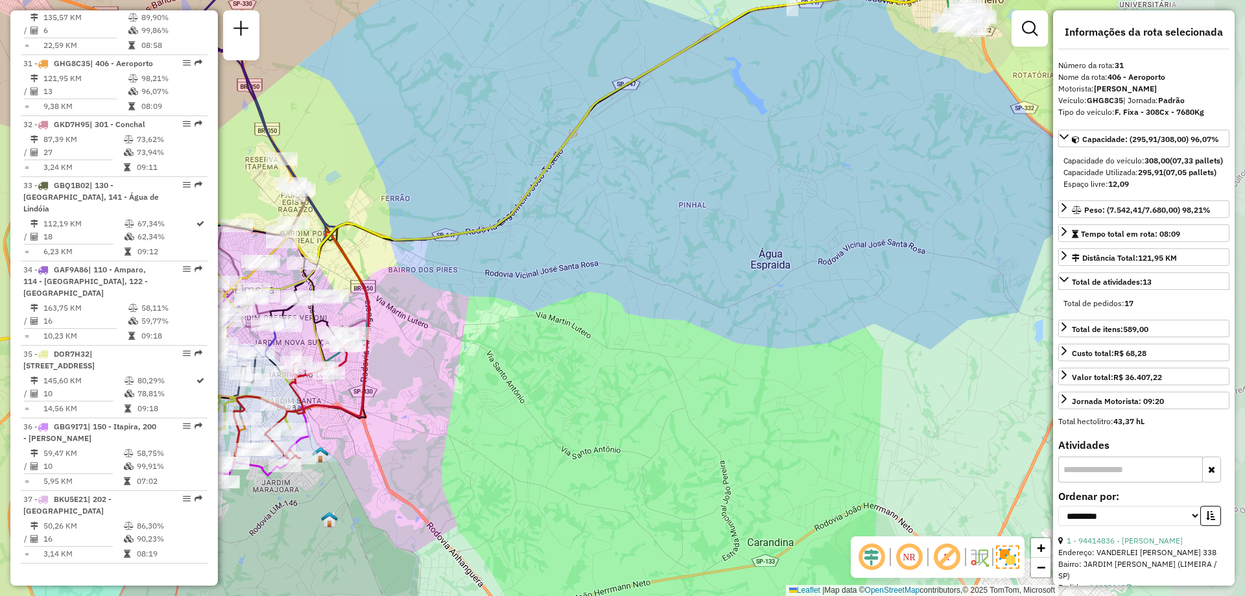
drag, startPoint x: 784, startPoint y: 258, endPoint x: 530, endPoint y: 237, distance: 254.3
click at [530, 237] on div "Janela de atendimento Grade de atendimento Capacidade Transportadoras Veículos …" at bounding box center [622, 298] width 1245 height 596
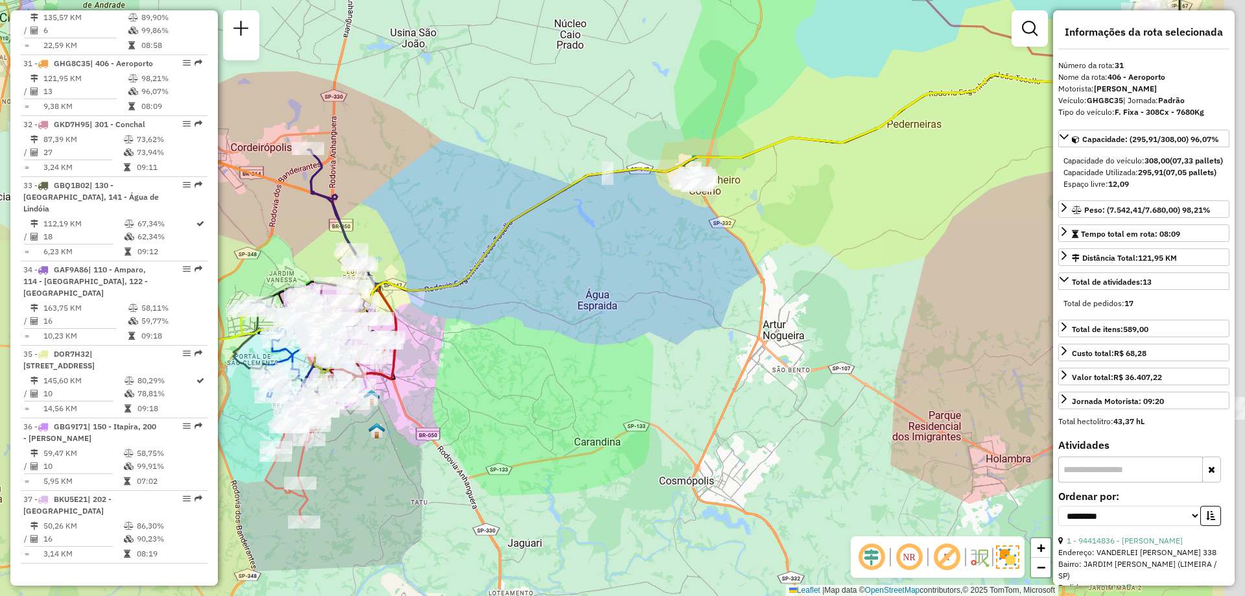
drag, startPoint x: 770, startPoint y: 333, endPoint x: 659, endPoint y: 353, distance: 112.7
click at [659, 353] on div "Janela de atendimento Grade de atendimento Capacidade Transportadoras Veículos …" at bounding box center [622, 298] width 1245 height 596
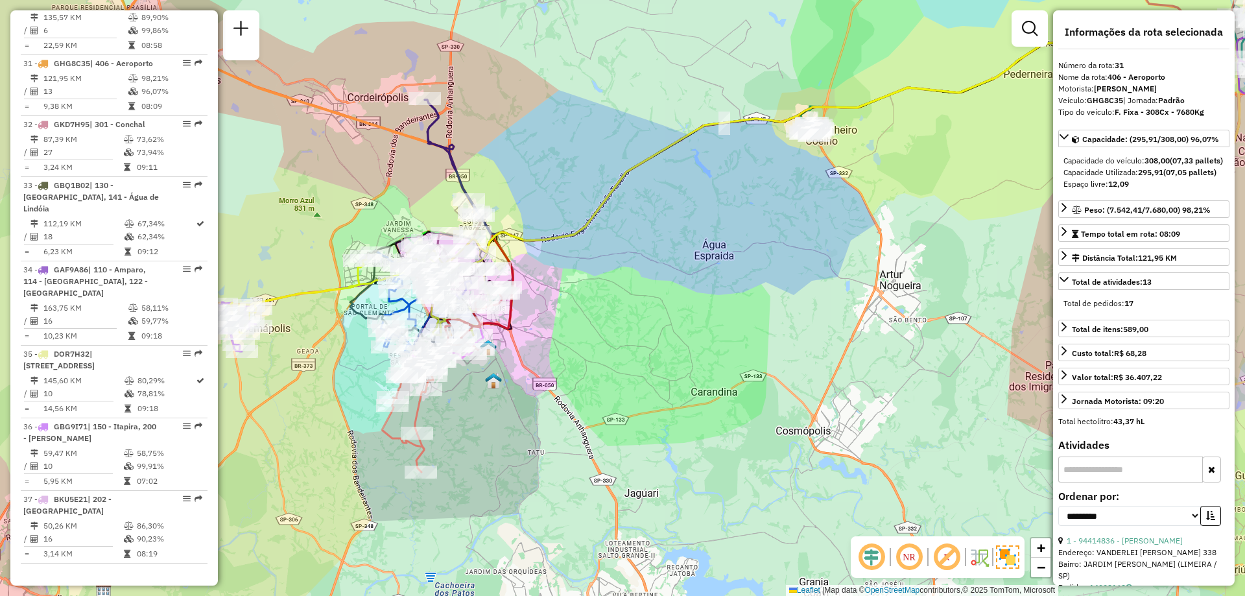
drag, startPoint x: 462, startPoint y: 320, endPoint x: 577, endPoint y: 270, distance: 124.9
click at [577, 270] on div "Janela de atendimento Grade de atendimento Capacidade Transportadoras Veículos …" at bounding box center [622, 298] width 1245 height 596
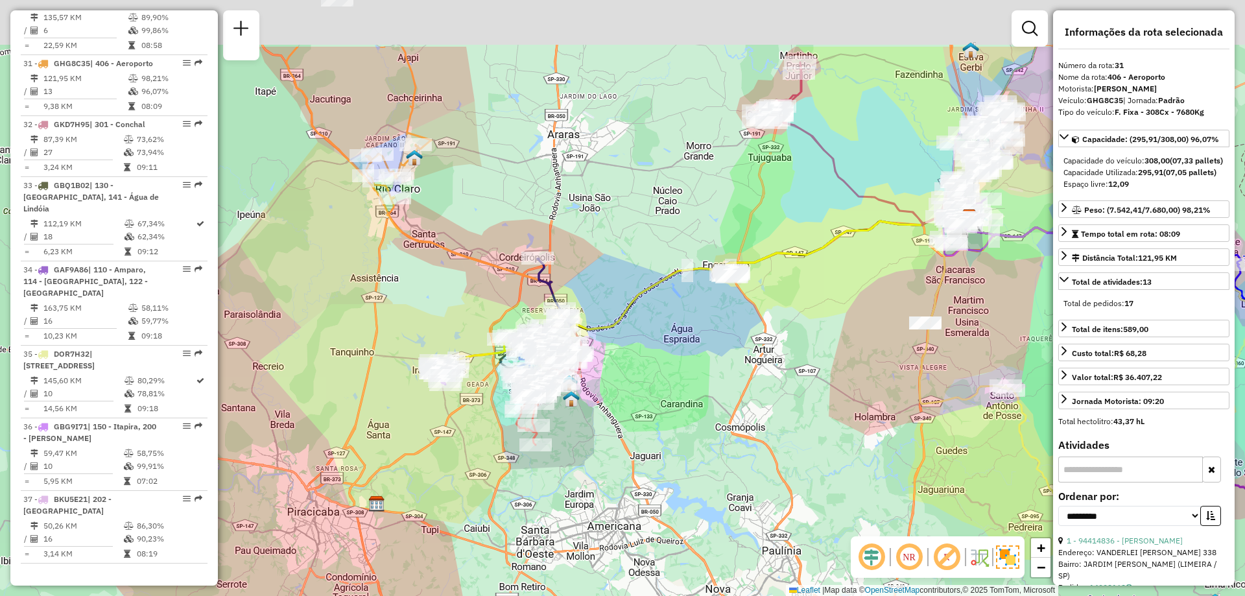
drag, startPoint x: 774, startPoint y: 248, endPoint x: 695, endPoint y: 346, distance: 125.9
click at [695, 346] on div "Janela de atendimento Grade de atendimento Capacidade Transportadoras Veículos …" at bounding box center [622, 298] width 1245 height 596
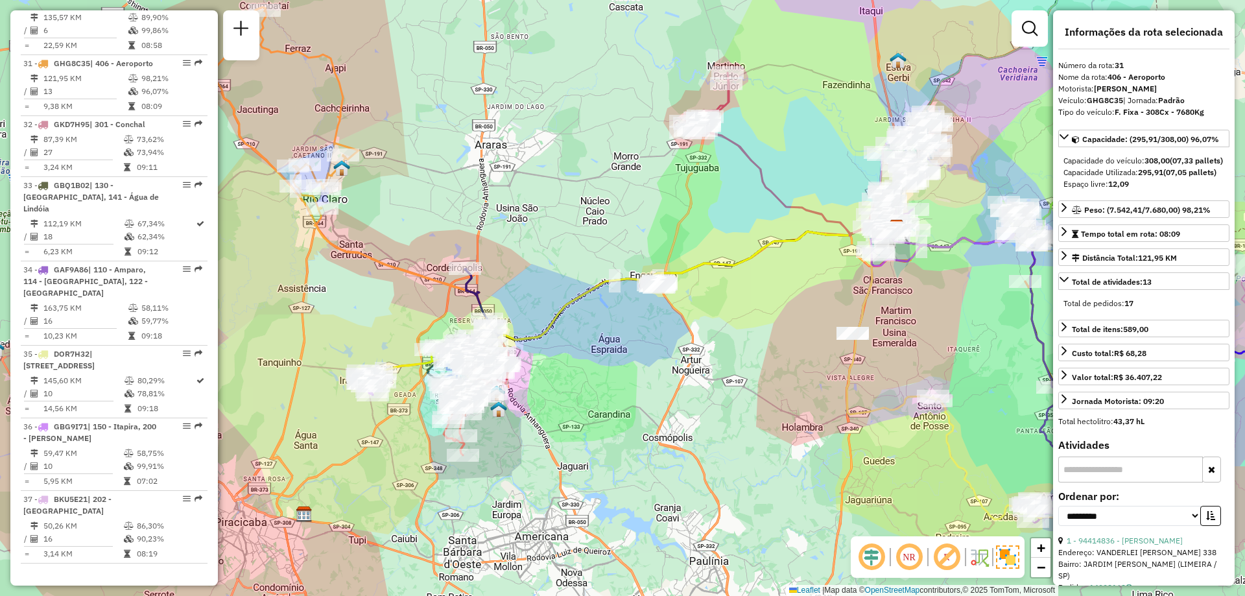
drag, startPoint x: 821, startPoint y: 301, endPoint x: 801, endPoint y: 277, distance: 31.4
click at [801, 277] on div "Janela de atendimento Grade de atendimento Capacidade Transportadoras Veículos …" at bounding box center [622, 298] width 1245 height 596
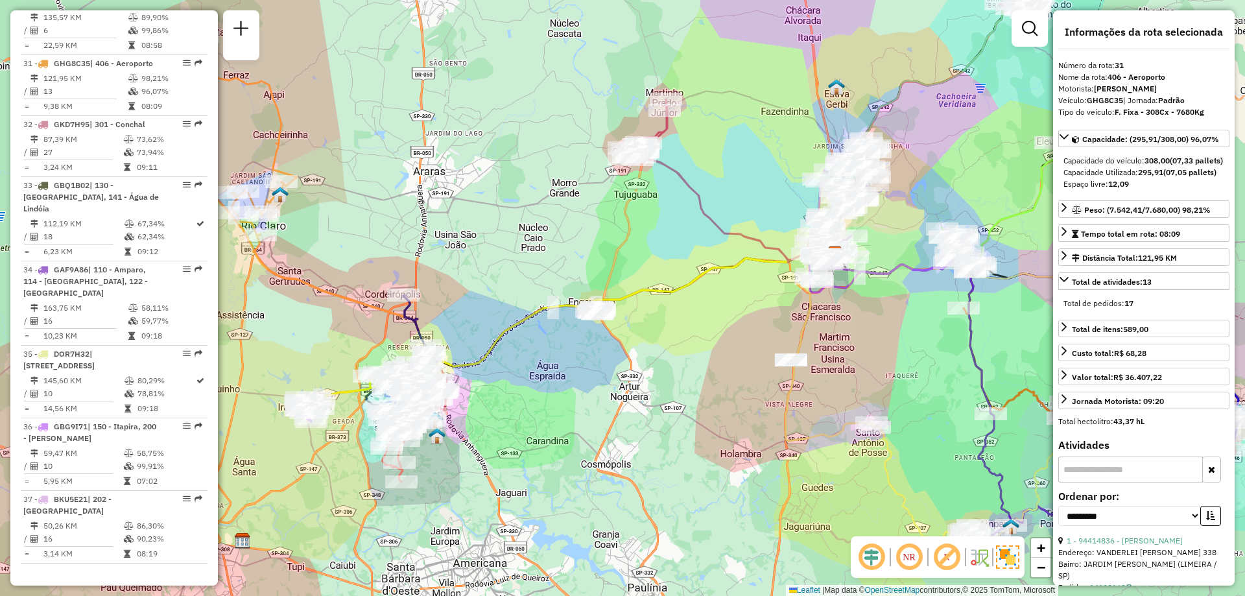
drag, startPoint x: 763, startPoint y: 301, endPoint x: 729, endPoint y: 316, distance: 36.6
click at [729, 316] on div "Janela de atendimento Grade de atendimento Capacidade Transportadoras Veículos …" at bounding box center [622, 298] width 1245 height 596
